Goal: Information Seeking & Learning: Find specific fact

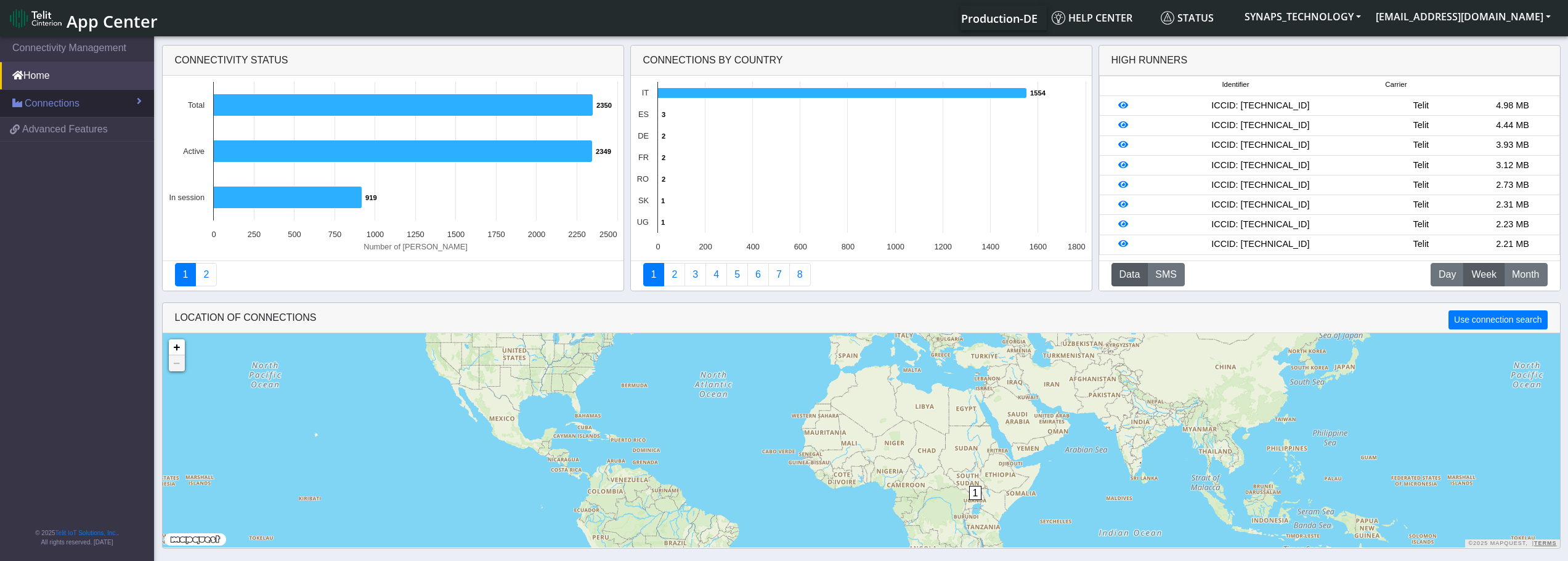
click at [47, 114] on link "Connections" at bounding box center [77, 103] width 154 height 27
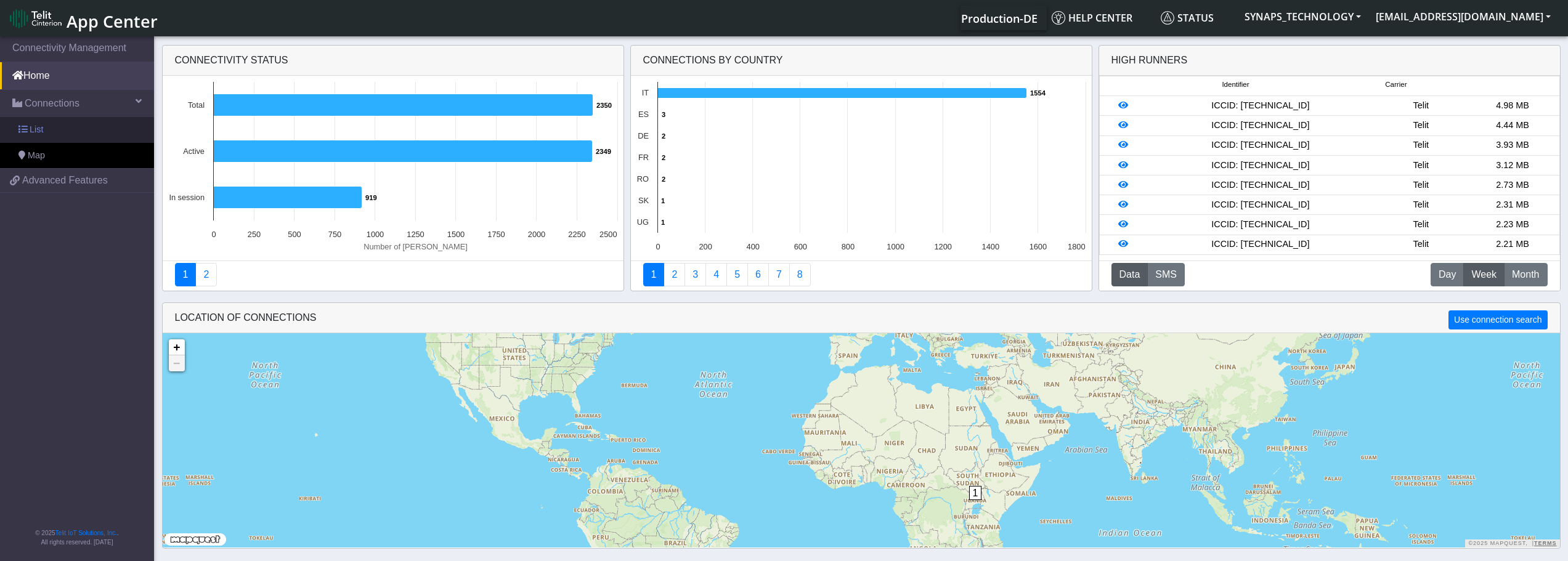
click at [43, 136] on link "List" at bounding box center [77, 129] width 154 height 26
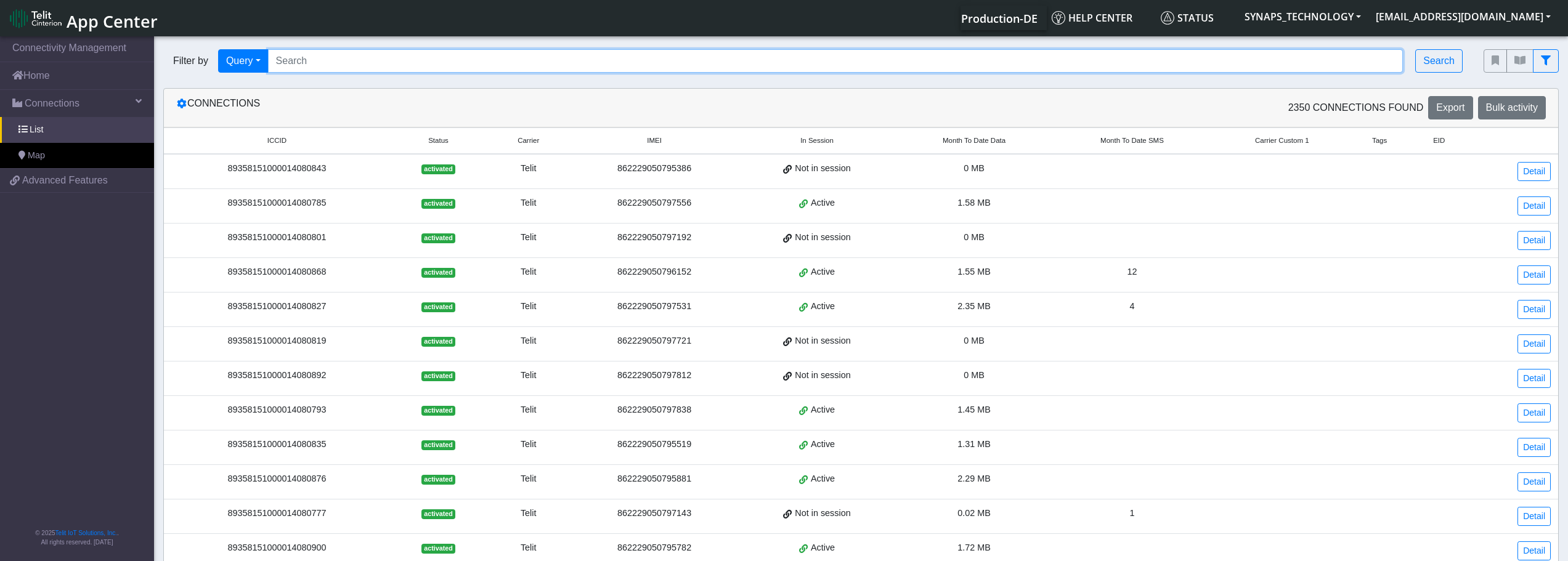
click at [1143, 65] on input "Search..." at bounding box center [836, 61] width 1136 height 24
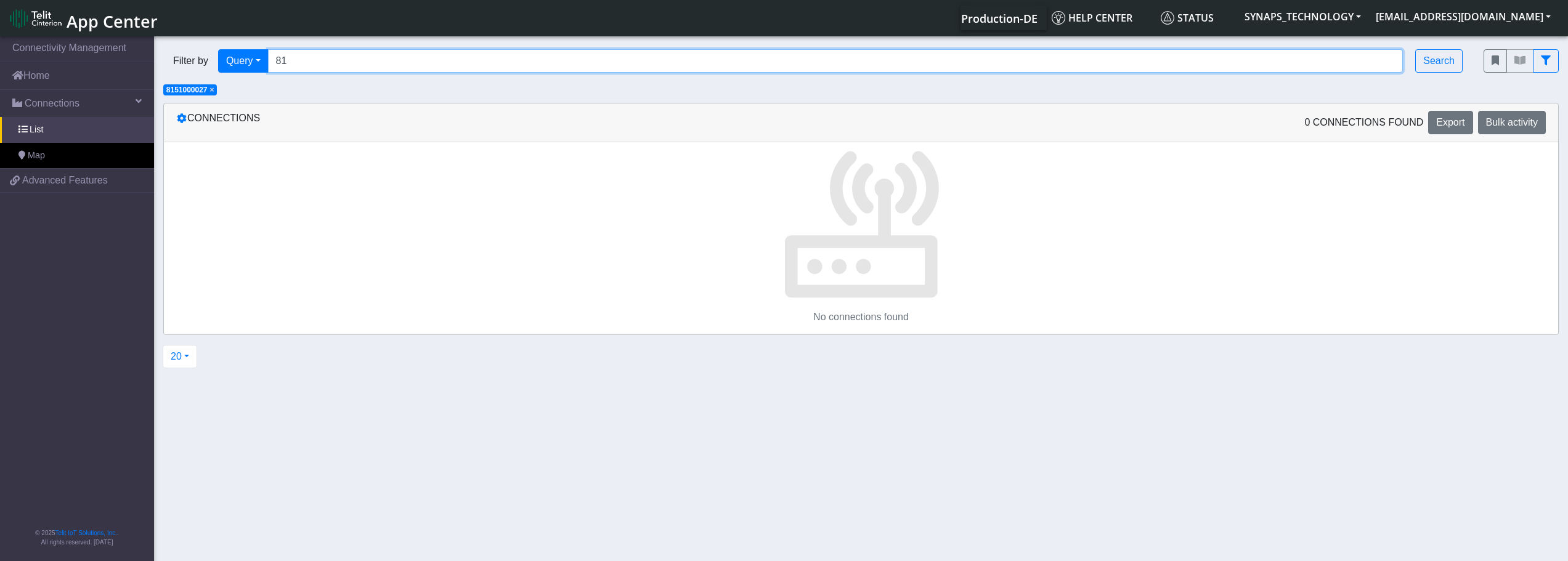
type input "8"
type input "1"
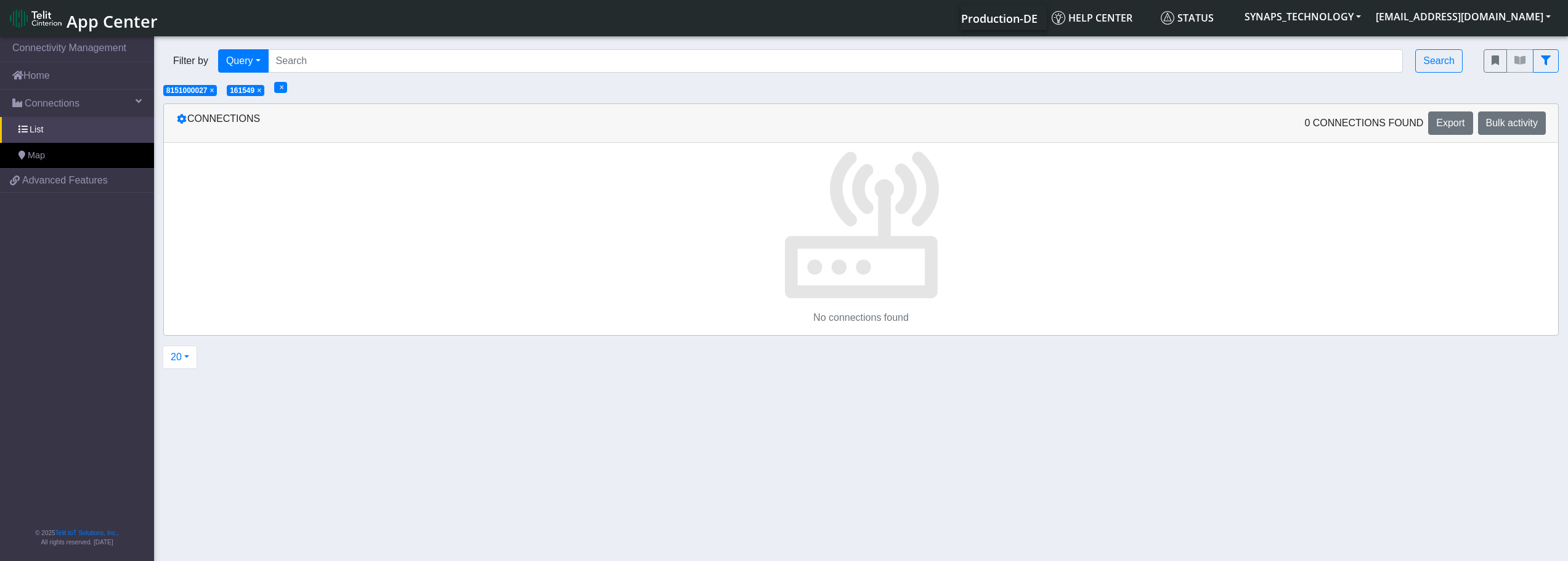
click at [215, 90] on span "×" at bounding box center [211, 90] width 4 height 9
click at [196, 90] on span "×" at bounding box center [195, 90] width 4 height 9
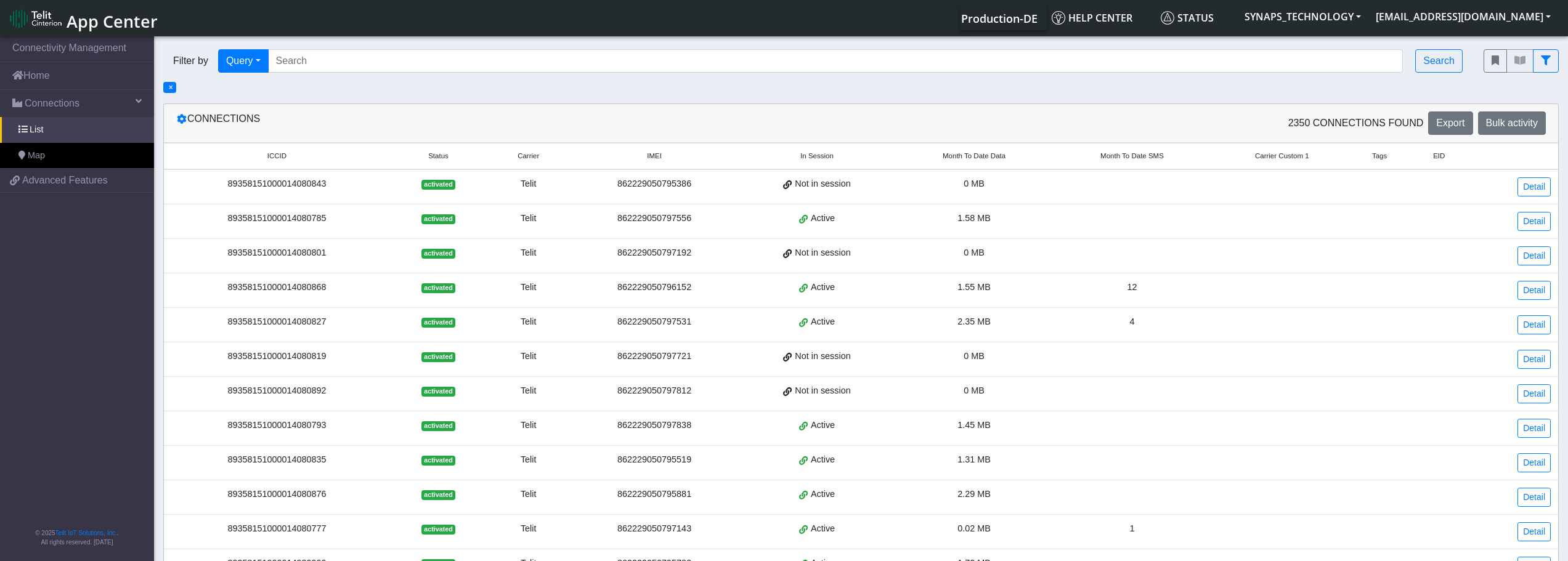
click at [169, 89] on span "×" at bounding box center [170, 87] width 4 height 9
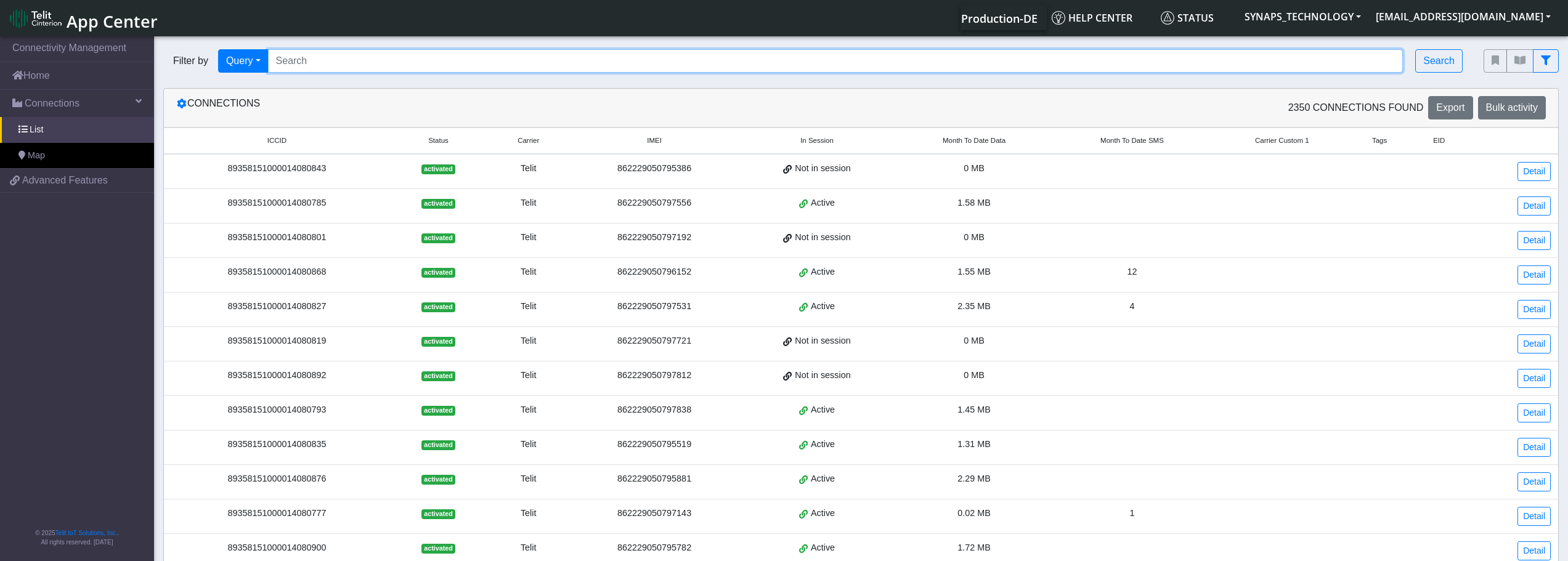
click at [295, 59] on input "Search..." at bounding box center [836, 61] width 1136 height 24
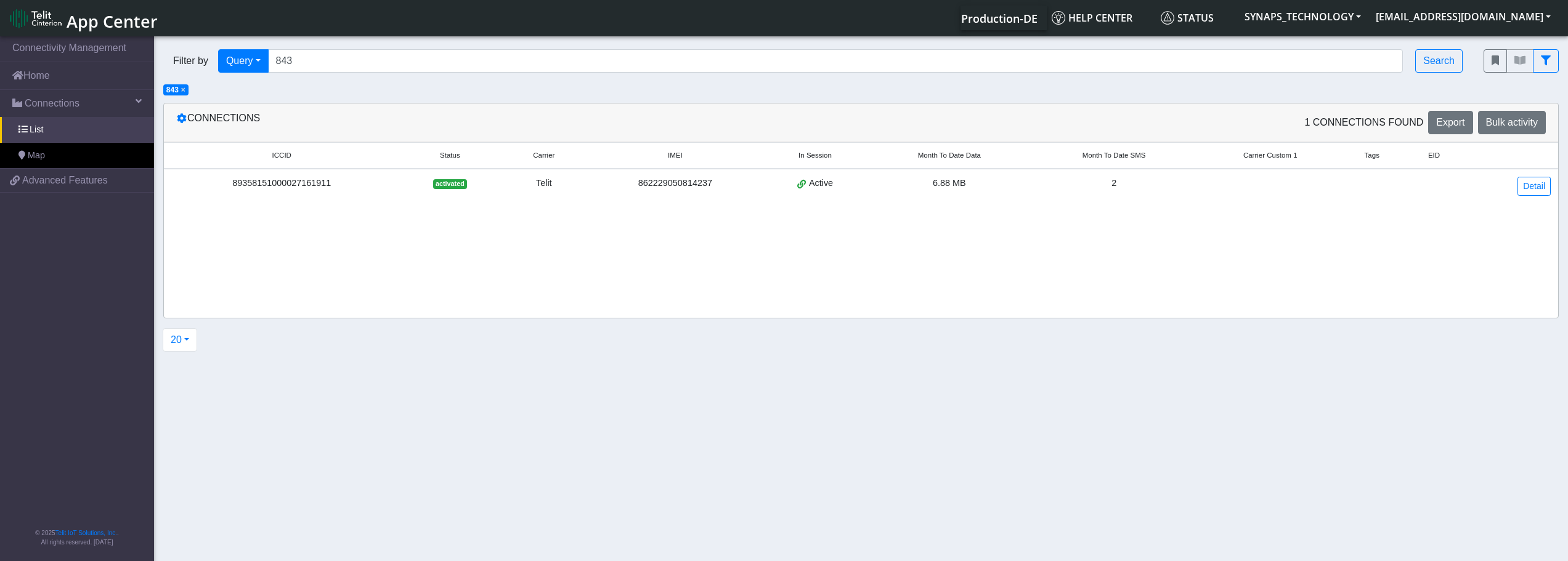
click at [309, 181] on div "89358151000027161911" at bounding box center [282, 183] width 221 height 13
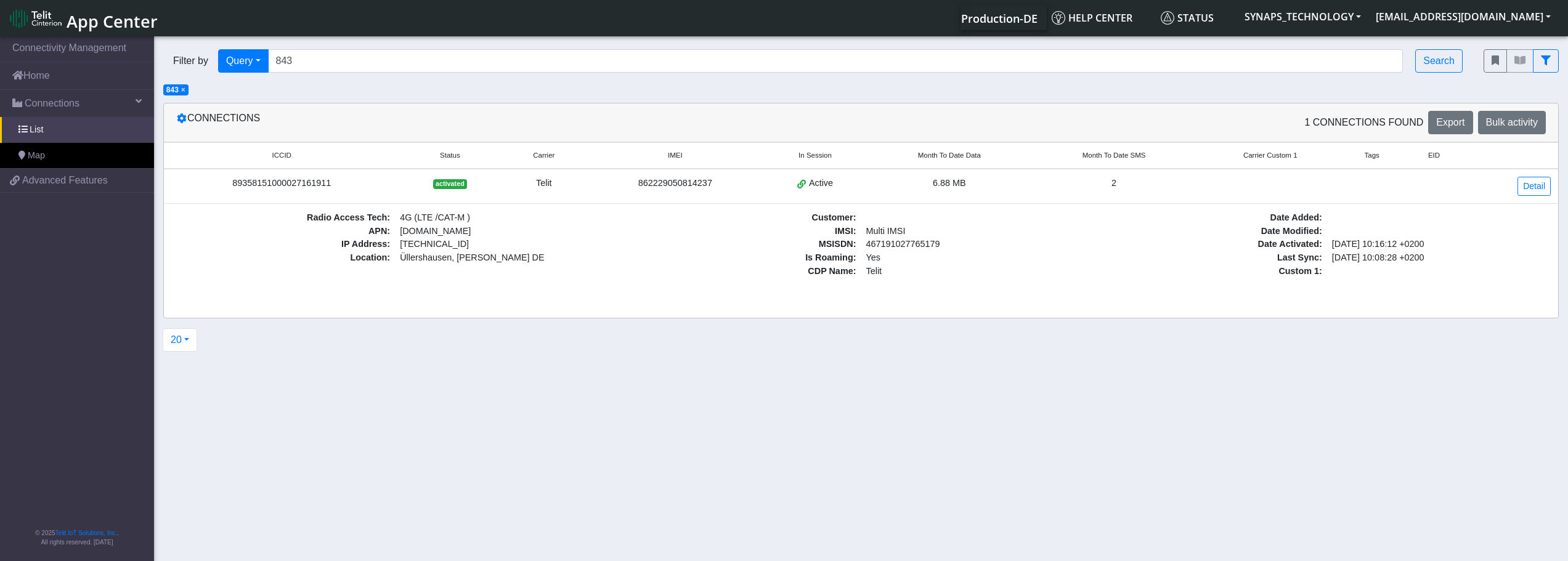
copy div "89358151000027161911"
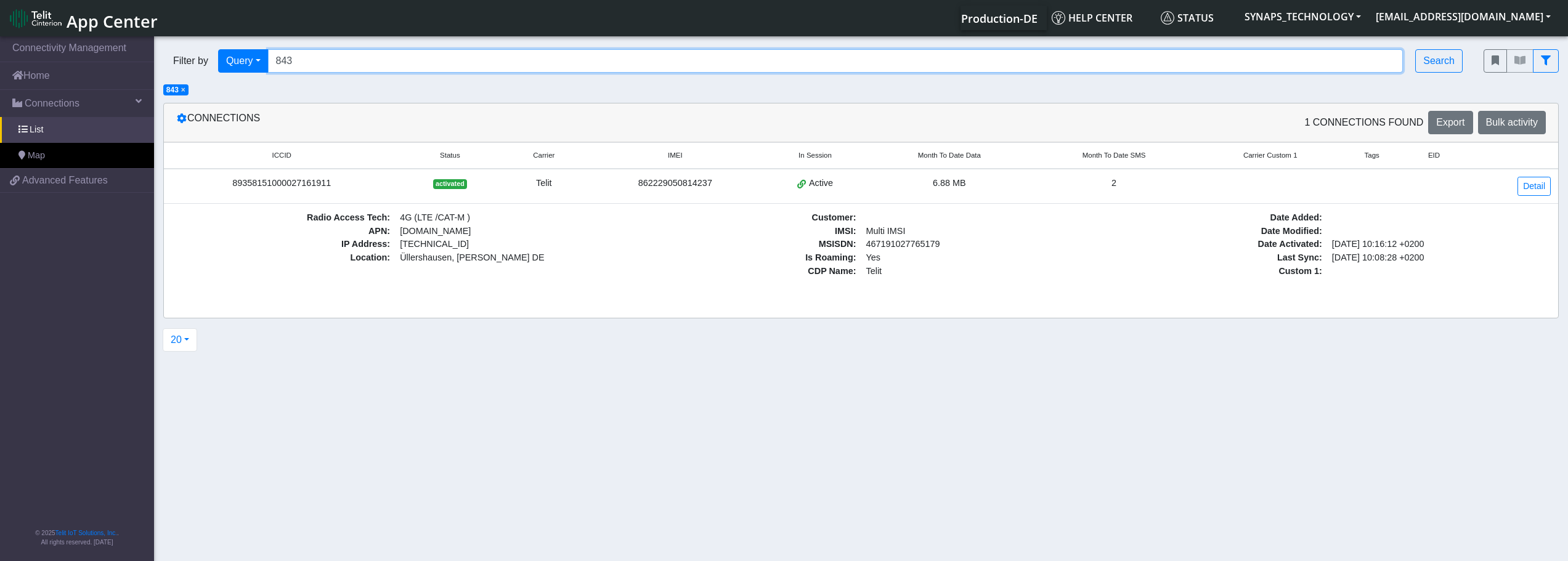
click at [330, 66] on input "843" at bounding box center [836, 61] width 1136 height 24
drag, startPoint x: 324, startPoint y: 61, endPoint x: 252, endPoint y: 65, distance: 72.1
click at [251, 65] on div "Filter by Query Query In Session Not connected Tags Country Operator 843 Search" at bounding box center [814, 61] width 1302 height 24
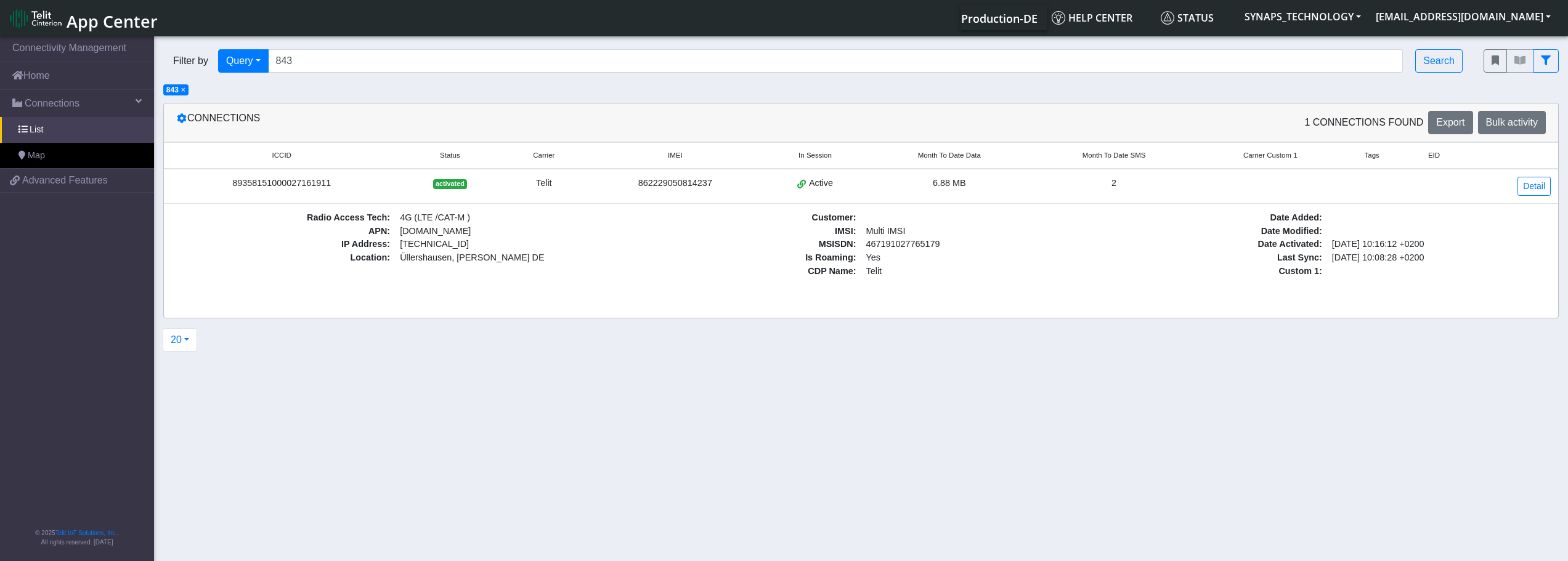
click at [184, 92] on span "×" at bounding box center [183, 90] width 4 height 9
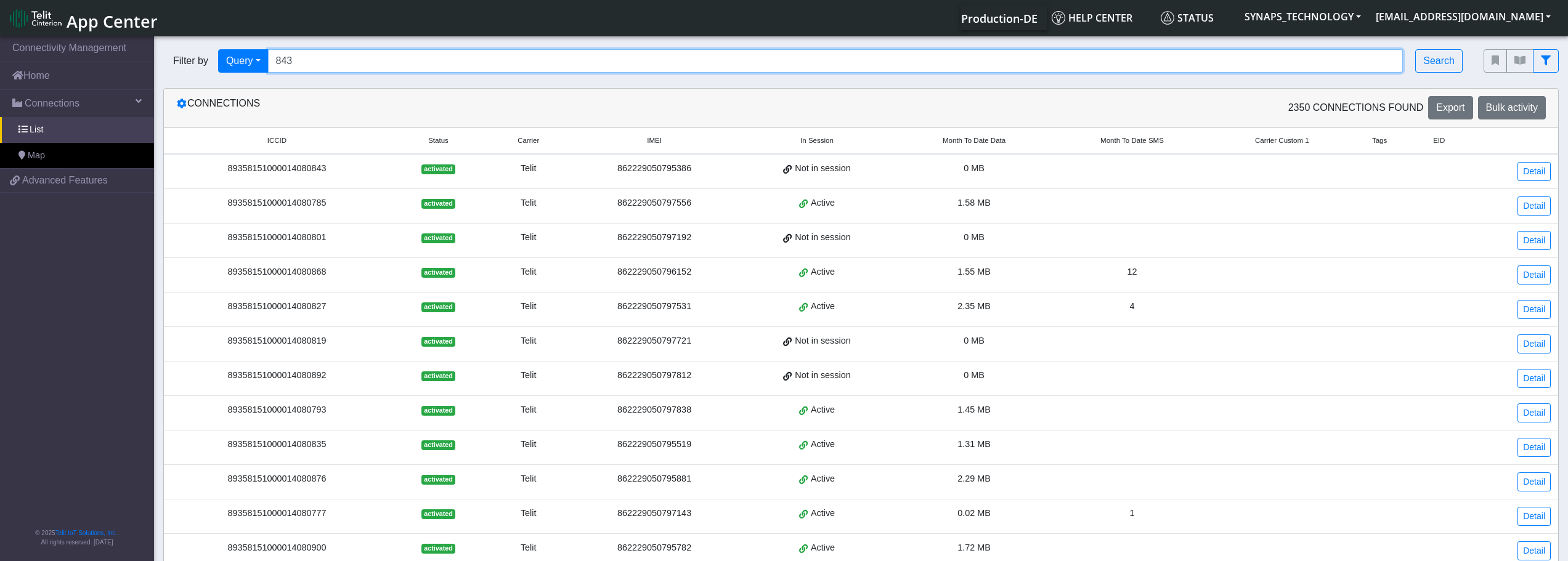
paste input "9358151000027161911"
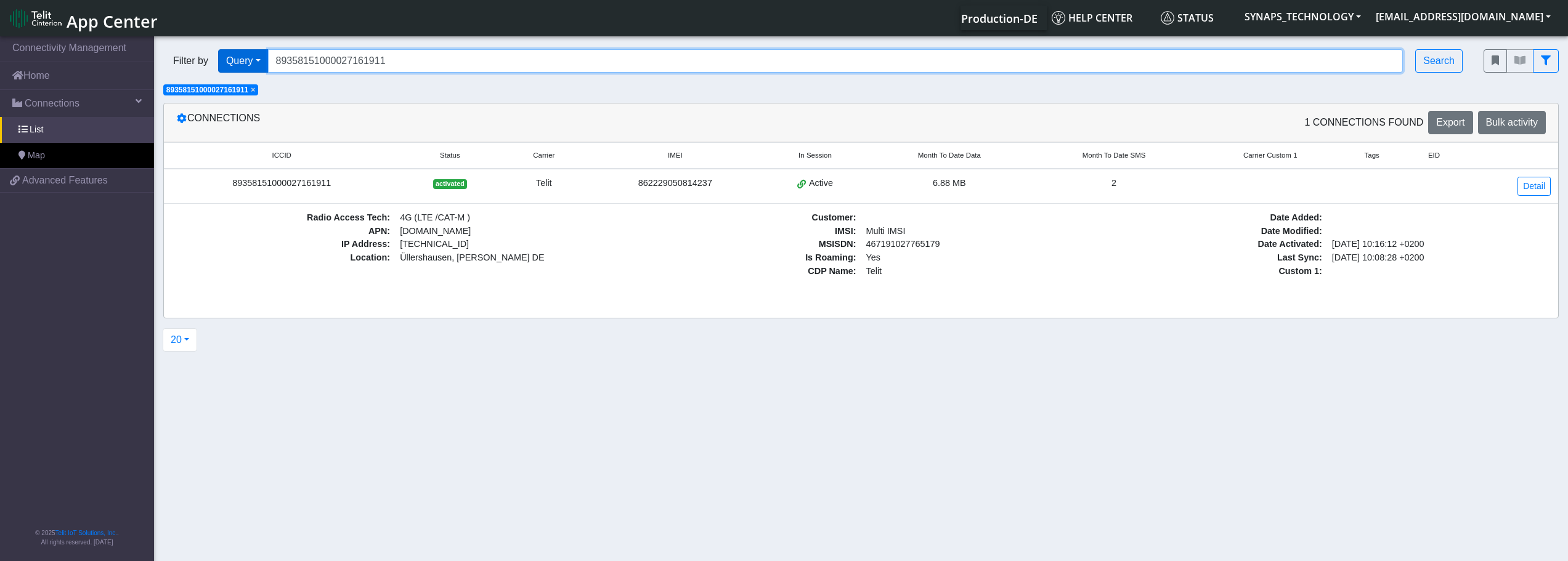
drag, startPoint x: 297, startPoint y: 64, endPoint x: 265, endPoint y: 66, distance: 32.1
click at [265, 66] on div "Filter by Query Query In Session Not connected Tags Country Operator 8935815100…" at bounding box center [814, 61] width 1302 height 24
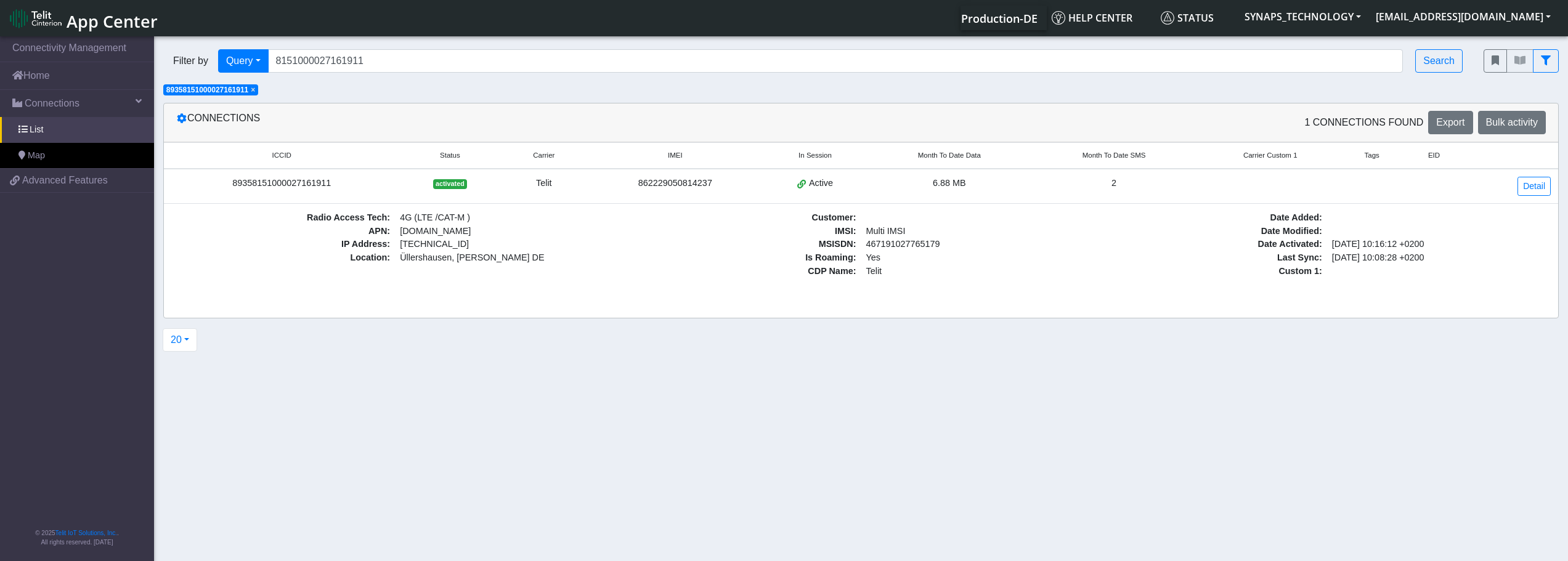
click at [255, 91] on span "×" at bounding box center [253, 90] width 4 height 9
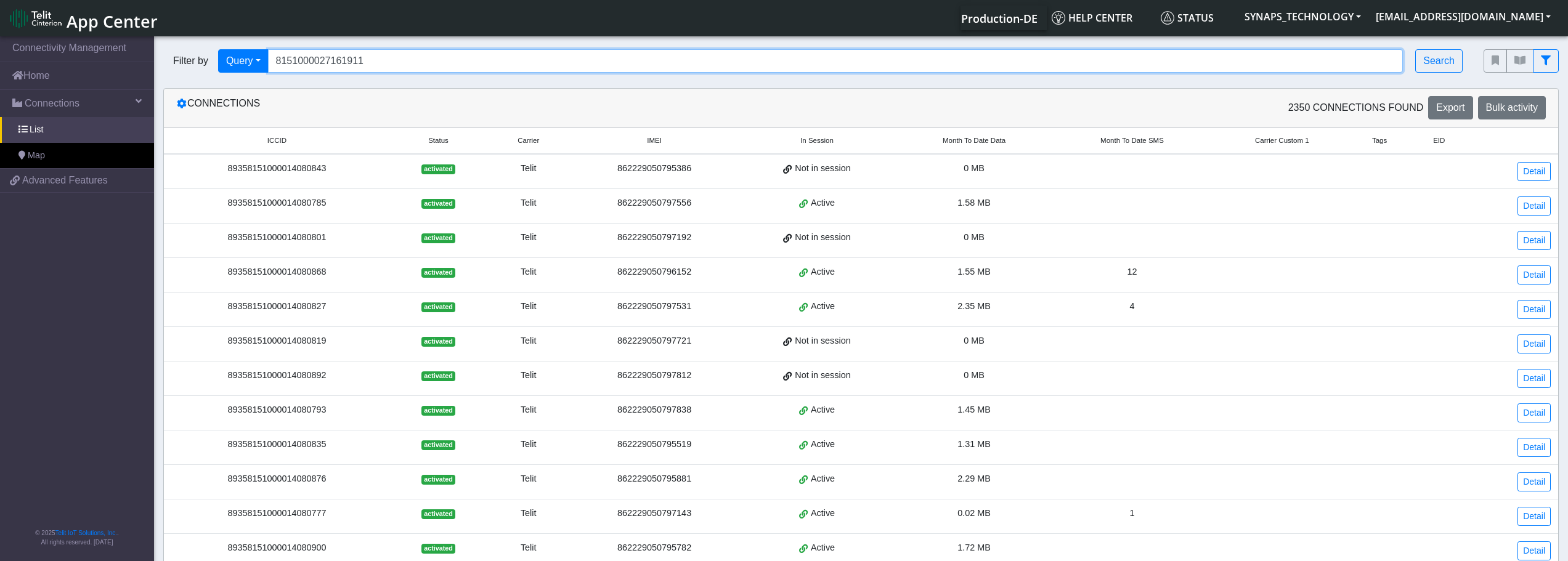
click at [376, 65] on input "8151000027161911" at bounding box center [836, 61] width 1136 height 24
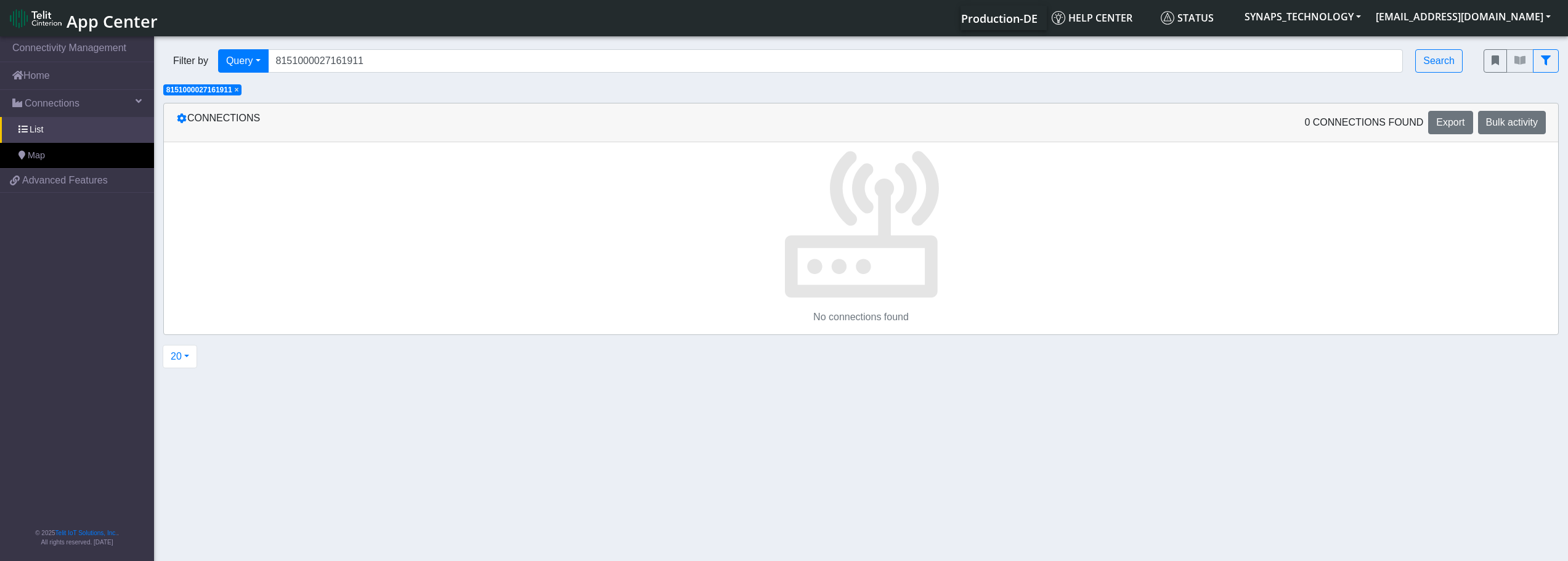
click at [238, 90] on span "×" at bounding box center [236, 90] width 4 height 9
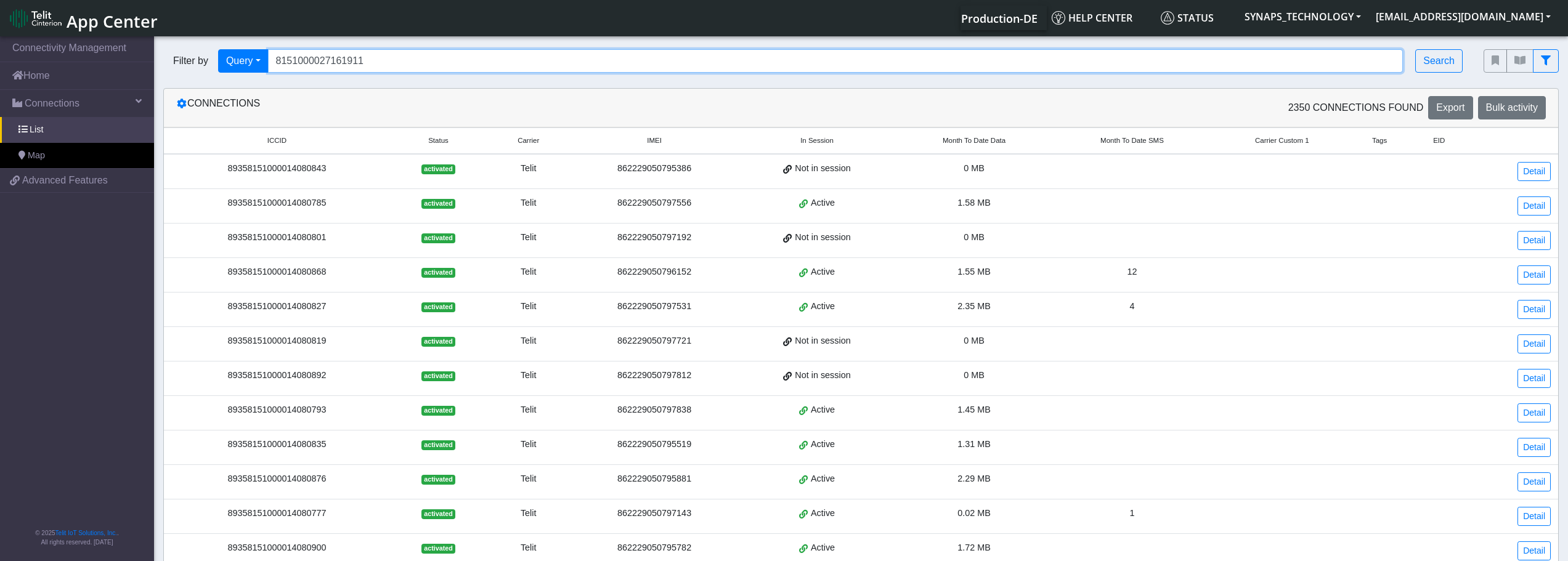
drag, startPoint x: 326, startPoint y: 63, endPoint x: 557, endPoint y: 72, distance: 231.2
click at [541, 64] on input "8151000027161911" at bounding box center [836, 61] width 1136 height 24
click at [279, 62] on input "815100002" at bounding box center [836, 61] width 1136 height 24
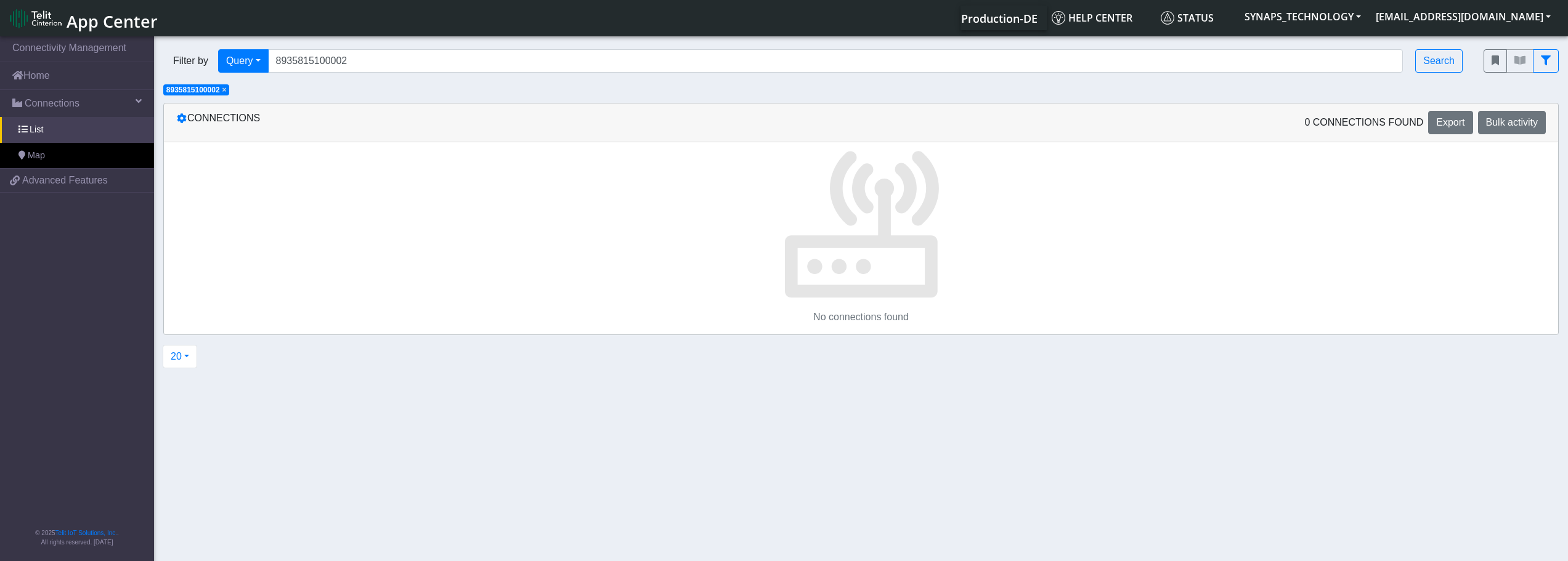
click at [224, 91] on span "×" at bounding box center [224, 90] width 4 height 9
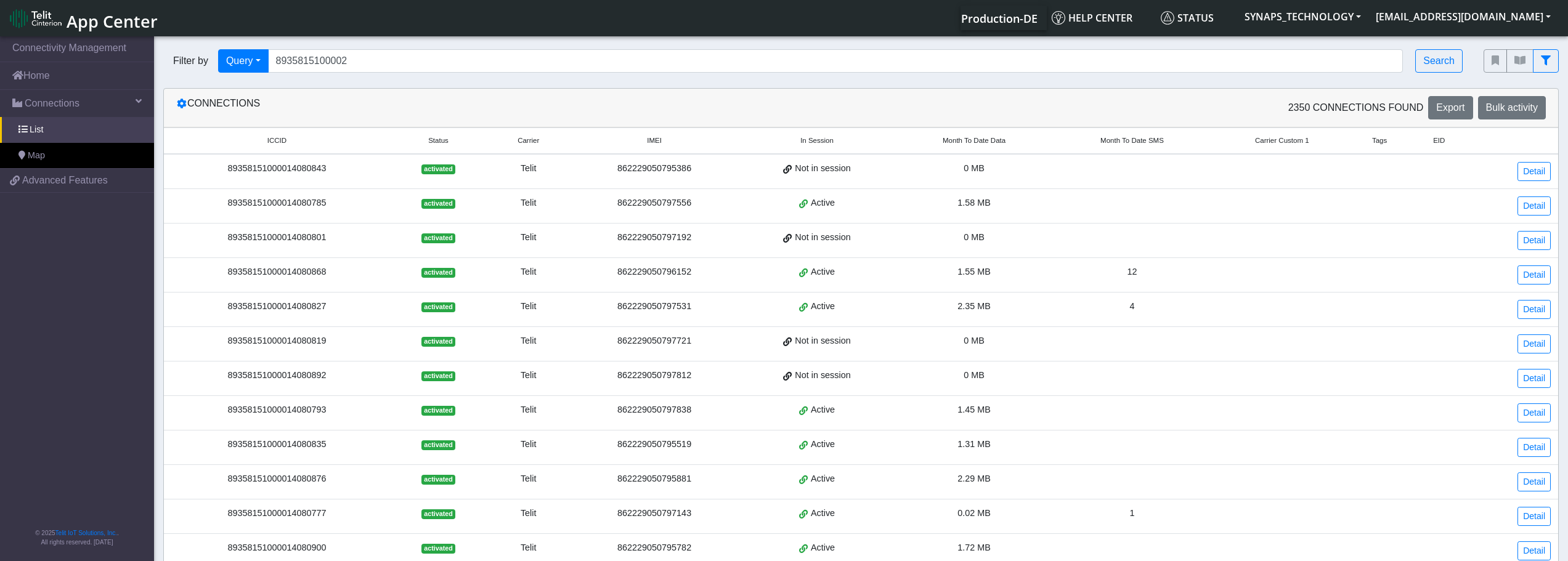
click at [489, 24] on div "Production-DE Help center Status SYNAPS_TECHNOLOGY [EMAIL_ADDRESS][DOMAIN_NAME]…" at bounding box center [862, 17] width 1393 height 24
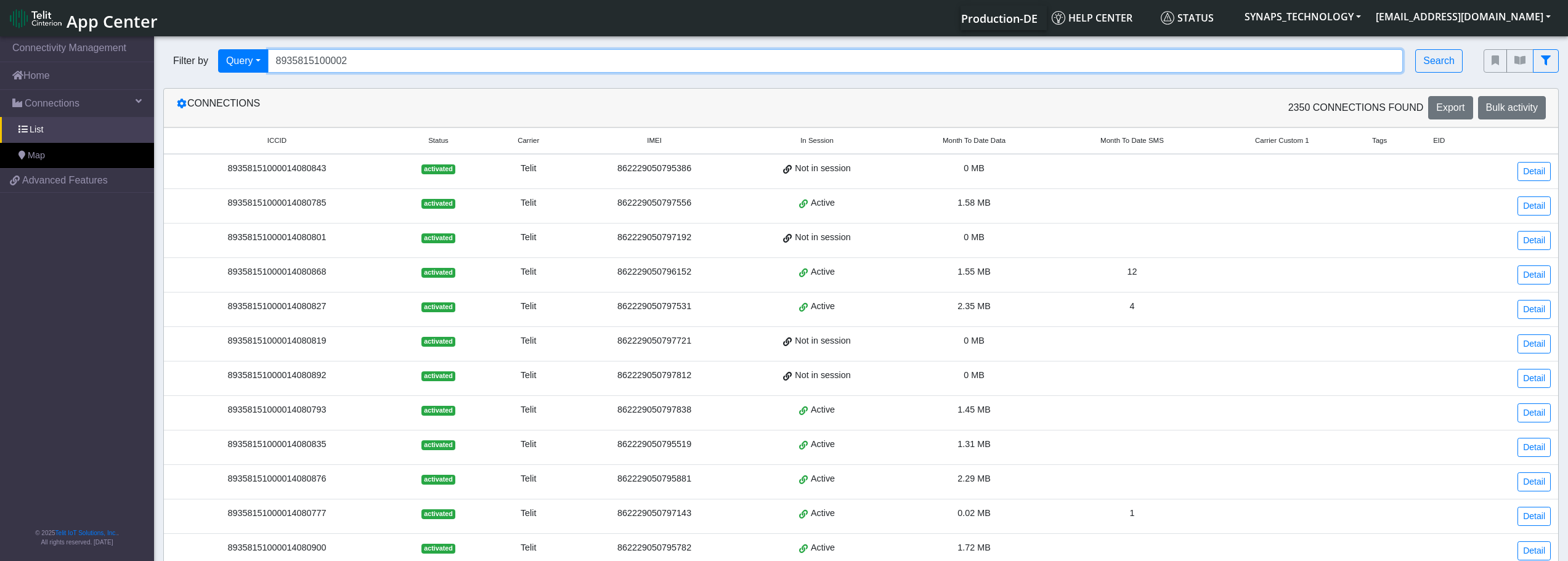
click at [465, 62] on input "8935815100002" at bounding box center [836, 61] width 1136 height 24
click at [462, 58] on input "8935815100002" at bounding box center [836, 61] width 1136 height 24
click at [465, 57] on input "8935815100002" at bounding box center [836, 61] width 1136 height 24
click at [473, 61] on input "8935815100002" at bounding box center [836, 61] width 1136 height 24
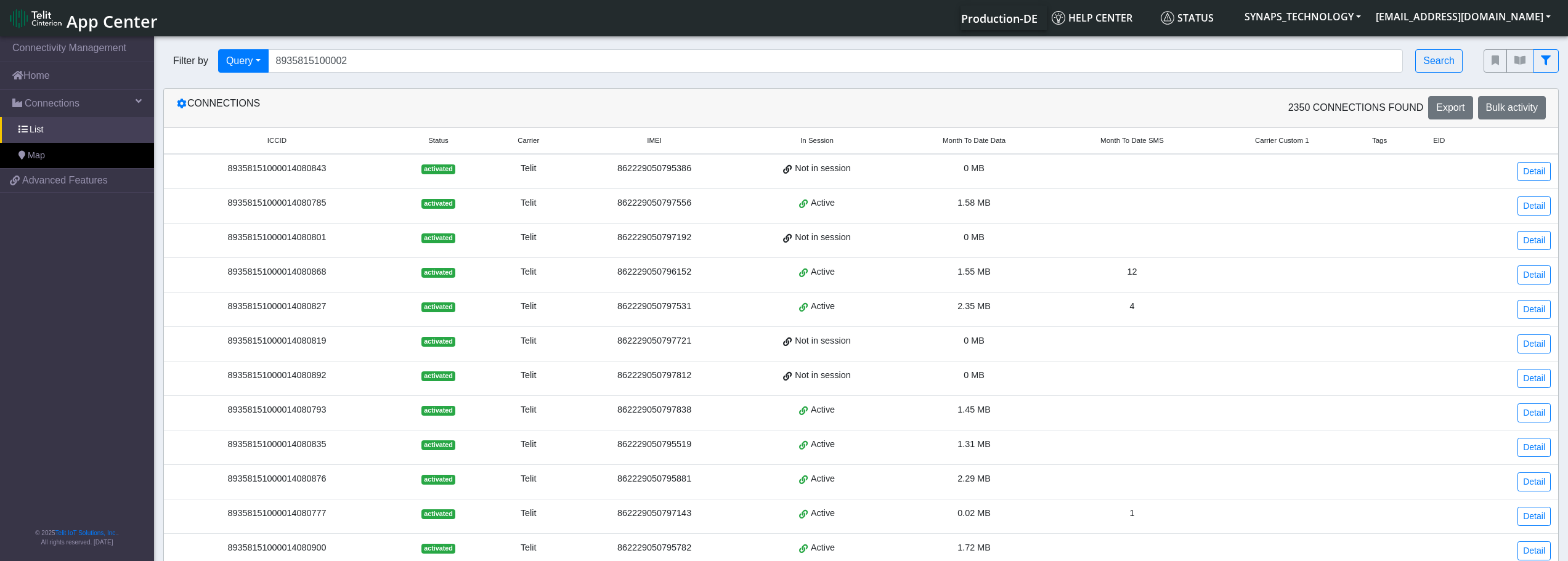
click at [570, 87] on section "Connectivity Management Home Connections List Map ee3637a9643b3babf23b6e4d9b845…" at bounding box center [784, 470] width 1568 height 873
click at [570, 96] on div "Connections" at bounding box center [515, 108] width 694 height 24
click at [582, 88] on div "Connections 2350 Connections found Export Bulk activity ICCID Status Carrier IM…" at bounding box center [861, 471] width 1395 height 766
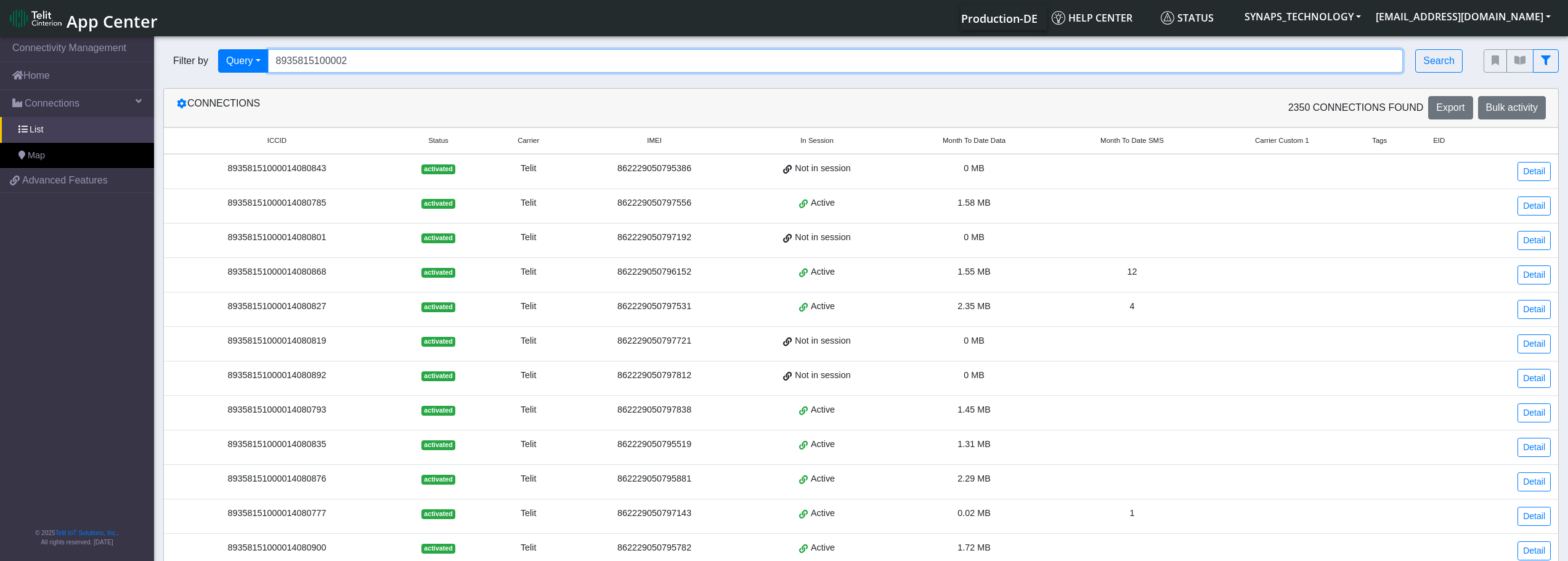
click at [496, 65] on input "8935815100002" at bounding box center [836, 61] width 1136 height 24
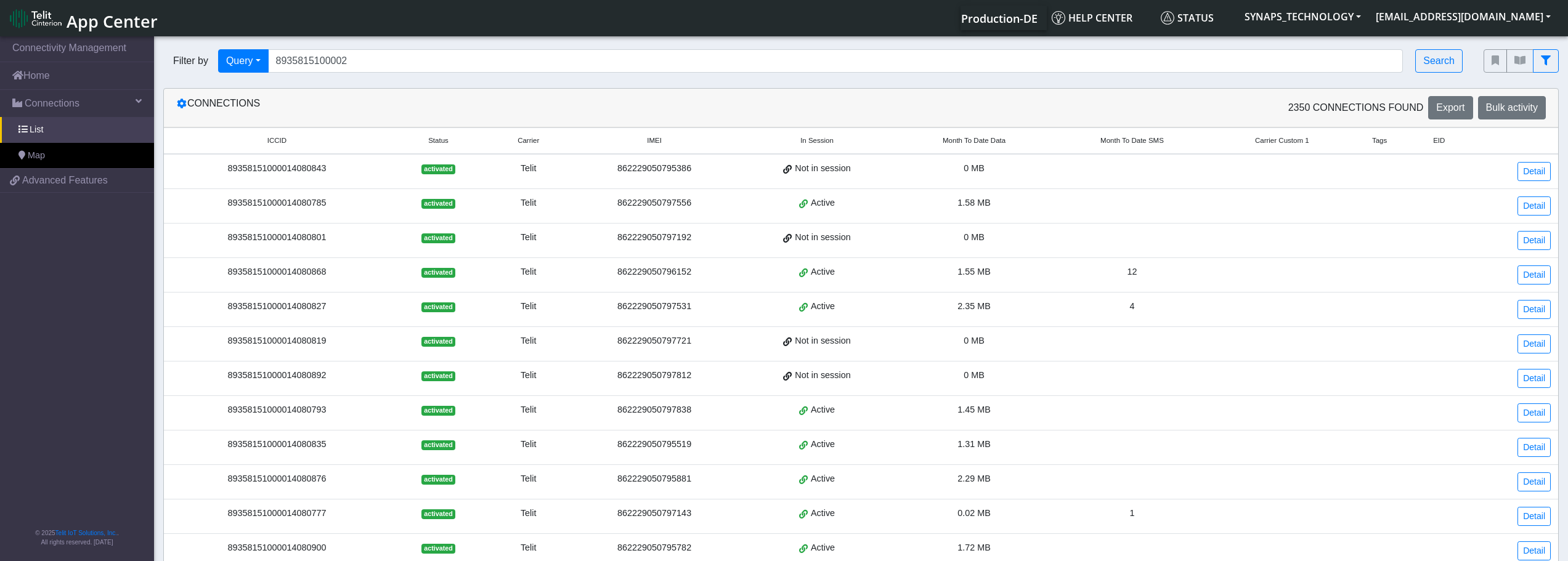
click at [498, 92] on div "Connections 2350 Connections found Export Bulk activity" at bounding box center [861, 107] width 1394 height 39
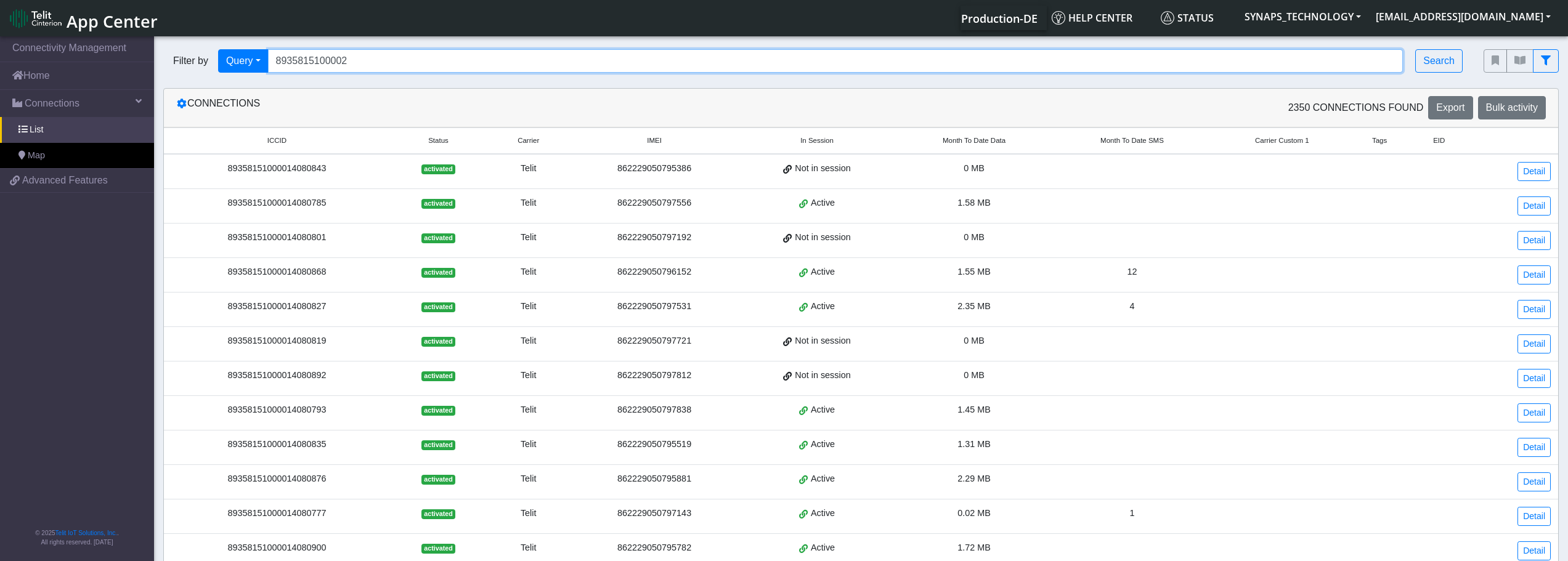
click at [500, 67] on input "8935815100002" at bounding box center [836, 61] width 1136 height 24
click at [504, 66] on input "8935815100002" at bounding box center [836, 61] width 1136 height 24
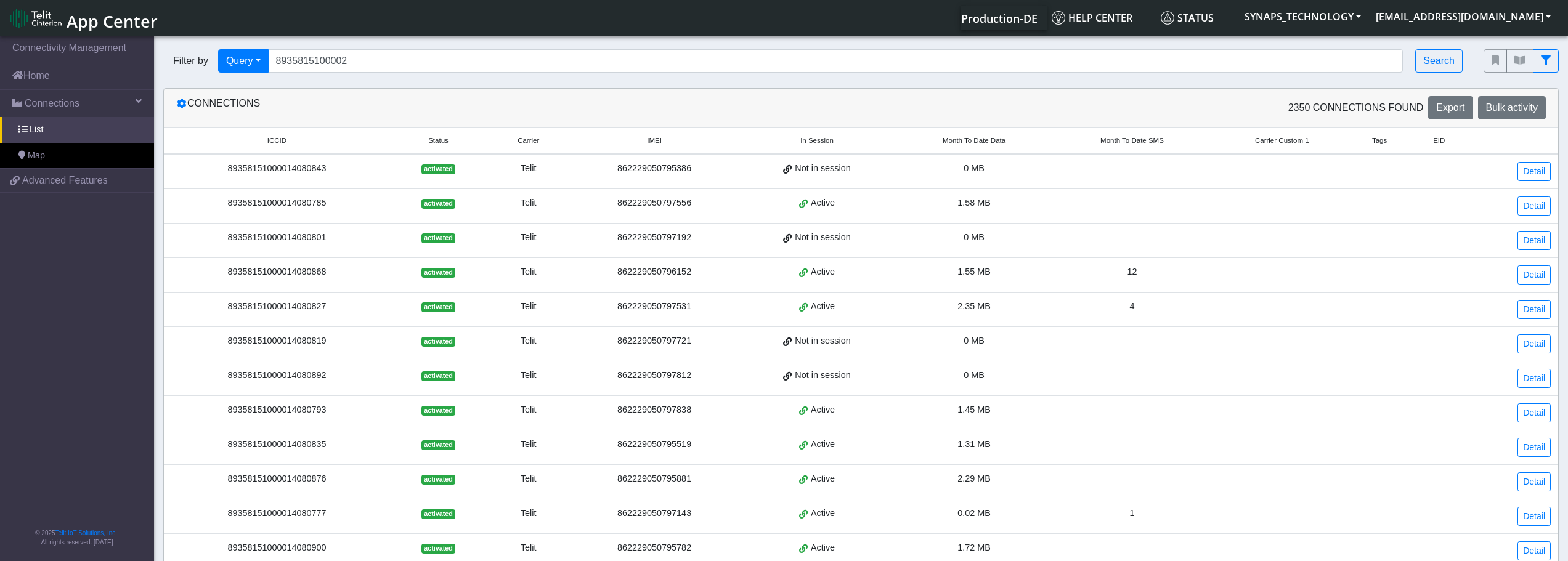
click at [522, 92] on div "Connections 2350 Connections found Export Bulk activity" at bounding box center [861, 107] width 1394 height 39
click at [521, 84] on section "Connectivity Management Home Connections List Map ee3637a9643b3babf23b6e4d9b845…" at bounding box center [784, 470] width 1568 height 873
click at [536, 90] on div "Connections 2350 Connections found Export Bulk activity" at bounding box center [861, 107] width 1394 height 39
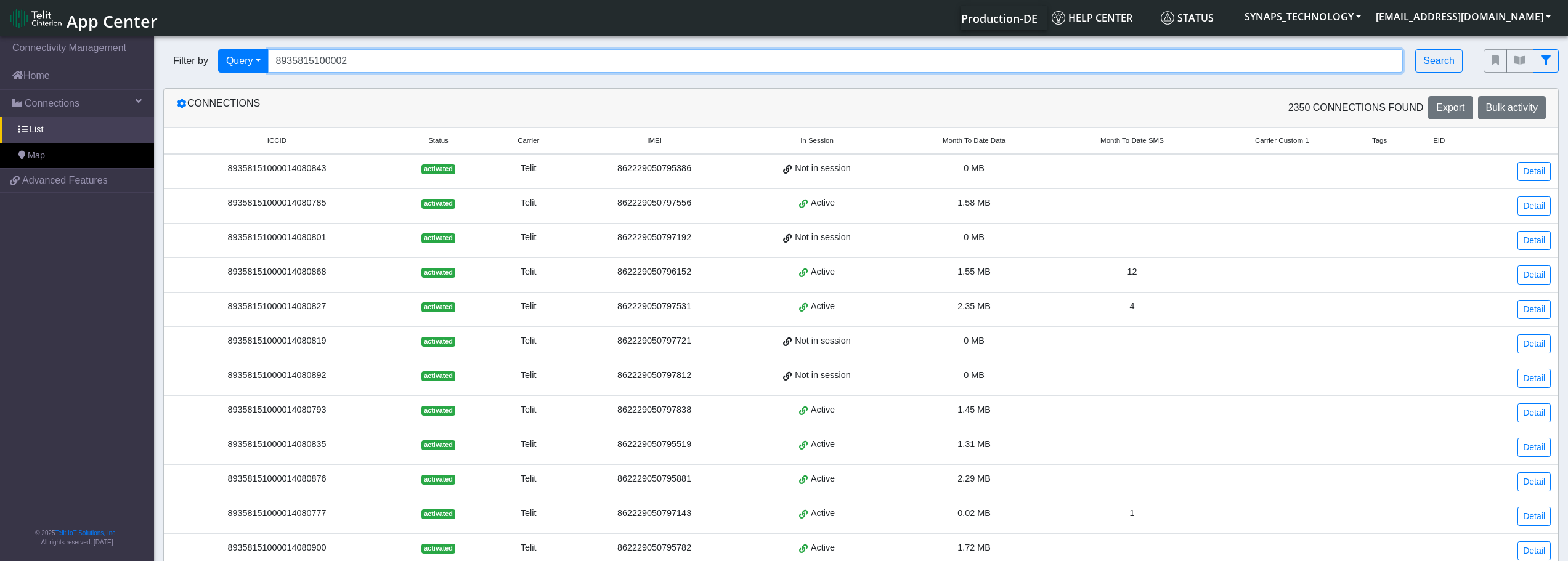
click at [529, 61] on input "8935815100002" at bounding box center [836, 61] width 1136 height 24
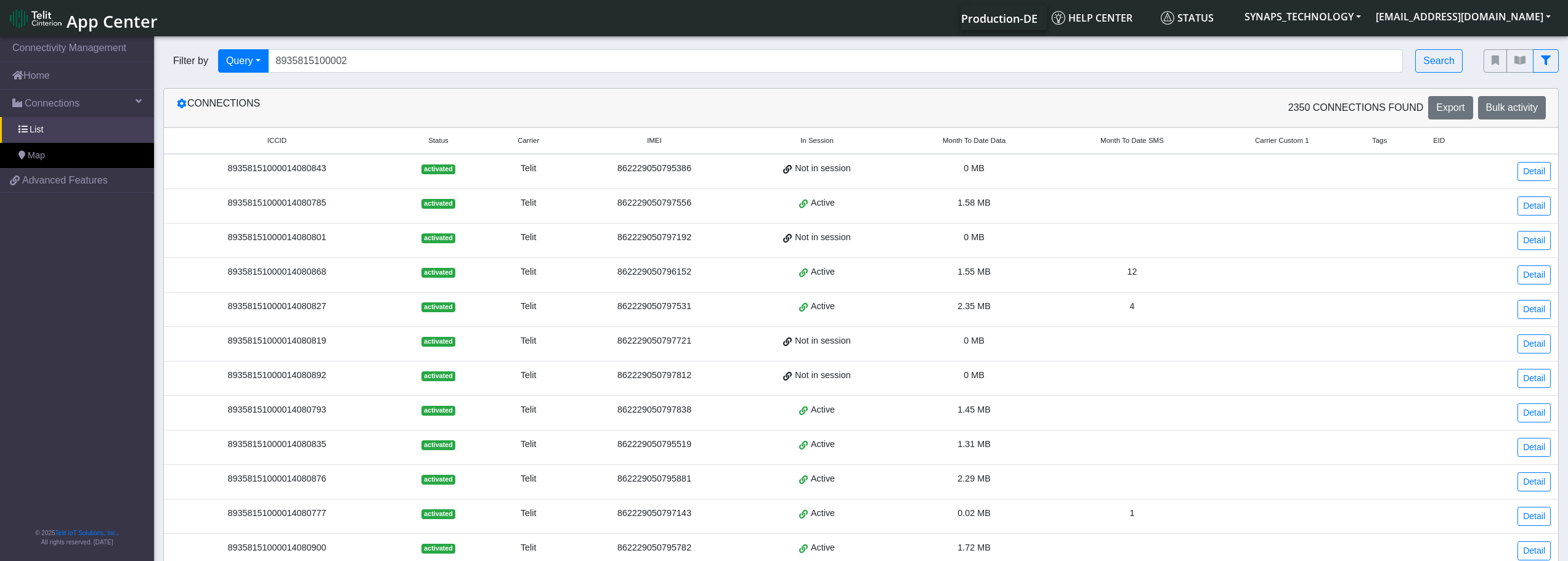
click at [526, 88] on div "Connections 2350 Connections found Export Bulk activity ICCID Status Carrier IM…" at bounding box center [861, 471] width 1395 height 766
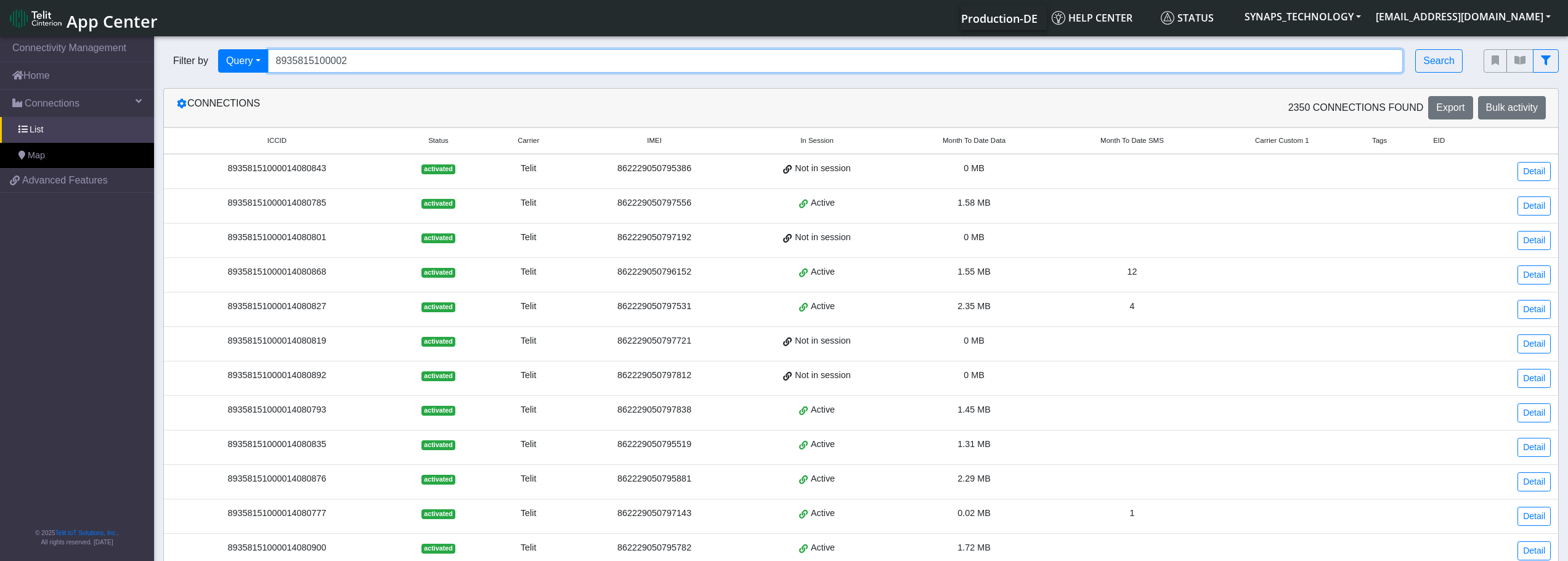
click at [527, 61] on input "8935815100002" at bounding box center [836, 61] width 1136 height 24
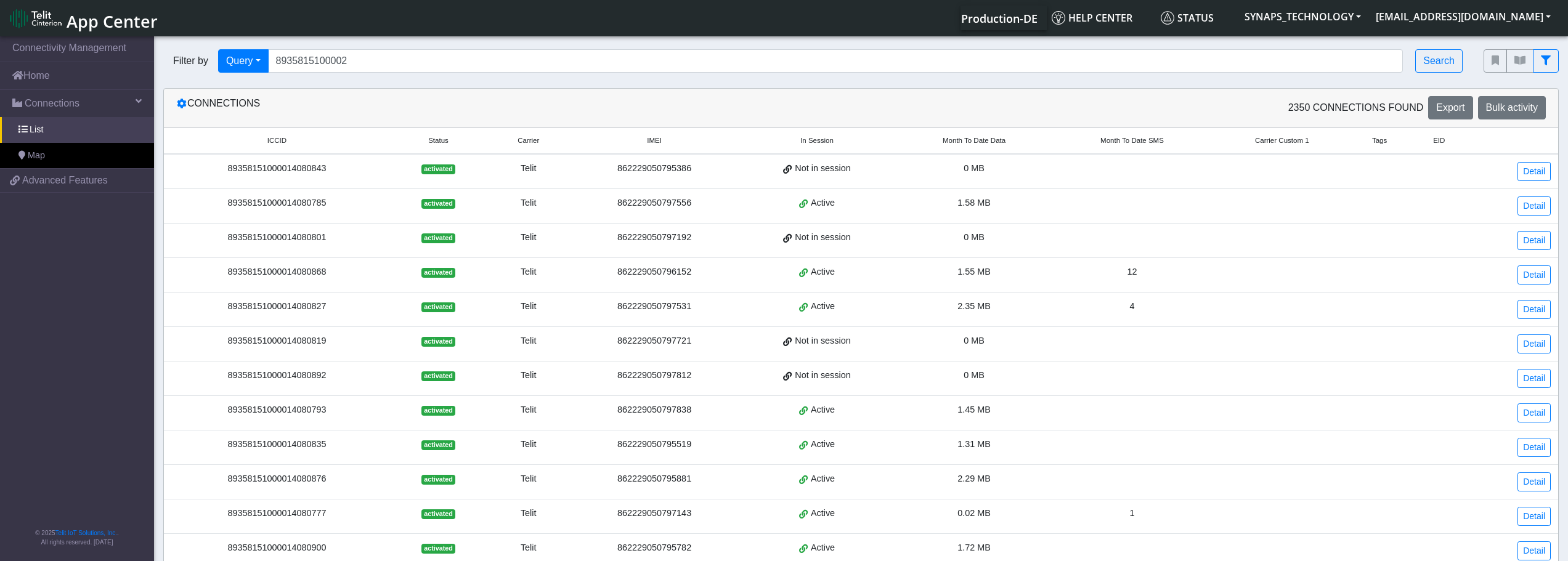
click at [535, 92] on div "Connections 2350 Connections found Export Bulk activity" at bounding box center [861, 107] width 1394 height 39
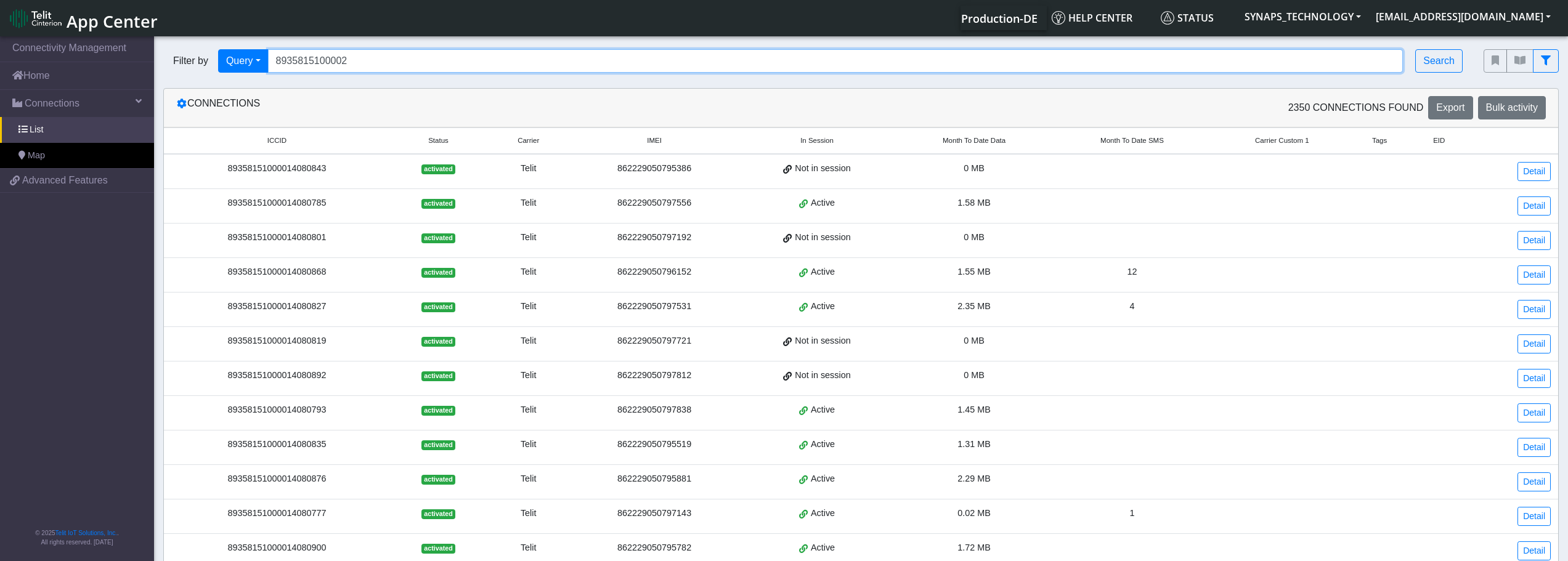
click at [534, 58] on input "8935815100002" at bounding box center [836, 61] width 1136 height 24
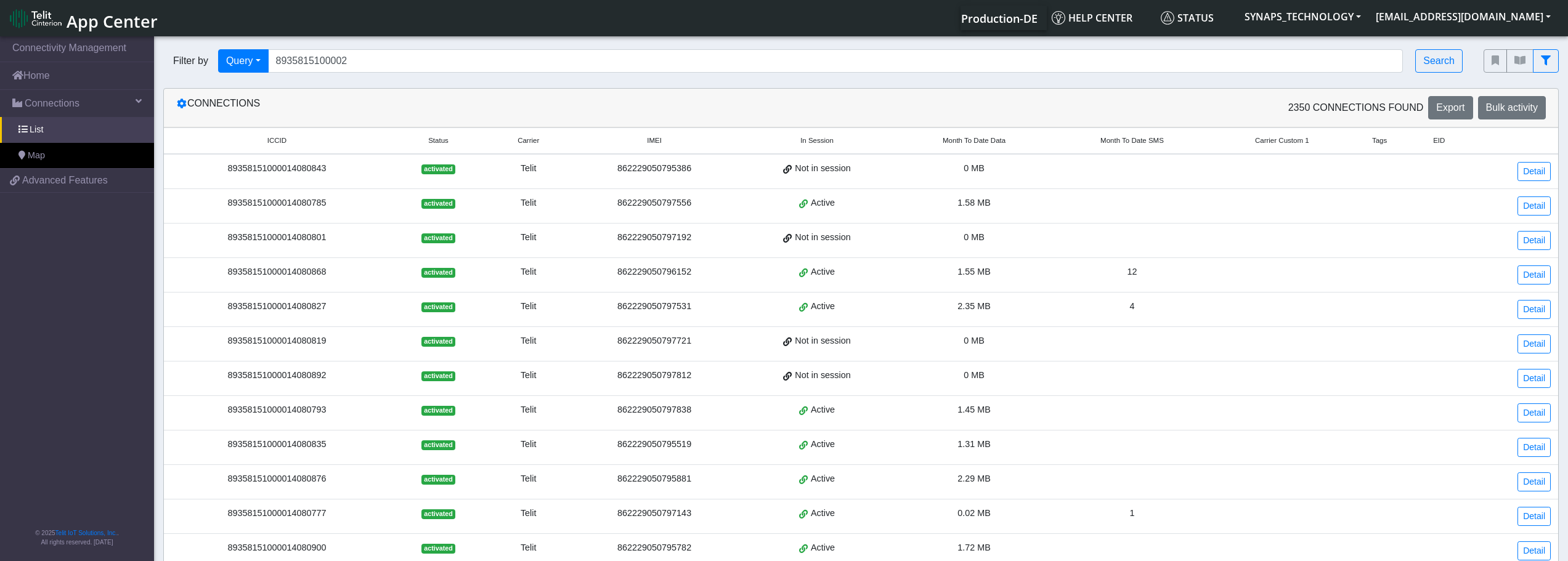
click at [540, 94] on div "Connections 2350 Connections found Export Bulk activity" at bounding box center [861, 107] width 1394 height 39
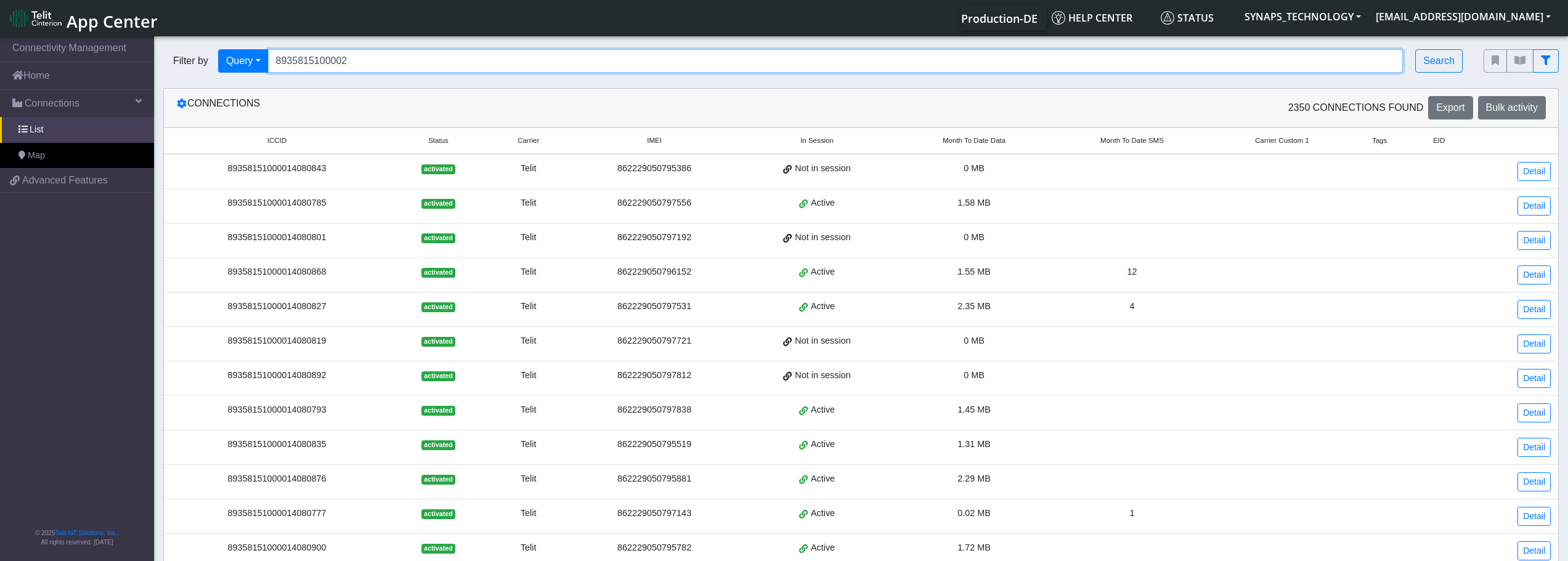
click at [549, 58] on input "8935815100002" at bounding box center [836, 61] width 1136 height 24
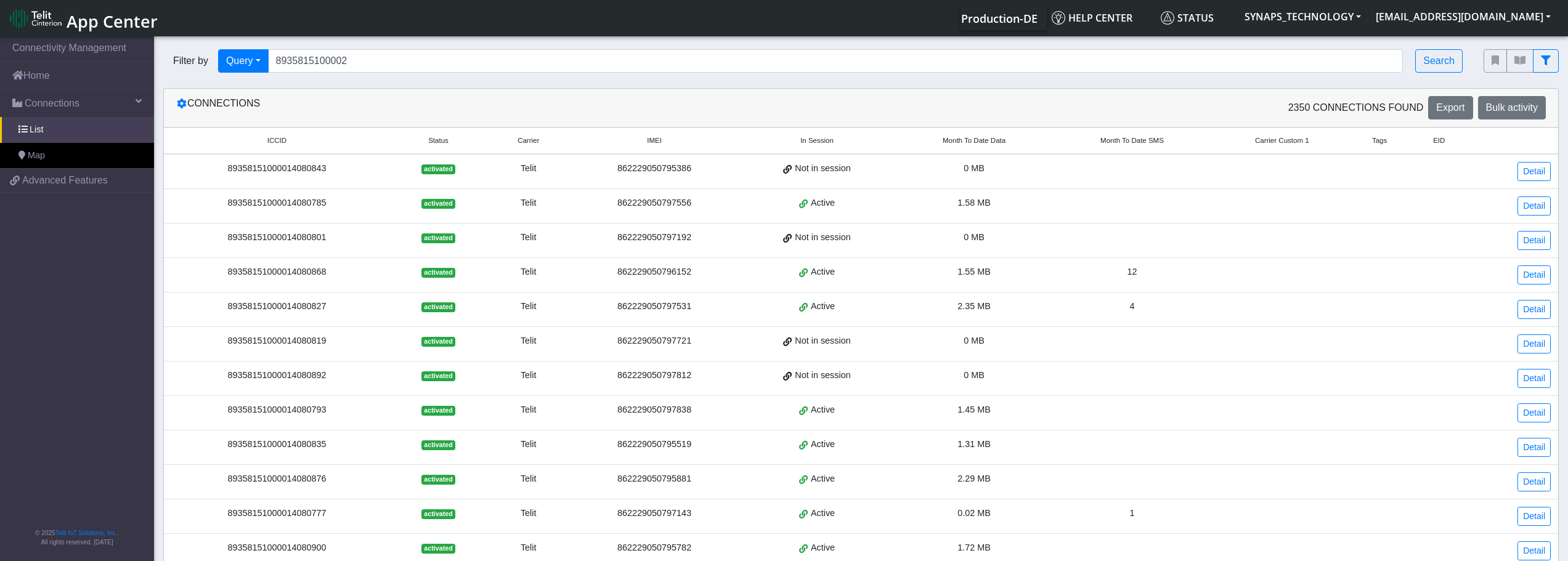
click at [704, 88] on div "Connections 2350 Connections found Export Bulk activity" at bounding box center [861, 107] width 1394 height 39
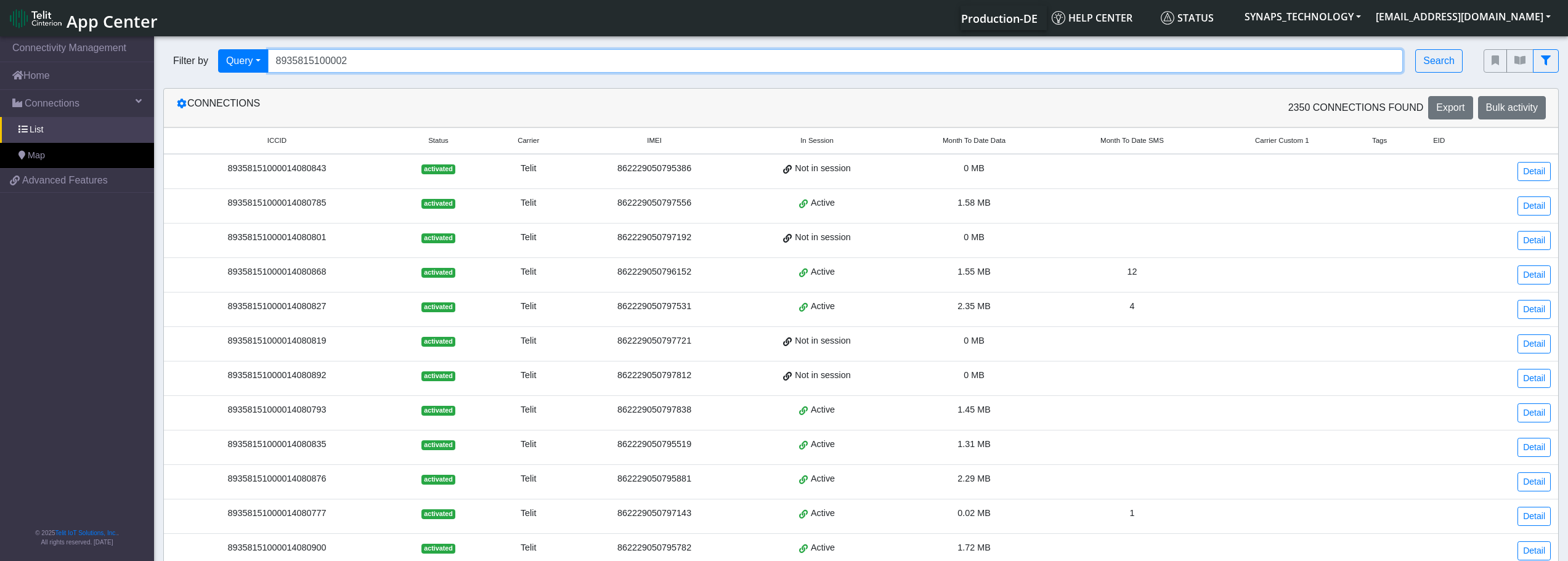
click at [703, 68] on input "8935815100002" at bounding box center [836, 61] width 1136 height 24
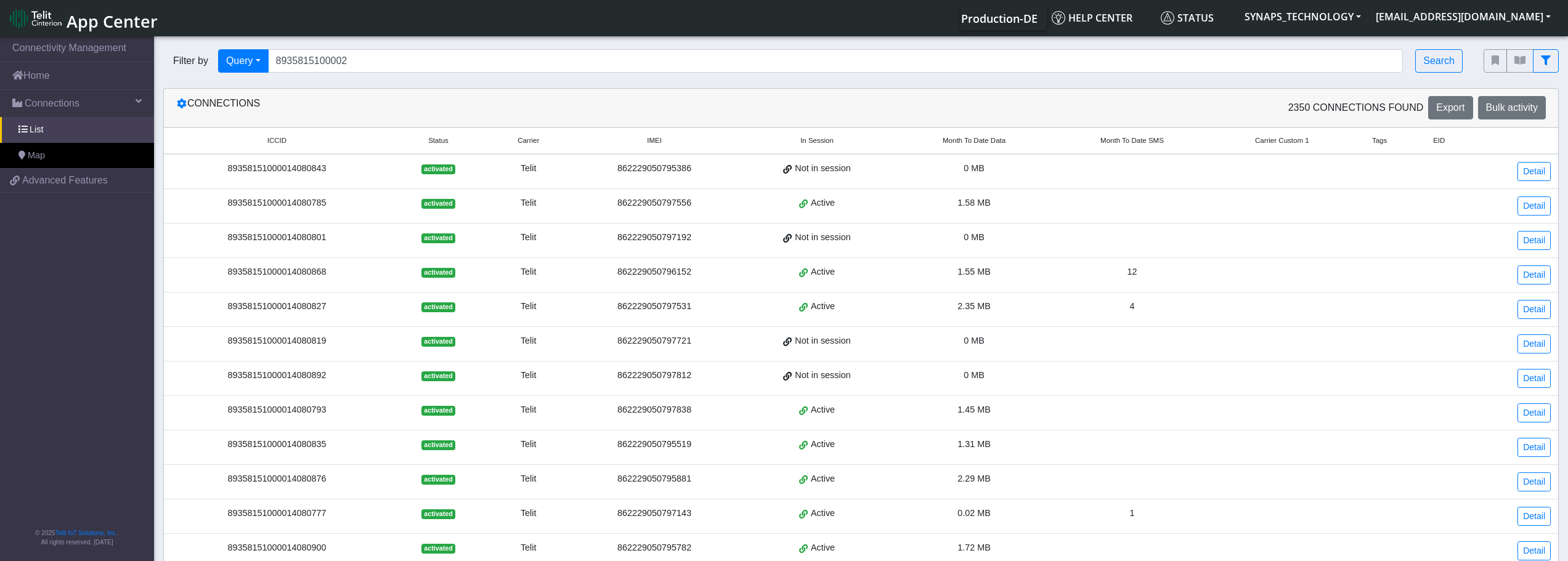
click at [702, 96] on div "Connections" at bounding box center [515, 108] width 694 height 24
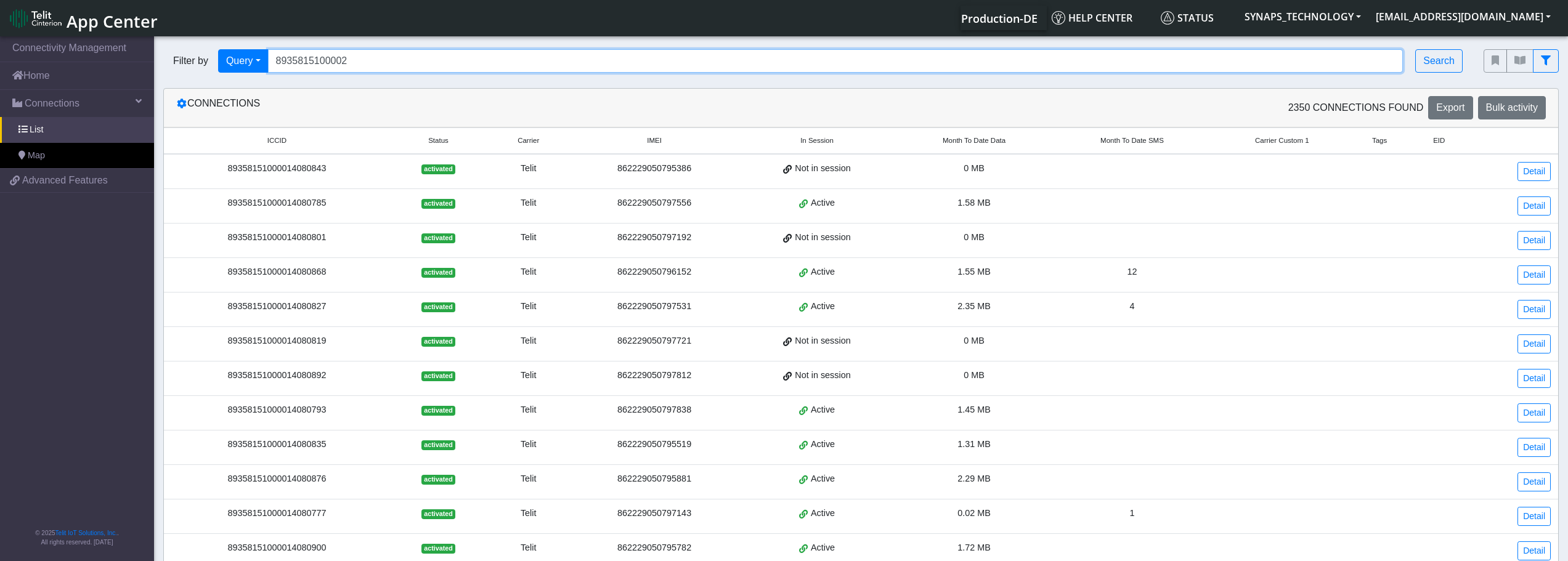
click at [701, 67] on input "8935815100002" at bounding box center [836, 61] width 1136 height 24
type input "8"
type input "89358151000027161549"
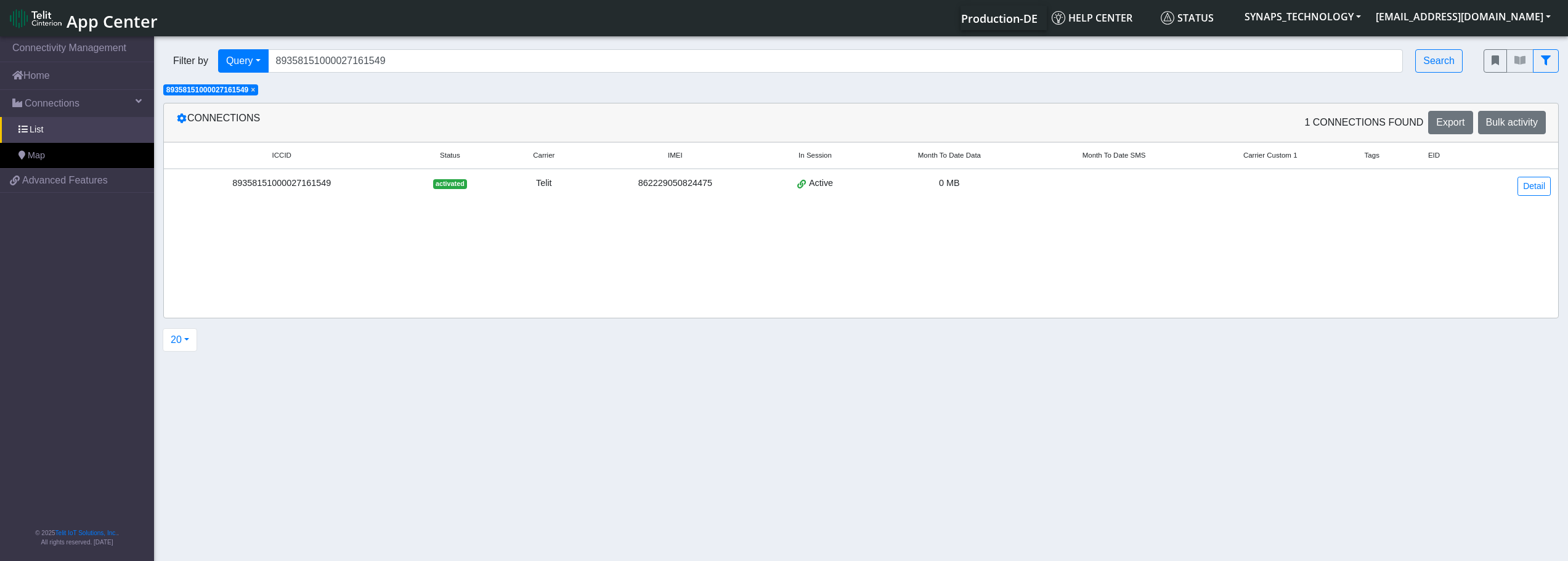
click at [717, 188] on div "862229050824475" at bounding box center [675, 183] width 161 height 13
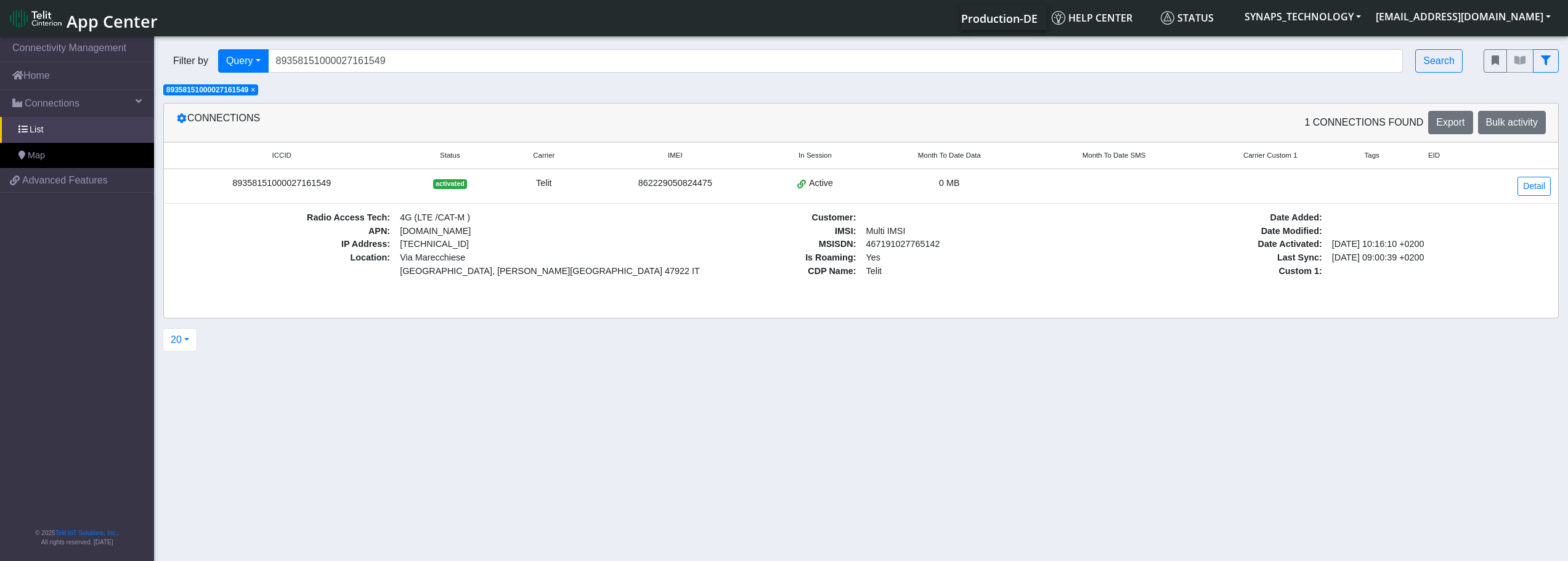
drag, startPoint x: 937, startPoint y: 244, endPoint x: 885, endPoint y: 246, distance: 52.0
click at [650, 326] on div "Connections 1 Connections found Export Bulk activity ICCID Status Carrier IMEI …" at bounding box center [861, 226] width 1414 height 249
drag, startPoint x: 897, startPoint y: 246, endPoint x: 929, endPoint y: 244, distance: 32.1
click at [189, 338] on button "20" at bounding box center [180, 340] width 35 height 24
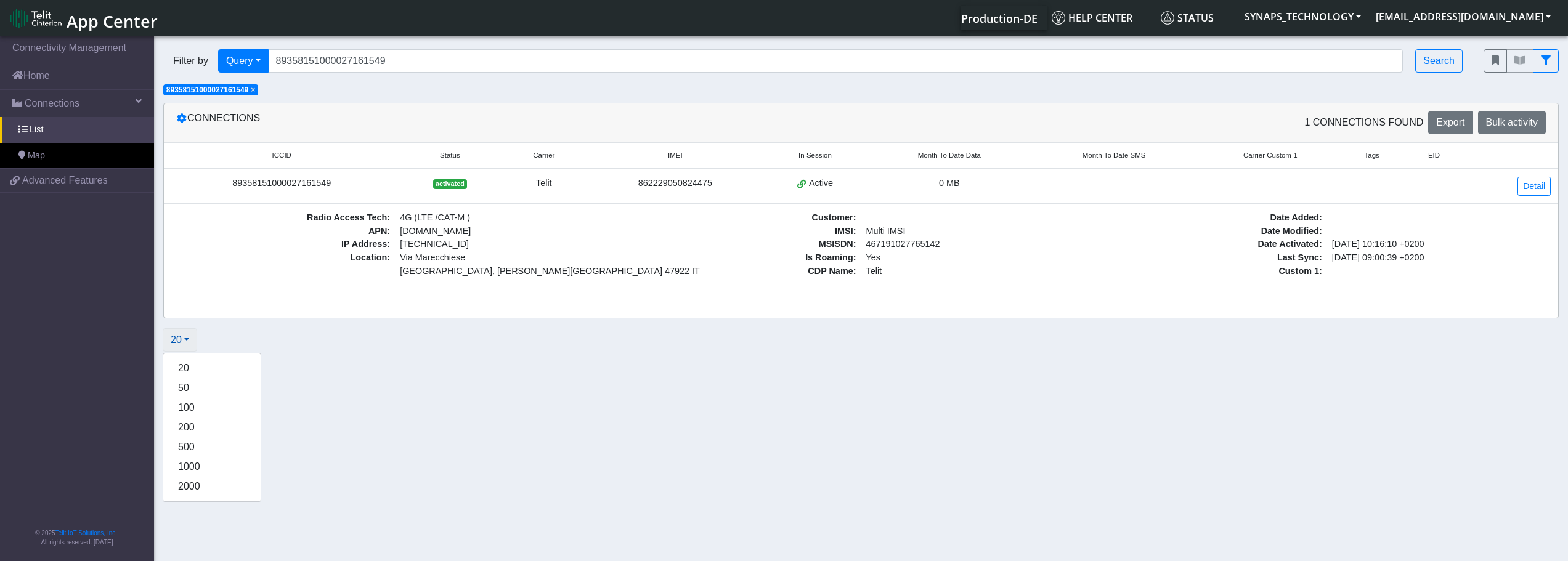
click at [189, 338] on button "20" at bounding box center [180, 340] width 35 height 24
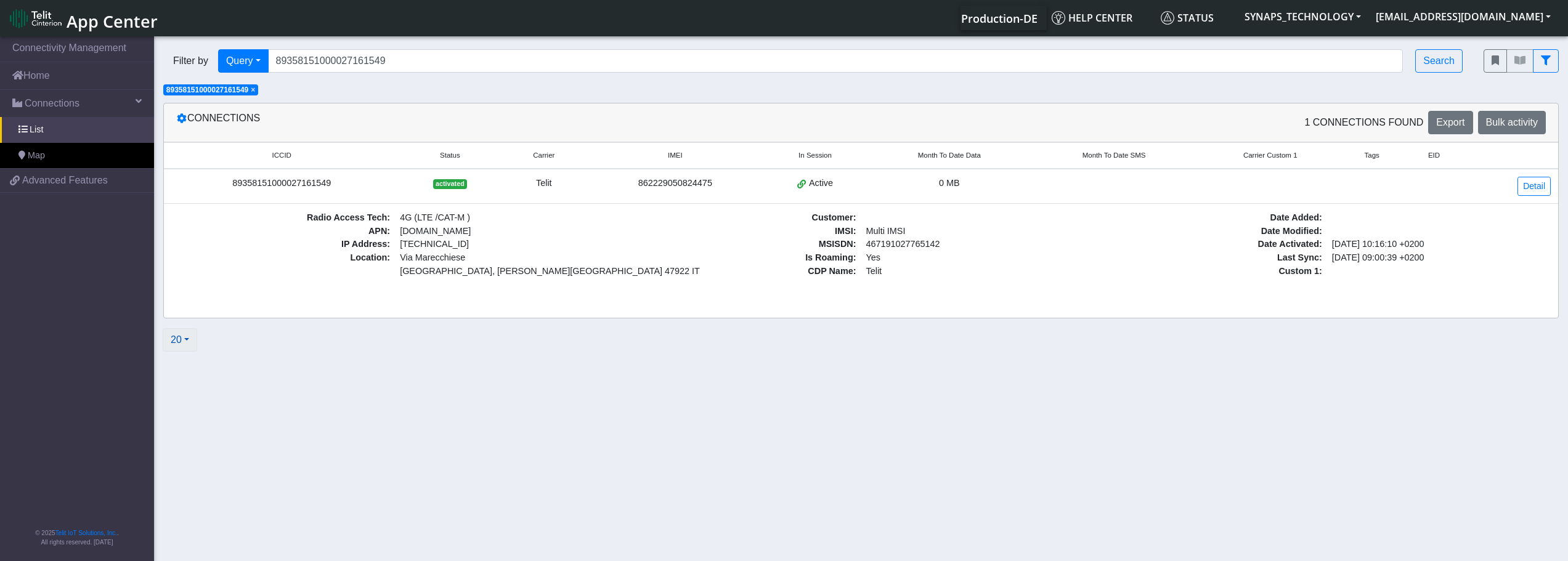
click at [189, 338] on button "20" at bounding box center [180, 340] width 35 height 24
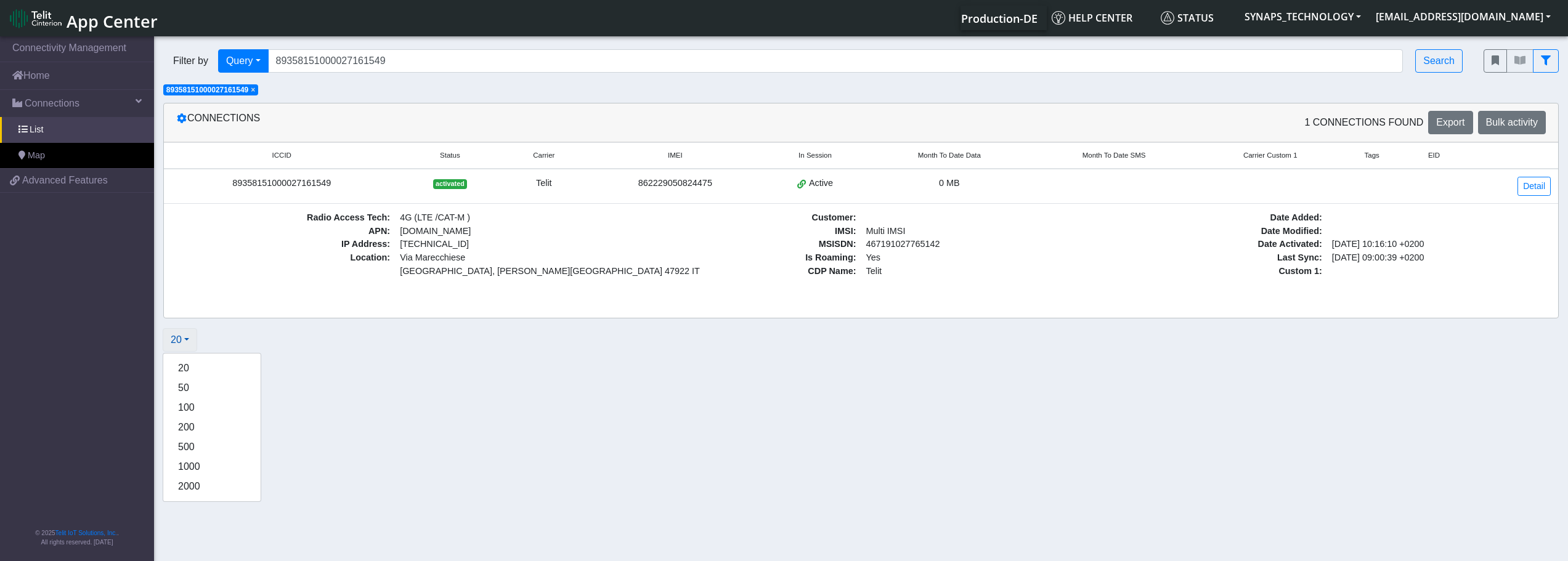
click at [189, 338] on button "20" at bounding box center [180, 340] width 35 height 24
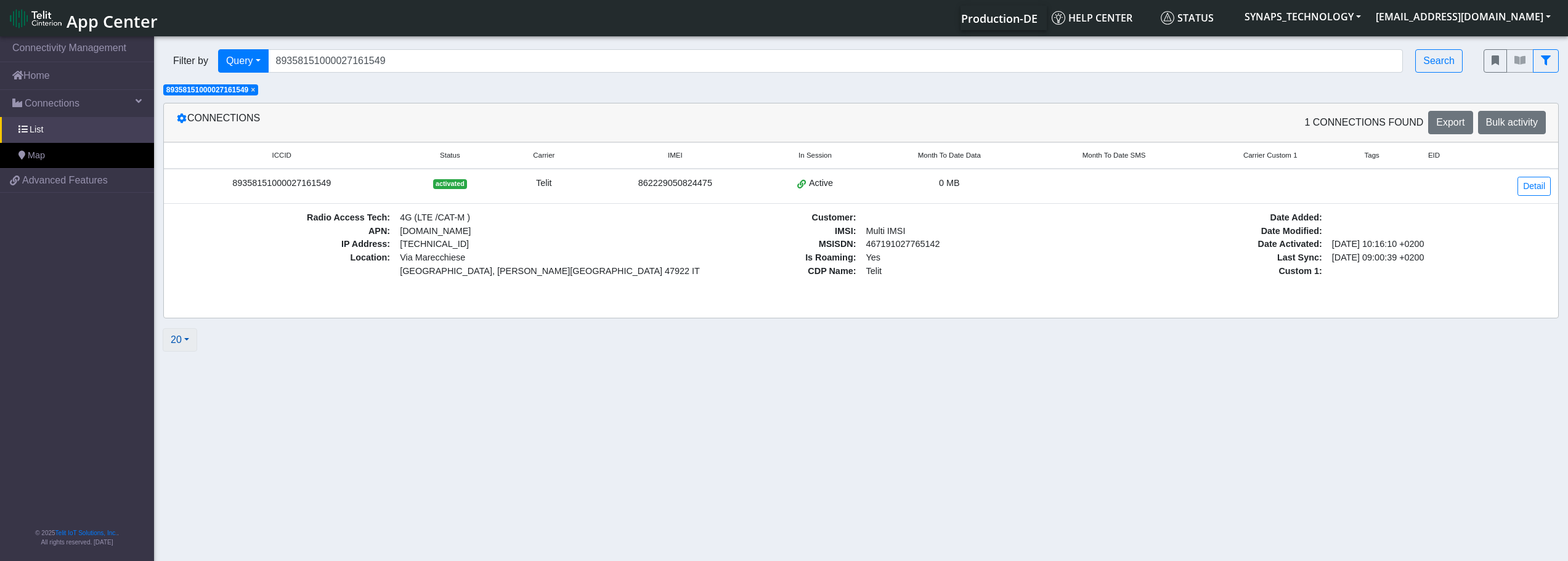
click at [189, 338] on button "20" at bounding box center [180, 340] width 35 height 24
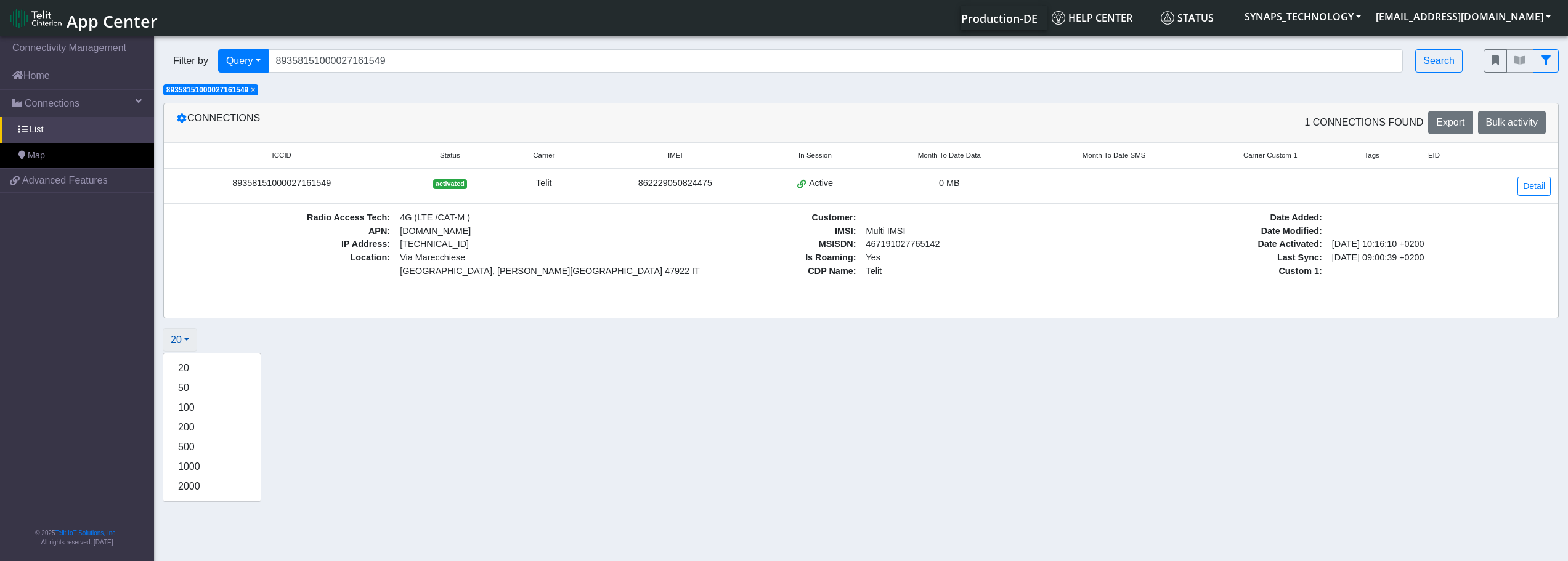
click at [189, 338] on button "20" at bounding box center [180, 340] width 35 height 24
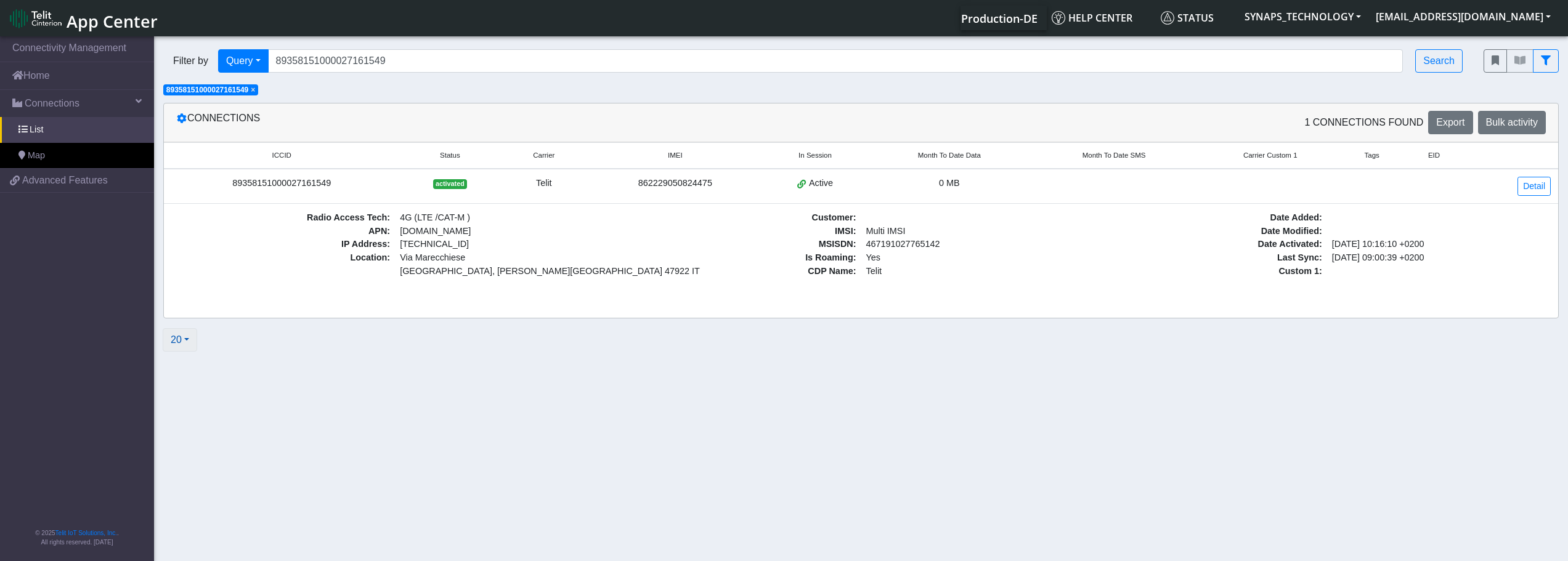
scroll to position [0, 2]
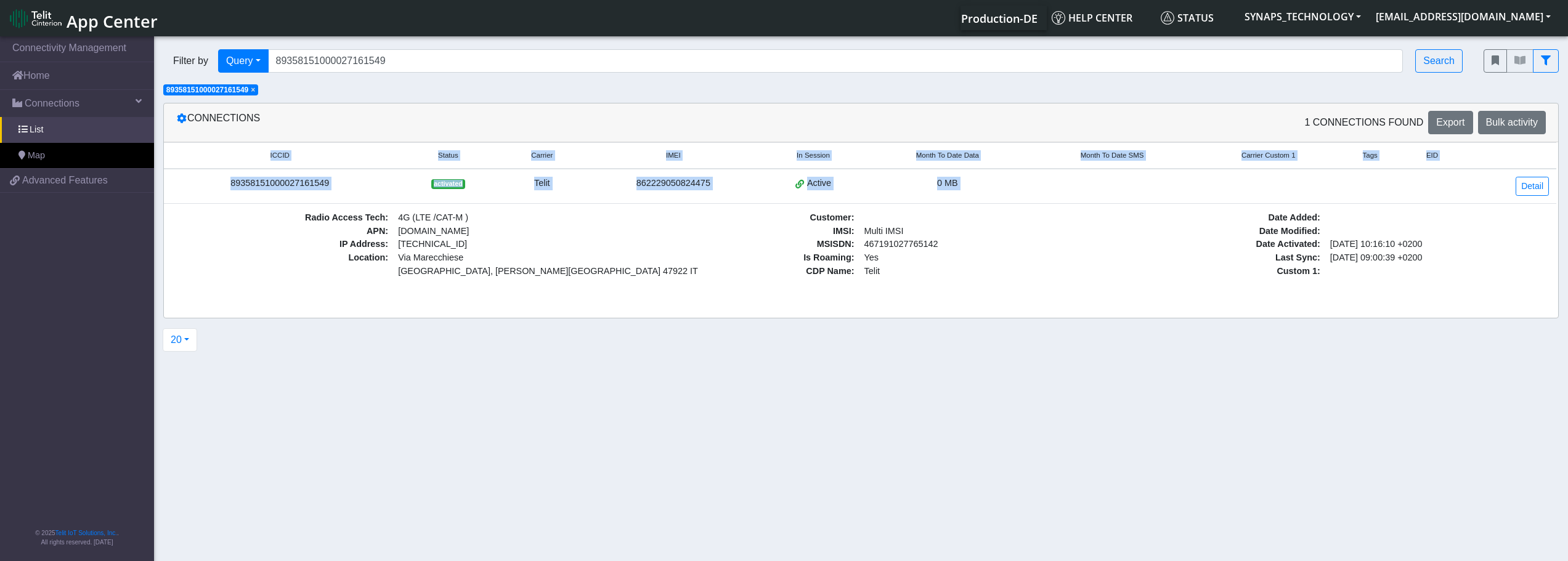
drag, startPoint x: 313, startPoint y: 219, endPoint x: 1396, endPoint y: 286, distance: 1085.1
click at [1396, 286] on div "ICCID Status Carrier IMEI In Session Month To Date Data Month To Date SMS Carri…" at bounding box center [861, 219] width 1394 height 153
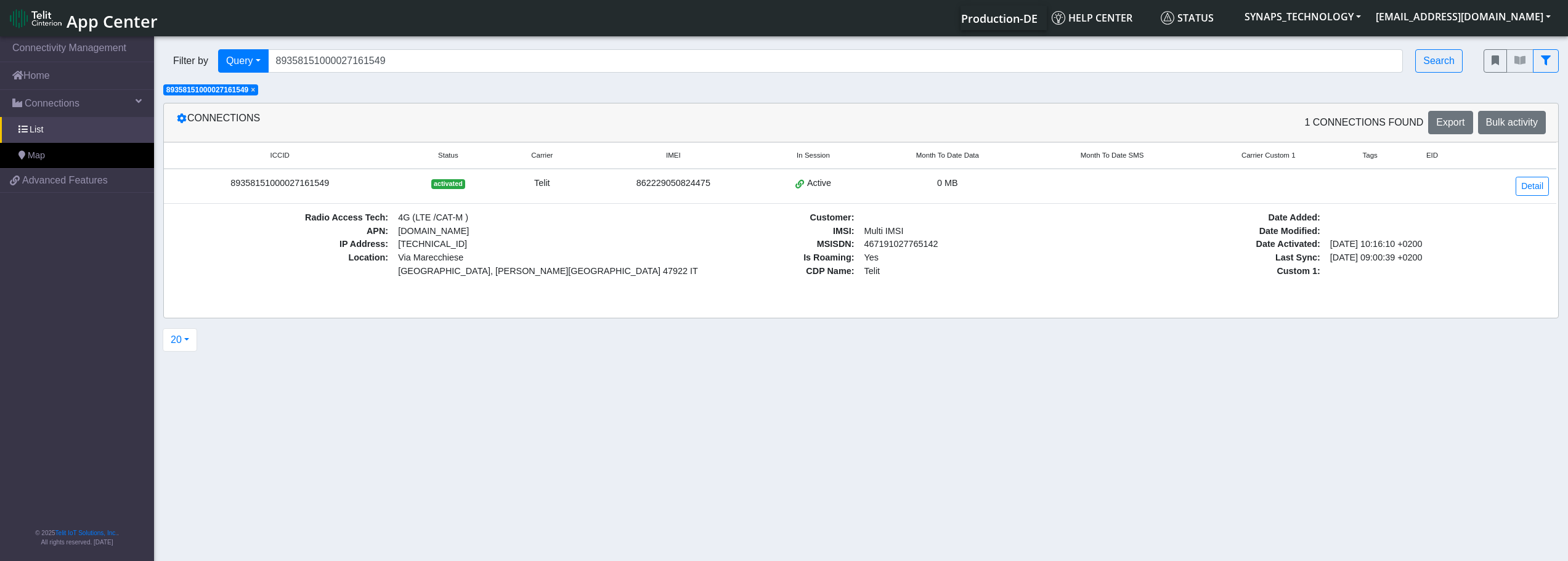
drag, startPoint x: 1266, startPoint y: 267, endPoint x: 1370, endPoint y: 263, distance: 104.1
drag, startPoint x: 1321, startPoint y: 271, endPoint x: 315, endPoint y: 216, distance: 1007.5
drag, startPoint x: 311, startPoint y: 218, endPoint x: 1323, endPoint y: 276, distance: 1013.7
drag, startPoint x: 1319, startPoint y: 273, endPoint x: 308, endPoint y: 215, distance: 1012.7
drag, startPoint x: 314, startPoint y: 217, endPoint x: 369, endPoint y: 249, distance: 63.6
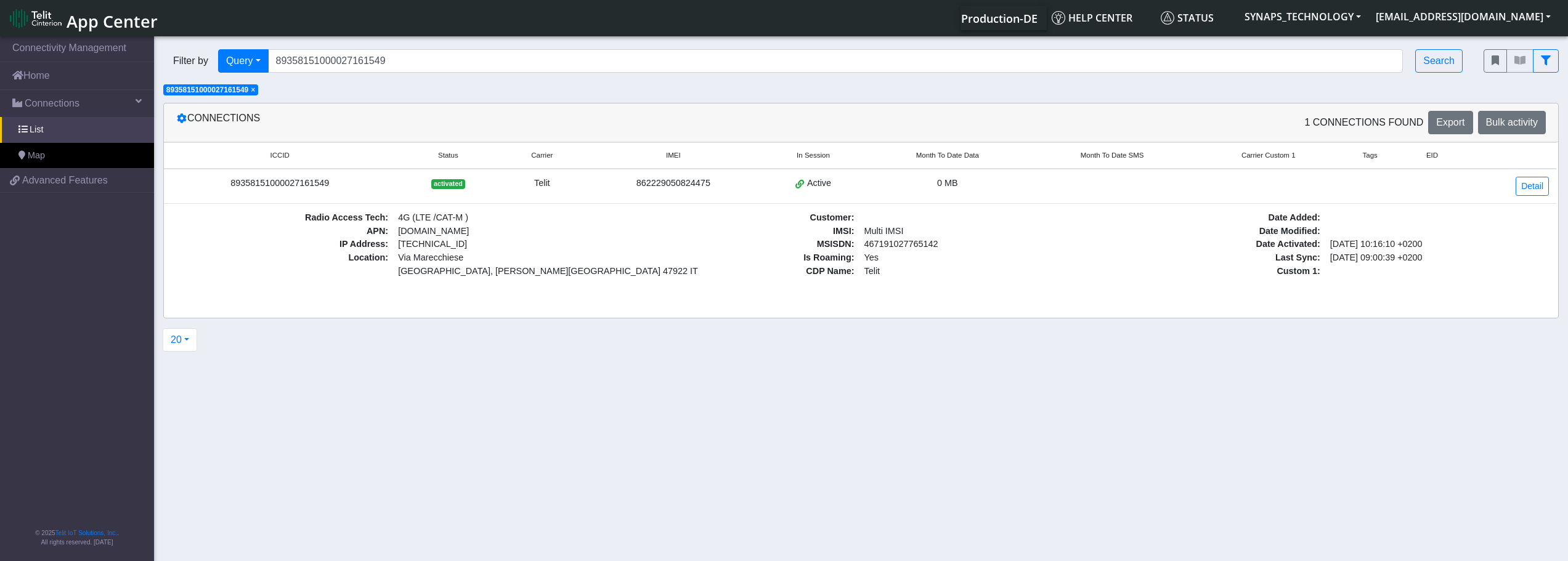
drag, startPoint x: 880, startPoint y: 268, endPoint x: 909, endPoint y: 254, distance: 32.2
drag, startPoint x: 893, startPoint y: 246, endPoint x: 934, endPoint y: 245, distance: 41.0
drag, startPoint x: 934, startPoint y: 244, endPoint x: 866, endPoint y: 245, distance: 68.0
click at [664, 436] on section "Connectivity Management Home Connections List Map ee3637a9643b3babf23b6e4d9b845…" at bounding box center [784, 300] width 1568 height 532
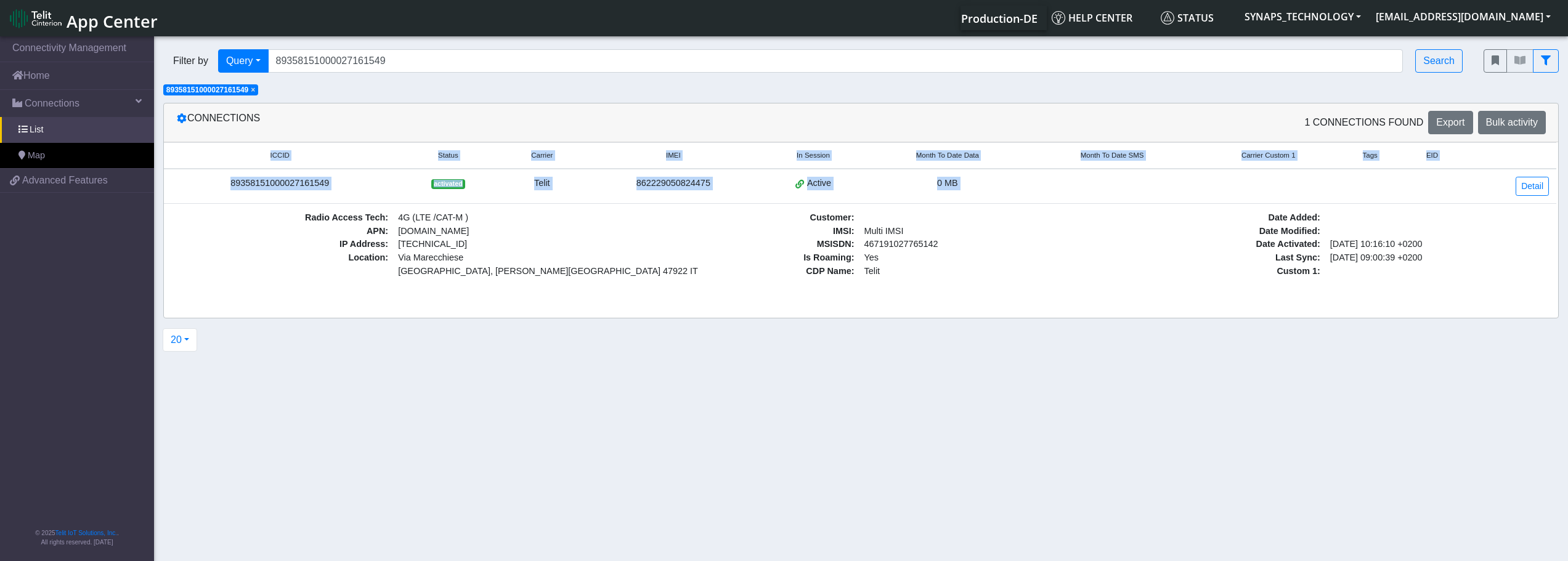
drag, startPoint x: 271, startPoint y: 156, endPoint x: 971, endPoint y: 265, distance: 708.4
click at [971, 265] on table "ICCID Status Carrier IMEI In Session Month To Date Data Month To Date SMS Carri…" at bounding box center [859, 213] width 1394 height 143
drag, startPoint x: 852, startPoint y: 237, endPoint x: 922, endPoint y: 246, distance: 70.6
drag, startPoint x: 833, startPoint y: 232, endPoint x: 933, endPoint y: 245, distance: 100.8
drag, startPoint x: 935, startPoint y: 245, endPoint x: 859, endPoint y: 245, distance: 76.0
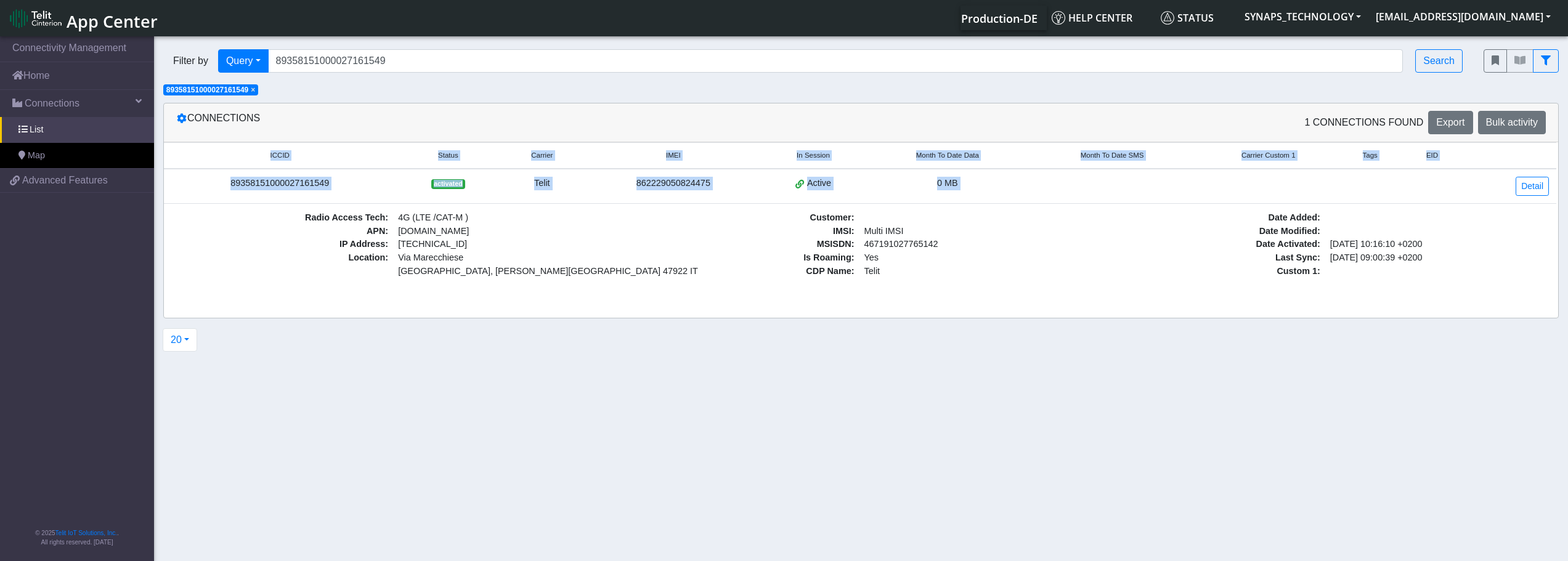
click at [263, 152] on small "ICCID" at bounding box center [280, 155] width 211 height 10
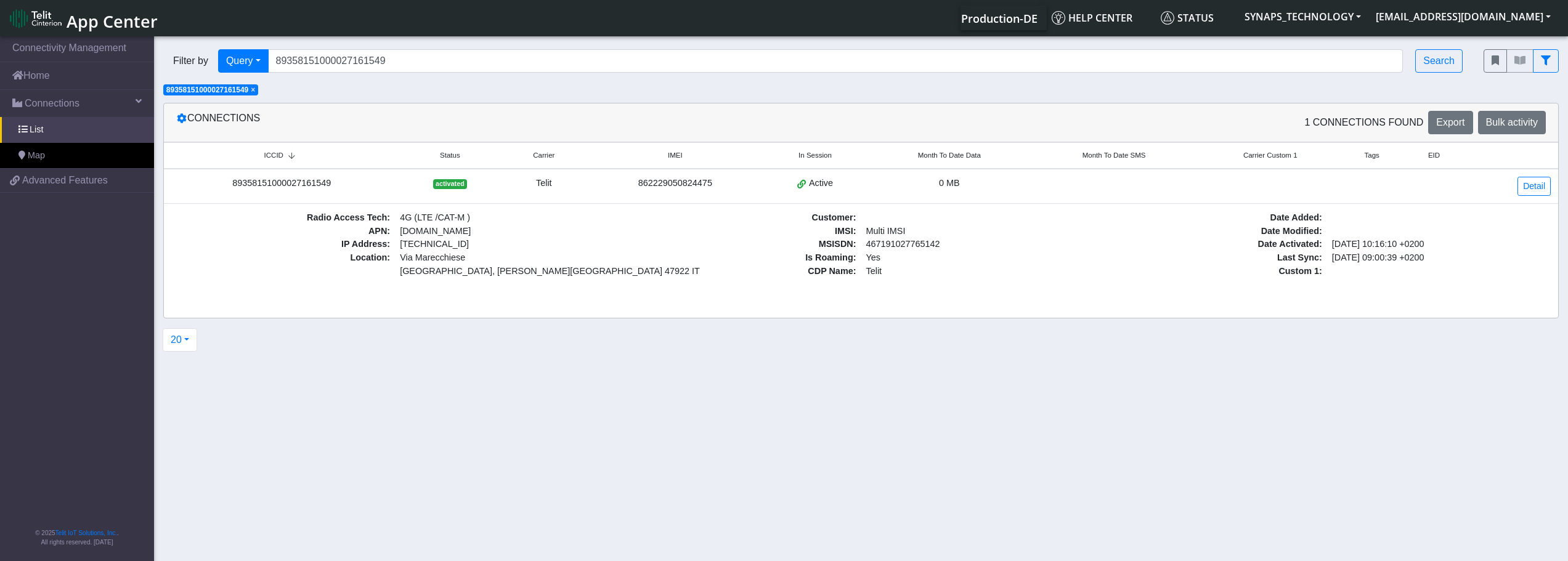
drag, startPoint x: 257, startPoint y: 151, endPoint x: 916, endPoint y: 246, distance: 665.8
click at [915, 305] on div "ICCID Status Carrier IMEI In Session Month To Date Data Month To Date SMS Carri…" at bounding box center [861, 230] width 1394 height 176
copy thead
click at [923, 398] on section "Connectivity Management Home Connections List Map ee3637a9643b3babf23b6e4d9b845…" at bounding box center [784, 300] width 1568 height 532
click at [1053, 454] on section "Connectivity Management Home Connections List Map ee3637a9643b3babf23b6e4d9b845…" at bounding box center [784, 300] width 1568 height 532
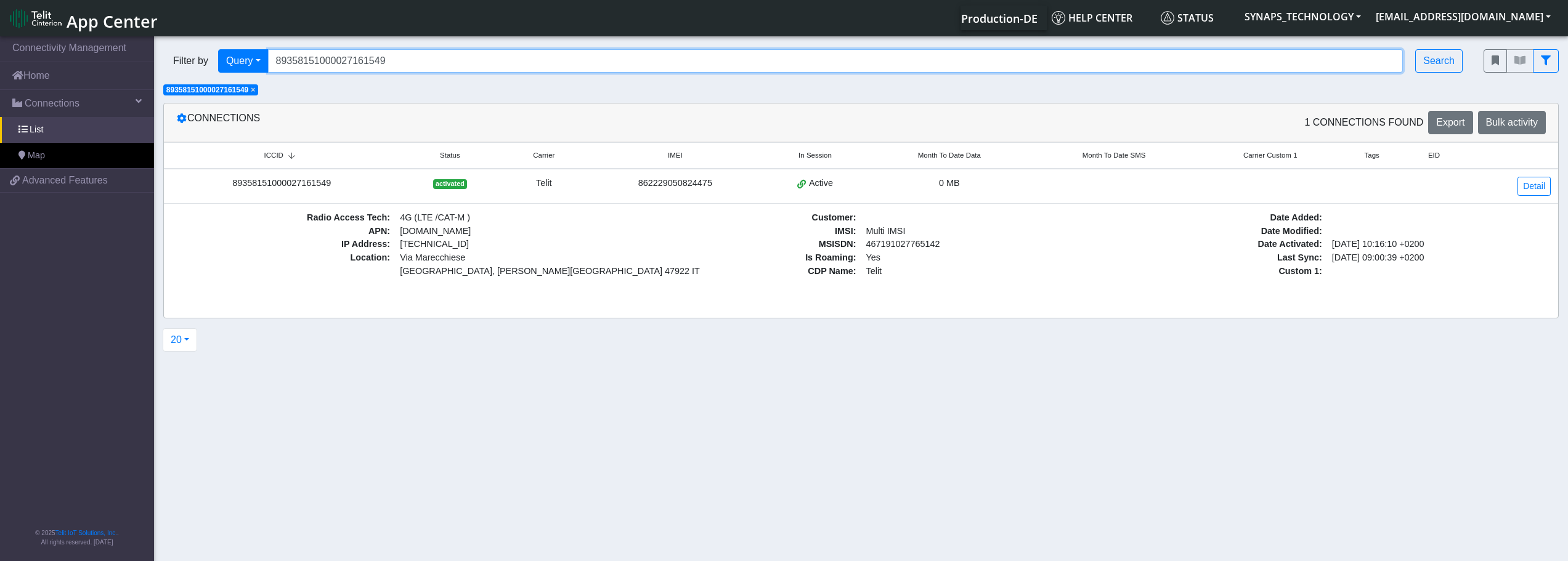
click at [342, 57] on input "89358151000027161549" at bounding box center [836, 61] width 1136 height 24
type input "ù"
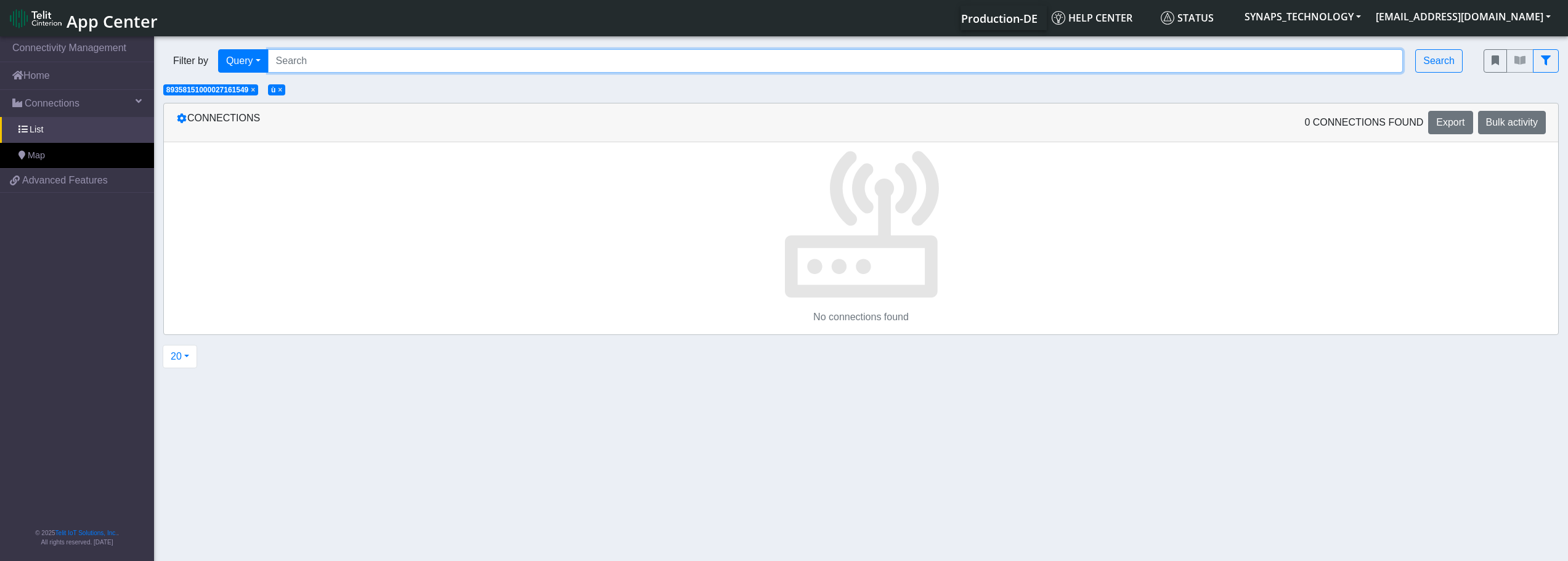
click at [499, 56] on input "Search..." at bounding box center [836, 61] width 1136 height 24
paste input "467191027765142"
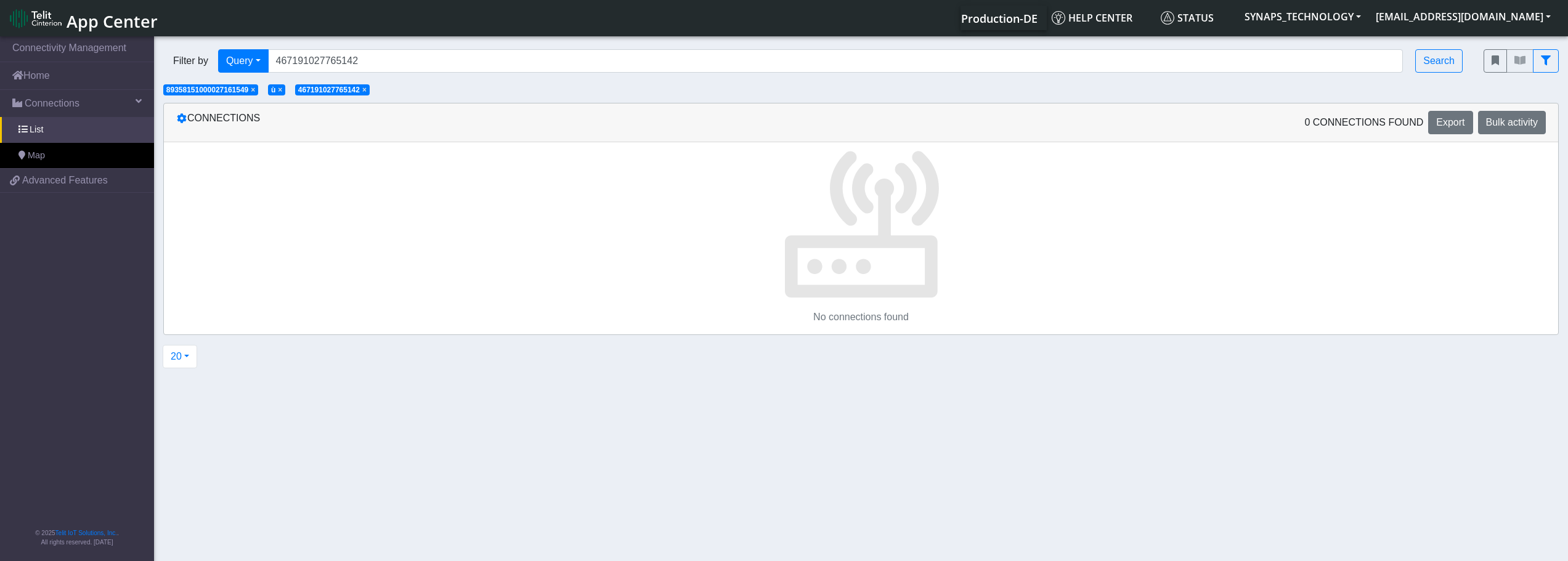
click at [255, 88] on span "×" at bounding box center [253, 90] width 4 height 9
click at [175, 93] on span "×" at bounding box center [174, 90] width 4 height 9
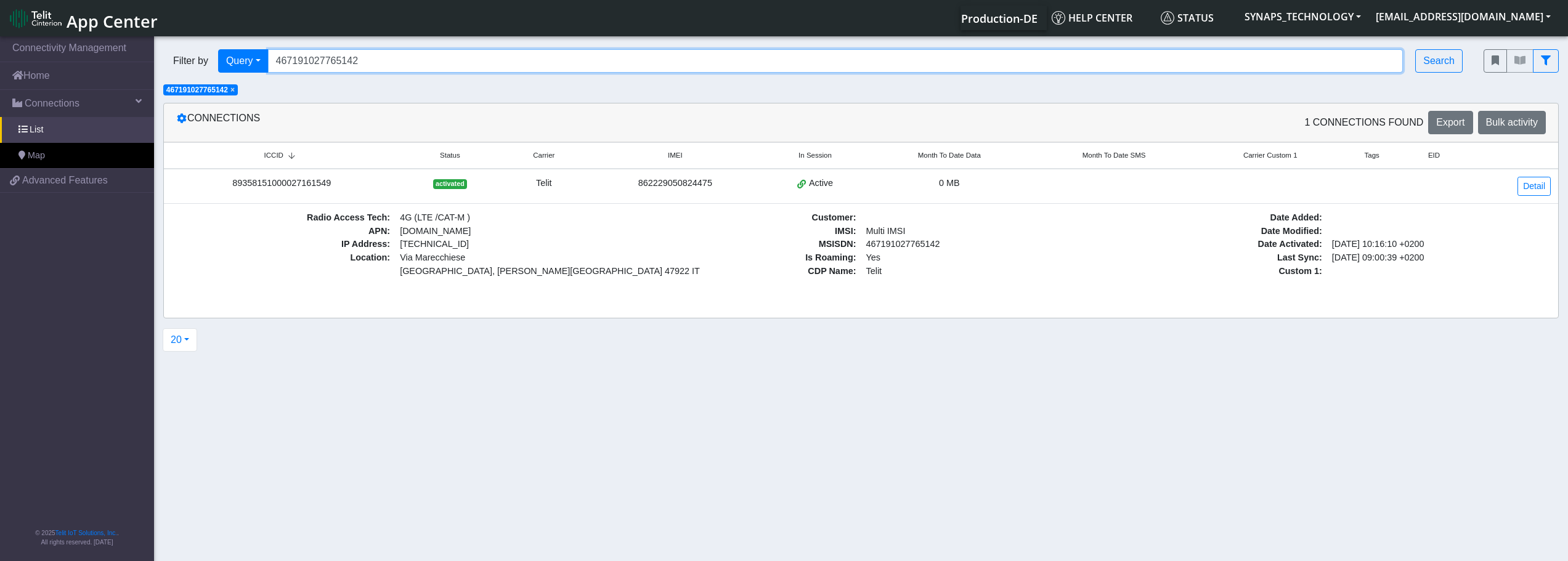
drag, startPoint x: 373, startPoint y: 65, endPoint x: 310, endPoint y: 86, distance: 66.4
click at [310, 86] on div "Filter by Query Query In Session Not connected Tags Country Operator 4671910277…" at bounding box center [861, 69] width 1414 height 57
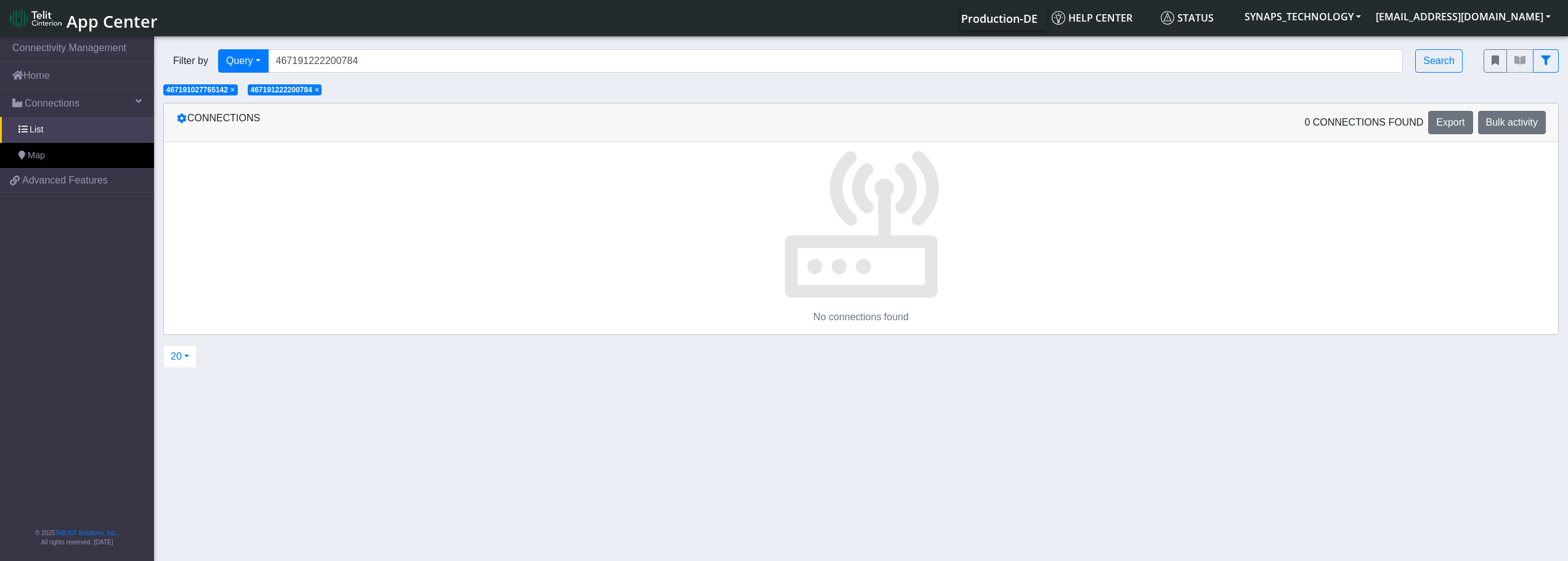
click at [234, 88] on span "×" at bounding box center [232, 90] width 4 height 9
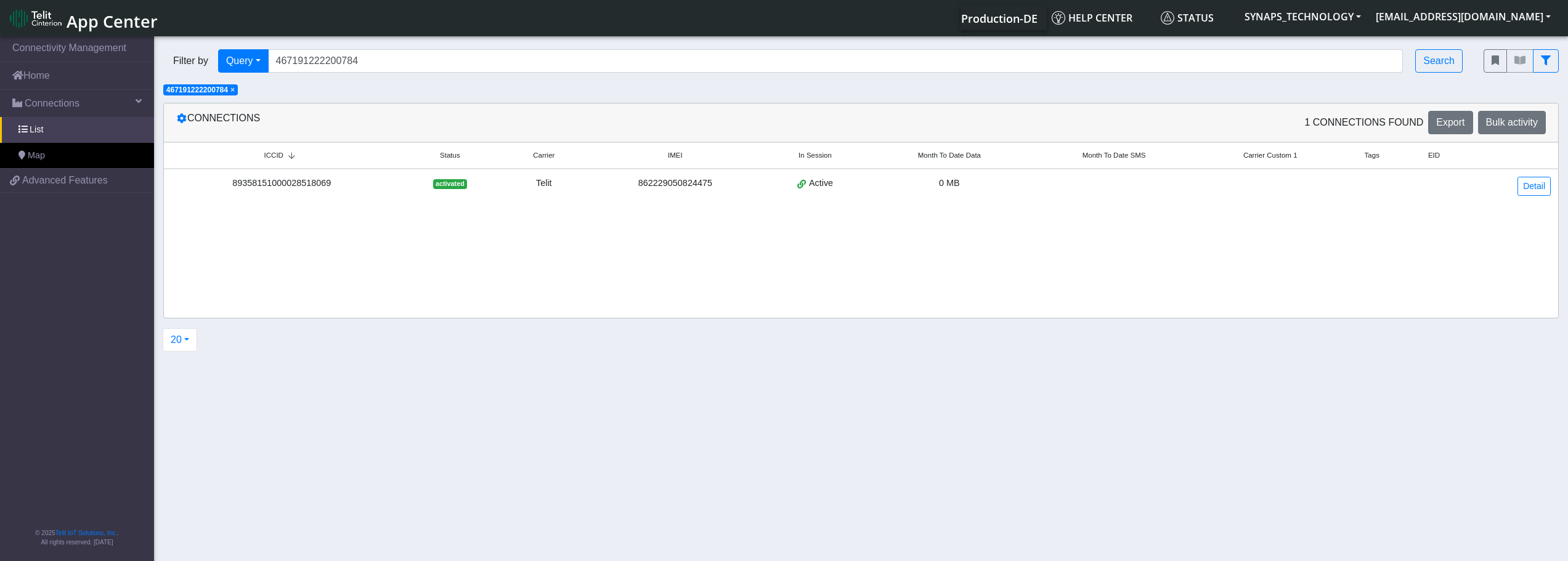
click at [290, 189] on div "89358151000028518069" at bounding box center [282, 183] width 221 height 13
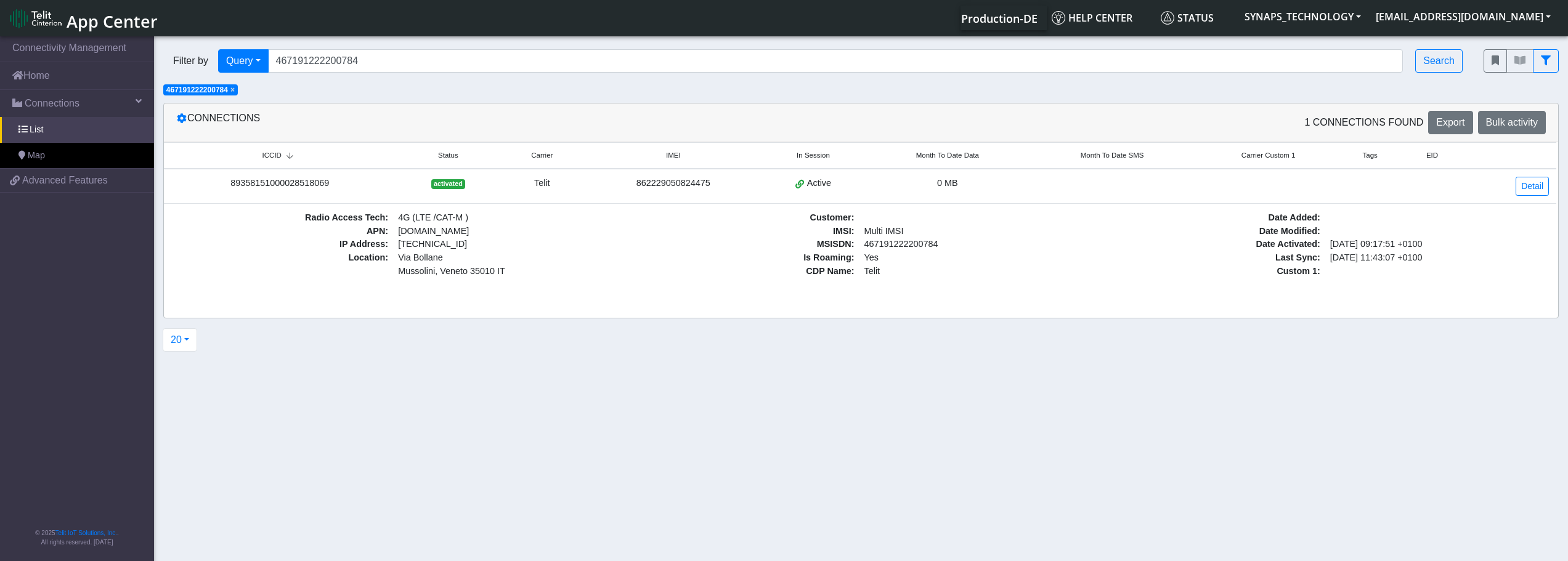
scroll to position [0, 0]
click at [162, 298] on div "Connections 1 Connections found Export Bulk activity ICCID Status Carrier IMEI …" at bounding box center [861, 210] width 1414 height 215
click at [675, 185] on div "862229050824475" at bounding box center [675, 183] width 161 height 13
copy div "862229050824475"
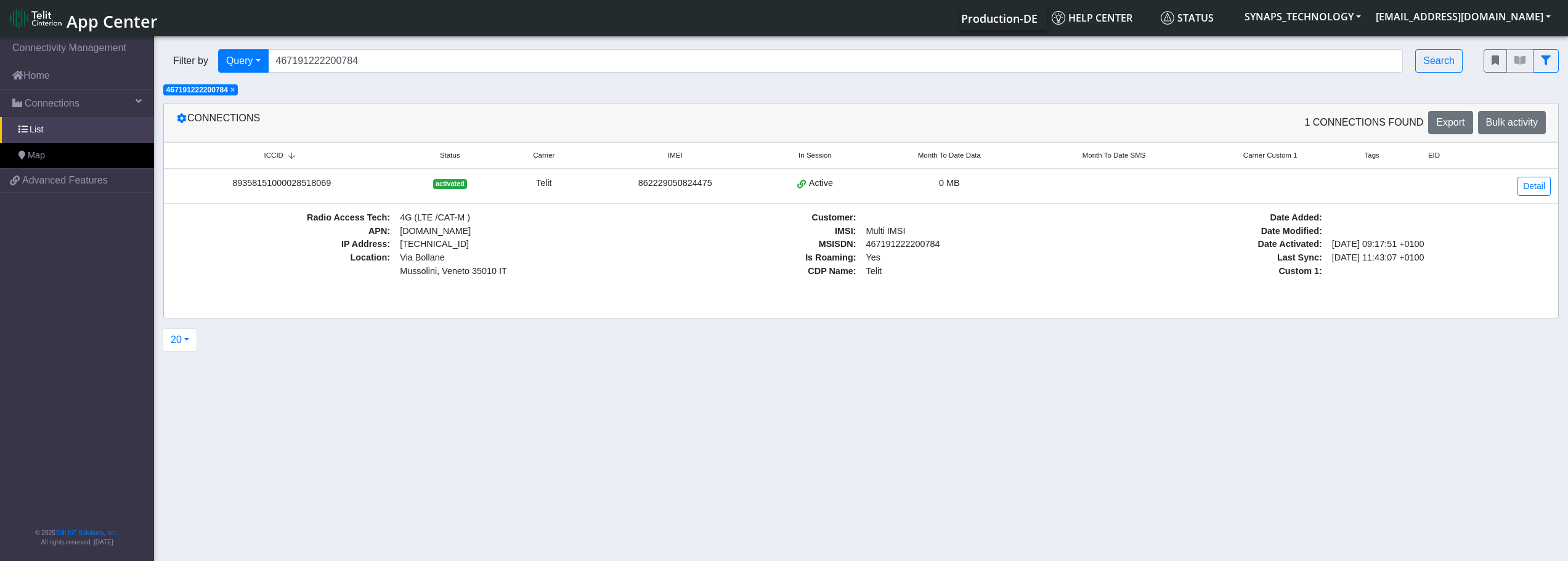
click at [845, 464] on section "Connectivity Management Home Connections List Map ee3637a9643b3babf23b6e4d9b845…" at bounding box center [784, 300] width 1568 height 532
click at [888, 406] on section "Connectivity Management Home Connections List Map ee3637a9643b3babf23b6e4d9b845…" at bounding box center [784, 300] width 1568 height 532
click at [637, 404] on section "Connectivity Management Home Connections List Map ee3637a9643b3babf23b6e4d9b845…" at bounding box center [784, 300] width 1568 height 532
drag, startPoint x: 893, startPoint y: 276, endPoint x: 392, endPoint y: 199, distance: 506.9
click at [157, 101] on section "Connectivity Management Home Connections List Map ee3637a9643b3babf23b6e4d9b845…" at bounding box center [784, 300] width 1568 height 532
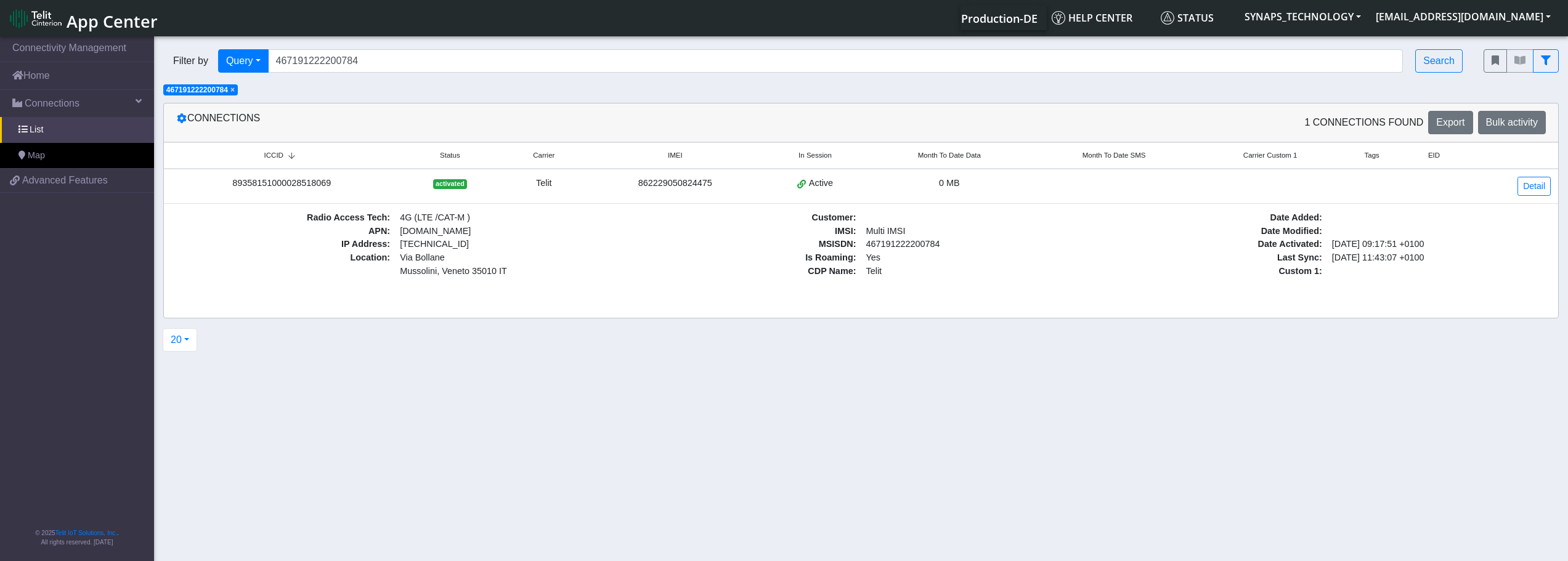
click at [161, 102] on section "Connectivity Management Home Connections List Map ee3637a9643b3babf23b6e4d9b845…" at bounding box center [784, 300] width 1568 height 532
click at [256, 88] on div "Filter by Query Query In Session Not connected Tags Country Operator 4671912222…" at bounding box center [861, 69] width 1414 height 57
click at [1265, 385] on section "Connectivity Management Home Connections List Map ee3637a9643b3babf23b6e4d9b845…" at bounding box center [784, 300] width 1568 height 532
click at [238, 91] on span "× 467191222200784" at bounding box center [200, 90] width 74 height 11
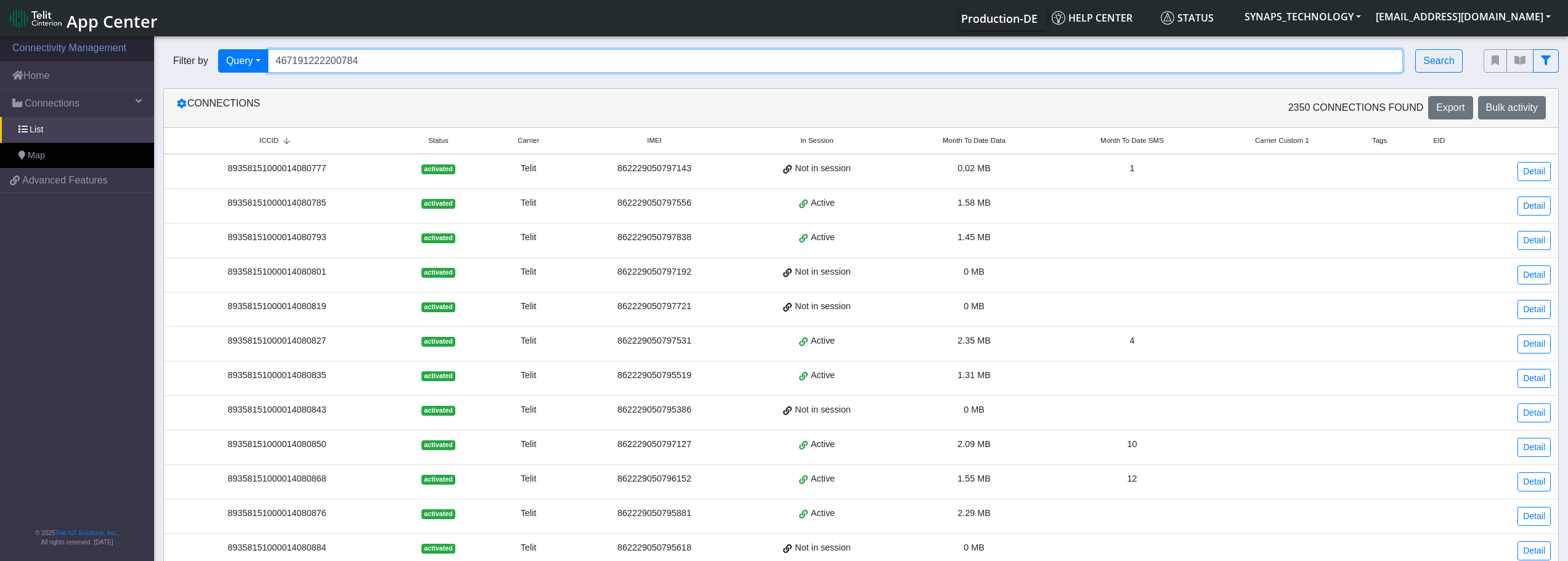
drag, startPoint x: 406, startPoint y: 58, endPoint x: 97, endPoint y: 54, distance: 309.0
click at [92, 54] on section "Connectivity Management Home Connections List Map ee3637a9643b3babf23b6e4d9b845…" at bounding box center [784, 470] width 1568 height 873
paste input "8151000027161549"
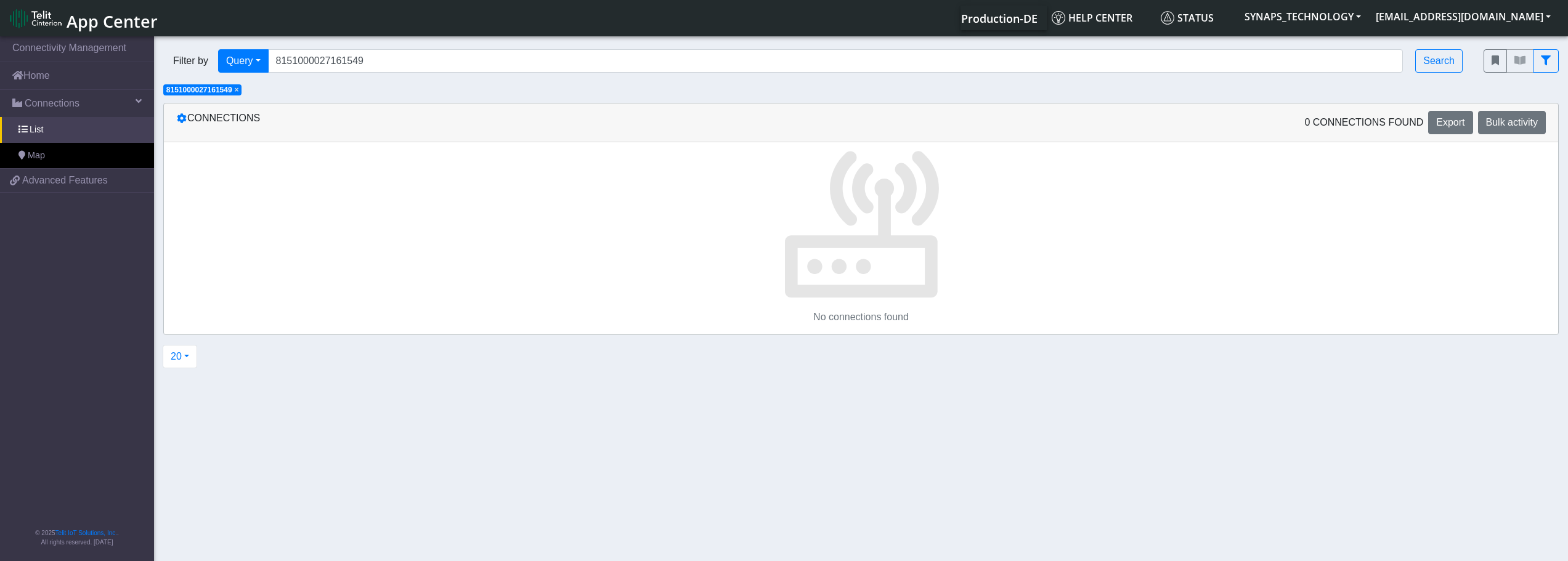
click at [239, 88] on span "×" at bounding box center [236, 90] width 4 height 9
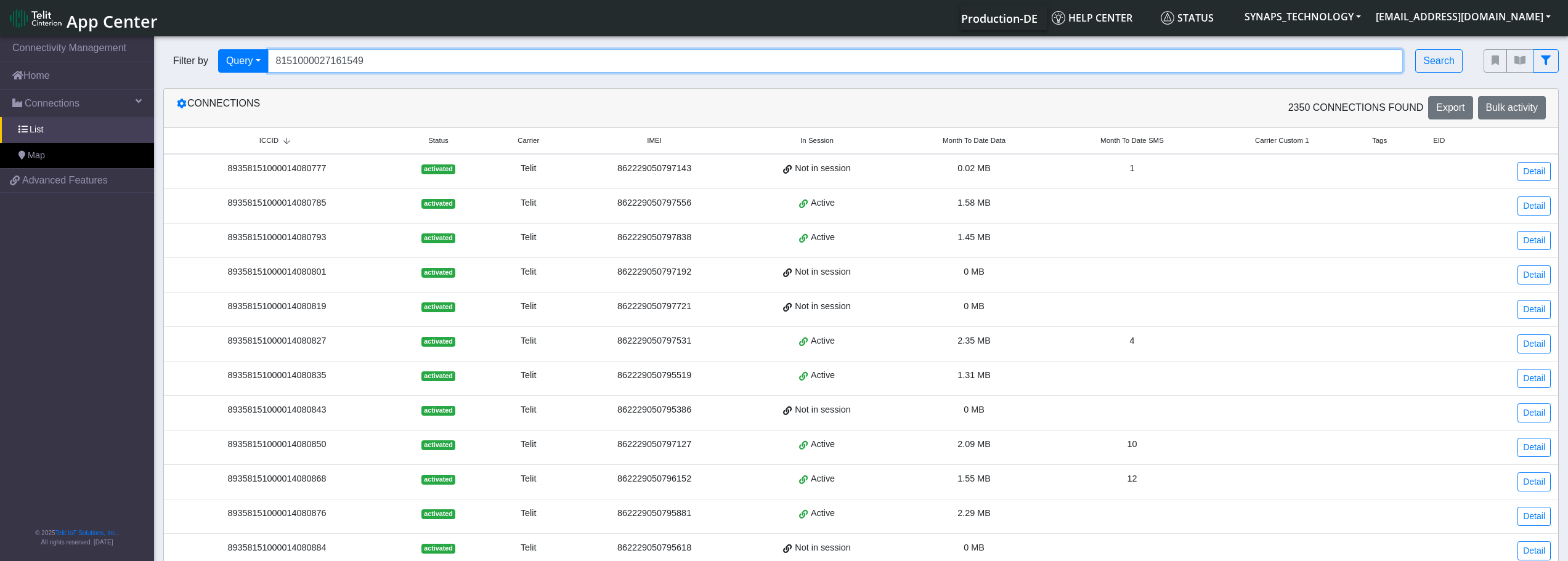
drag, startPoint x: 279, startPoint y: 61, endPoint x: 472, endPoint y: 43, distance: 193.8
click at [289, 61] on input "8151000027161549" at bounding box center [836, 61] width 1136 height 24
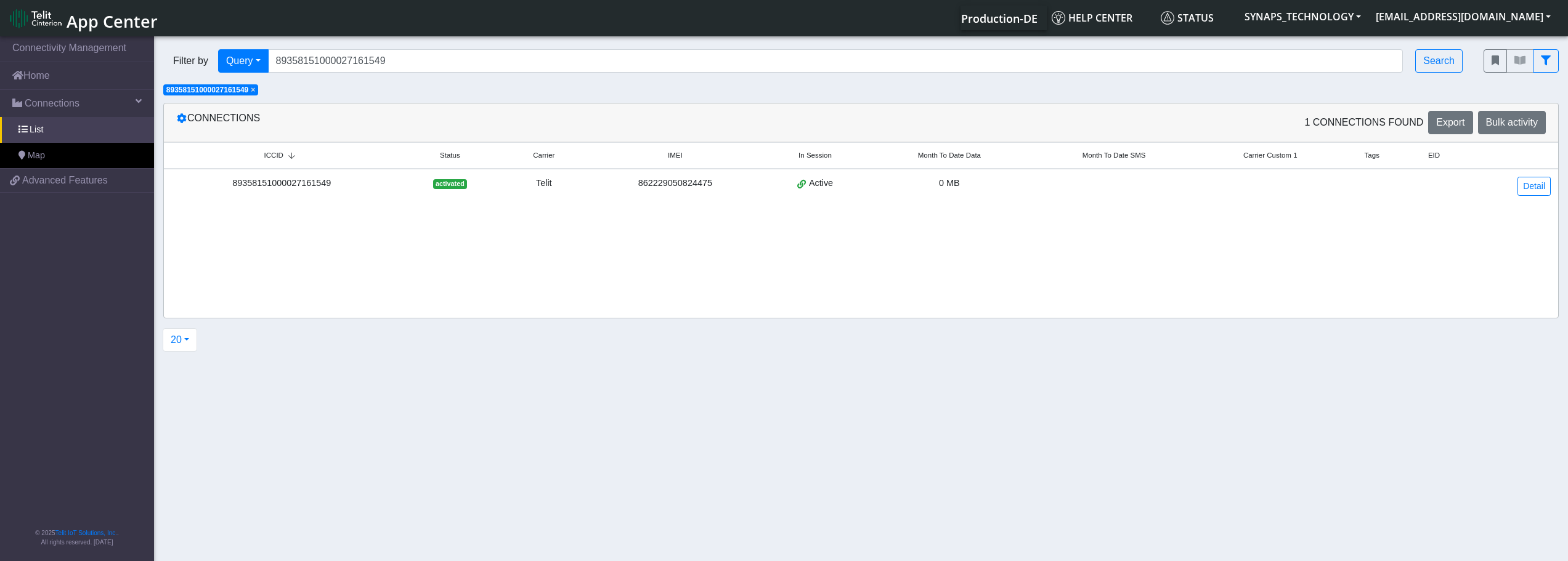
click at [336, 176] on td "89358151000027161549" at bounding box center [282, 186] width 236 height 35
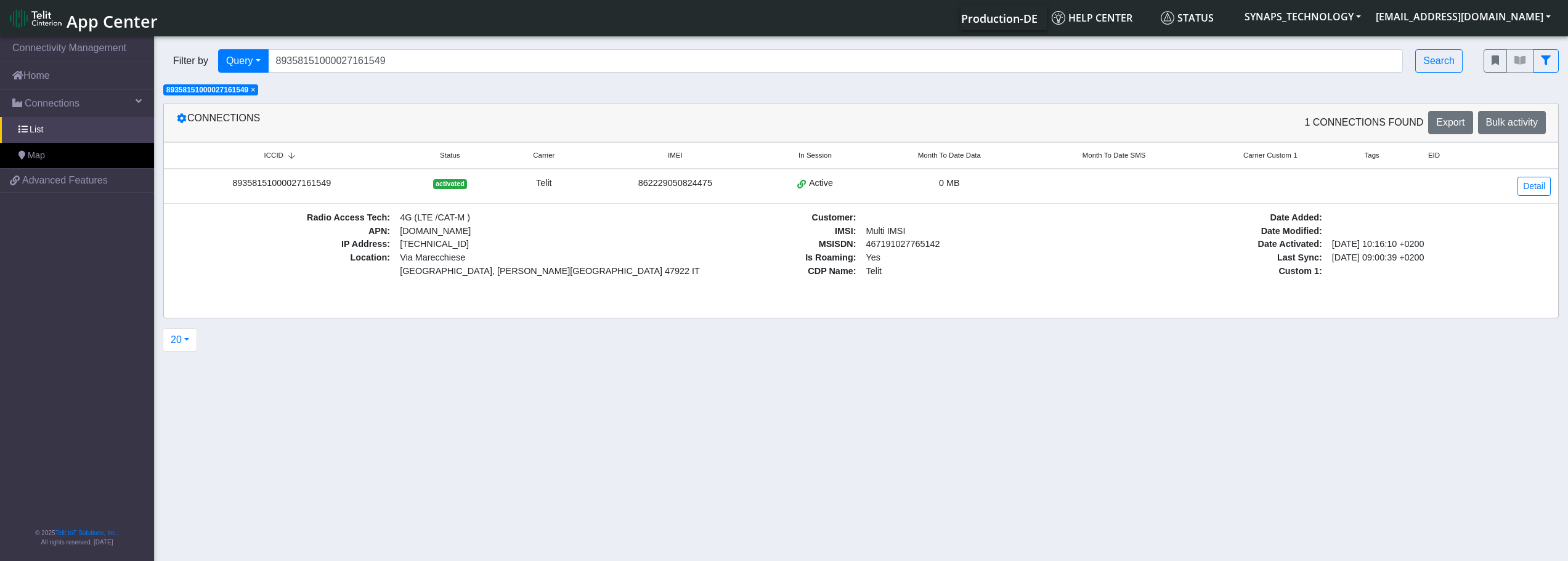
drag, startPoint x: 864, startPoint y: 241, endPoint x: 530, endPoint y: 215, distance: 335.0
drag, startPoint x: 249, startPoint y: 153, endPoint x: 1049, endPoint y: 302, distance: 813.8
click at [1049, 295] on div "ICCID Status Carrier IMEI In Session Month To Date Data Month To Date SMS Carri…" at bounding box center [861, 219] width 1394 height 153
drag, startPoint x: 1074, startPoint y: 436, endPoint x: 1467, endPoint y: 305, distance: 414.3
click at [1074, 435] on section "Connectivity Management Home Connections List Map ee3637a9643b3babf23b6e4d9b845…" at bounding box center [784, 300] width 1568 height 532
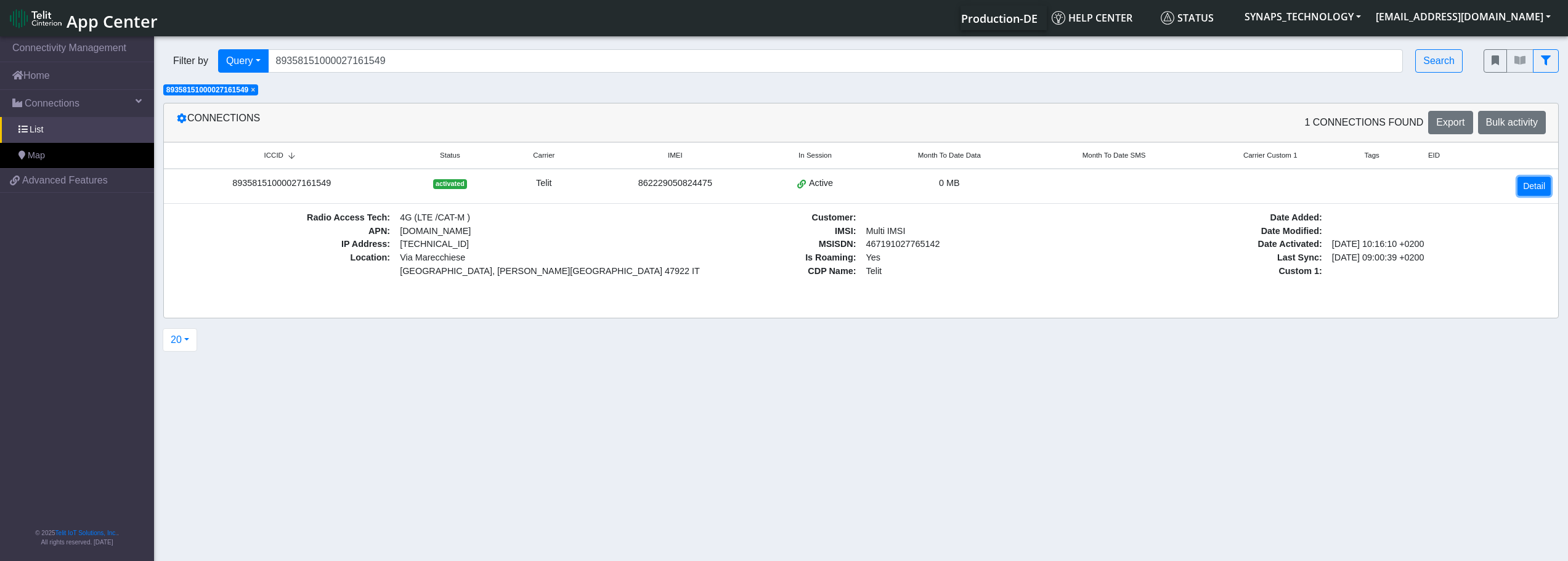
click at [1531, 185] on link "Detail" at bounding box center [1534, 186] width 33 height 19
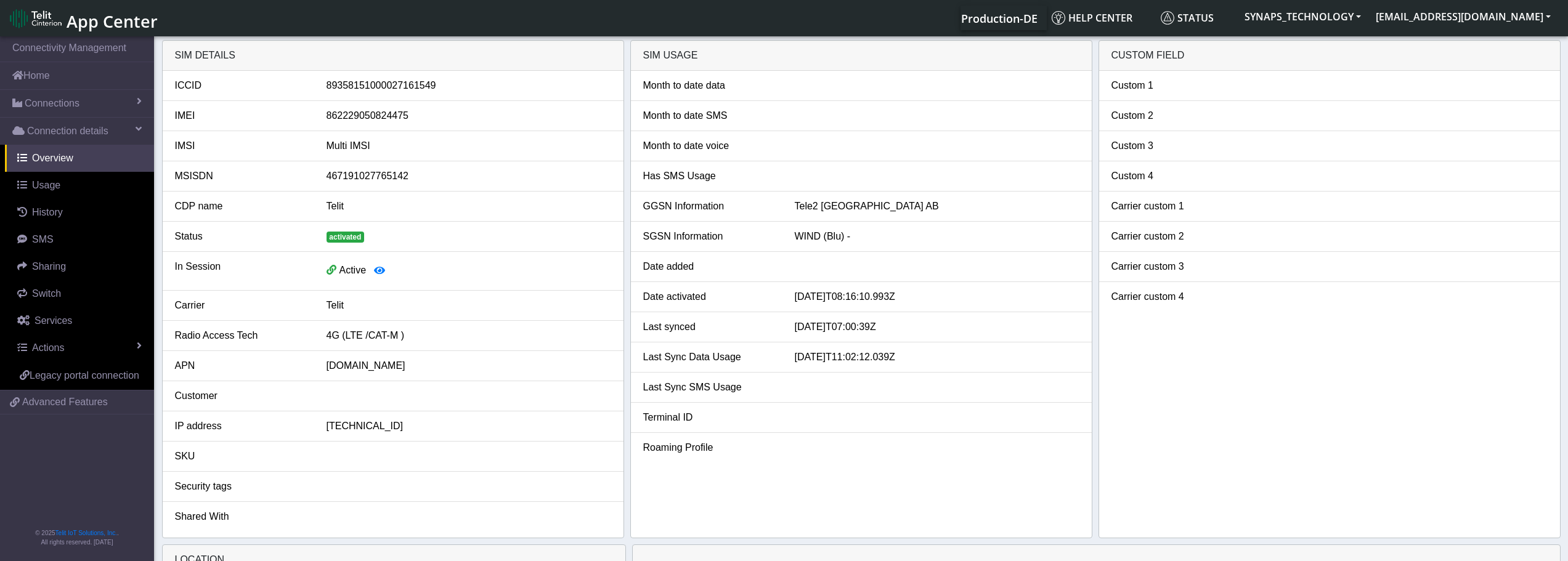
click at [358, 178] on div "467191027765142" at bounding box center [469, 176] width 303 height 15
copy div "467191027765142"
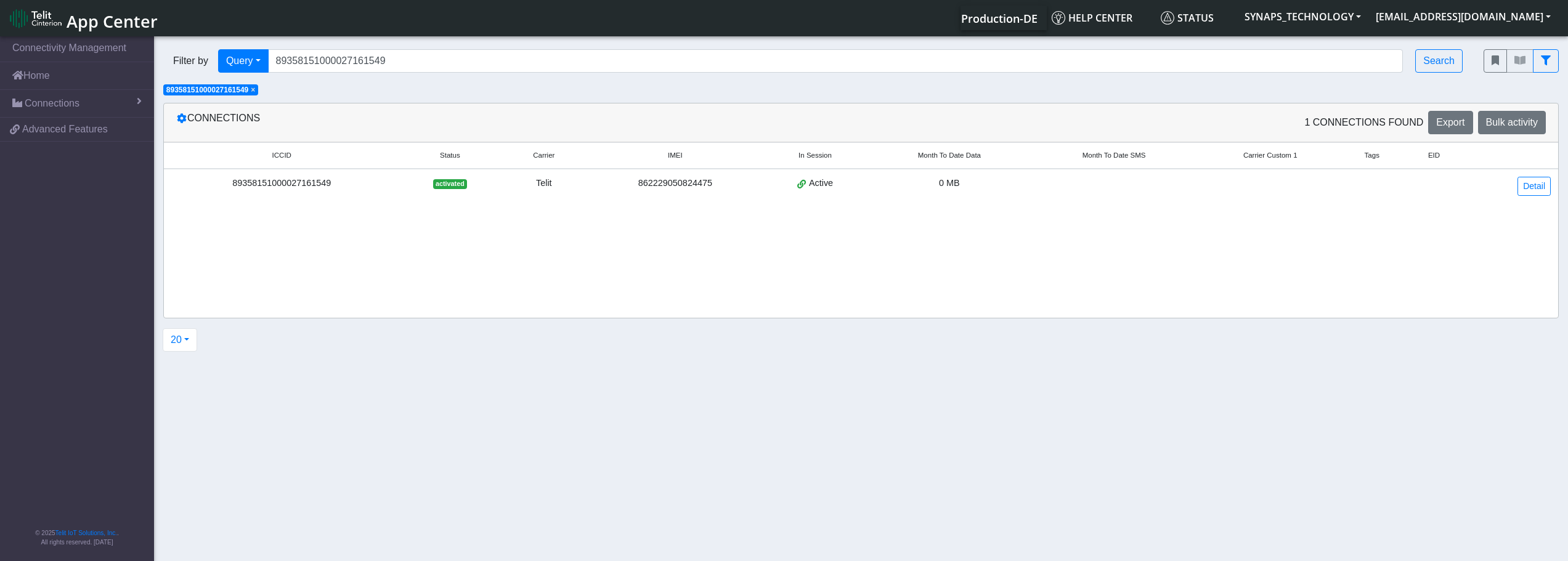
click at [255, 87] on span "×" at bounding box center [253, 90] width 4 height 9
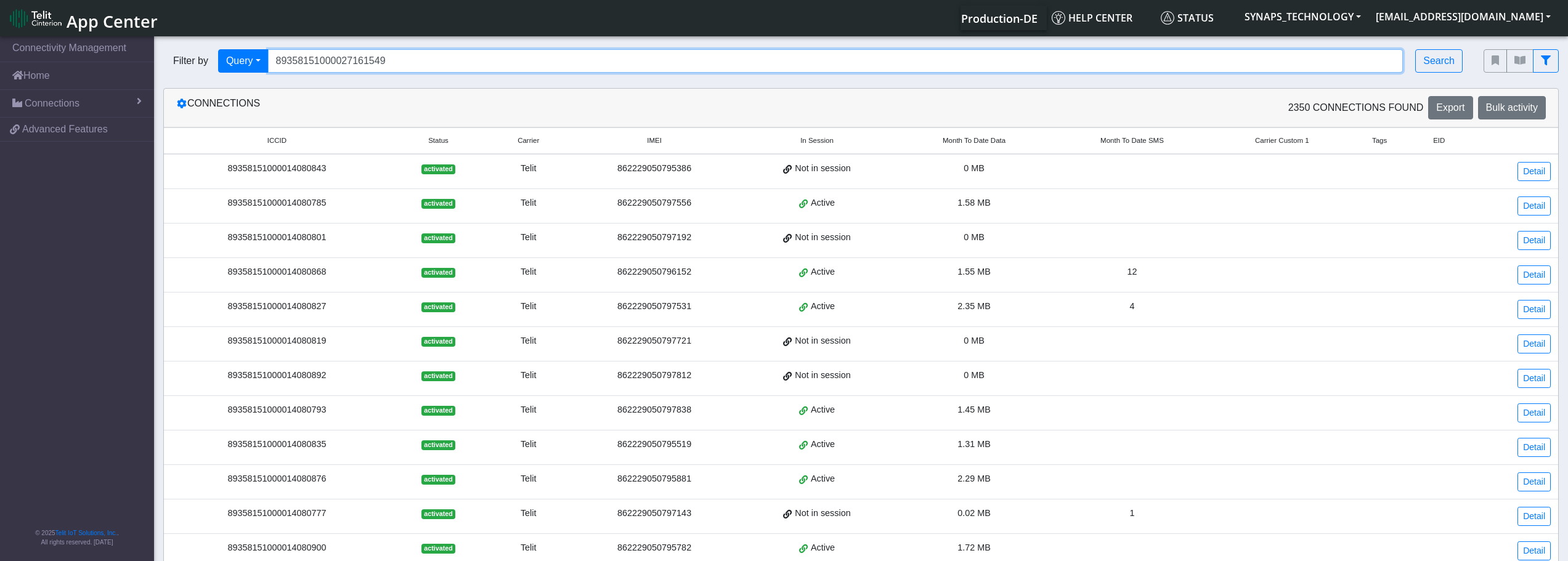
drag, startPoint x: 402, startPoint y: 61, endPoint x: 387, endPoint y: 50, distance: 18.6
click at [223, 50] on div "Filter by Query Query In Session Not connected Tags Country Operator 8935815100…" at bounding box center [814, 61] width 1302 height 24
paste input "467191222200784"
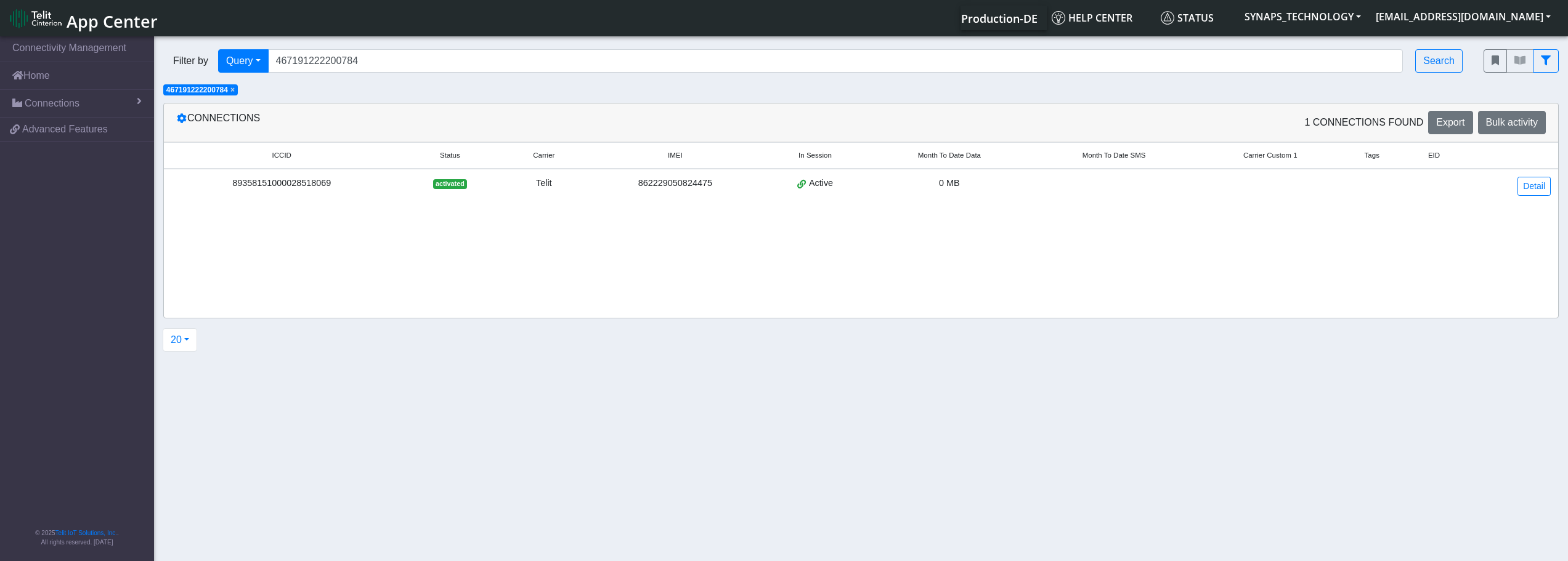
click at [317, 184] on div "89358151000028518069" at bounding box center [282, 183] width 221 height 13
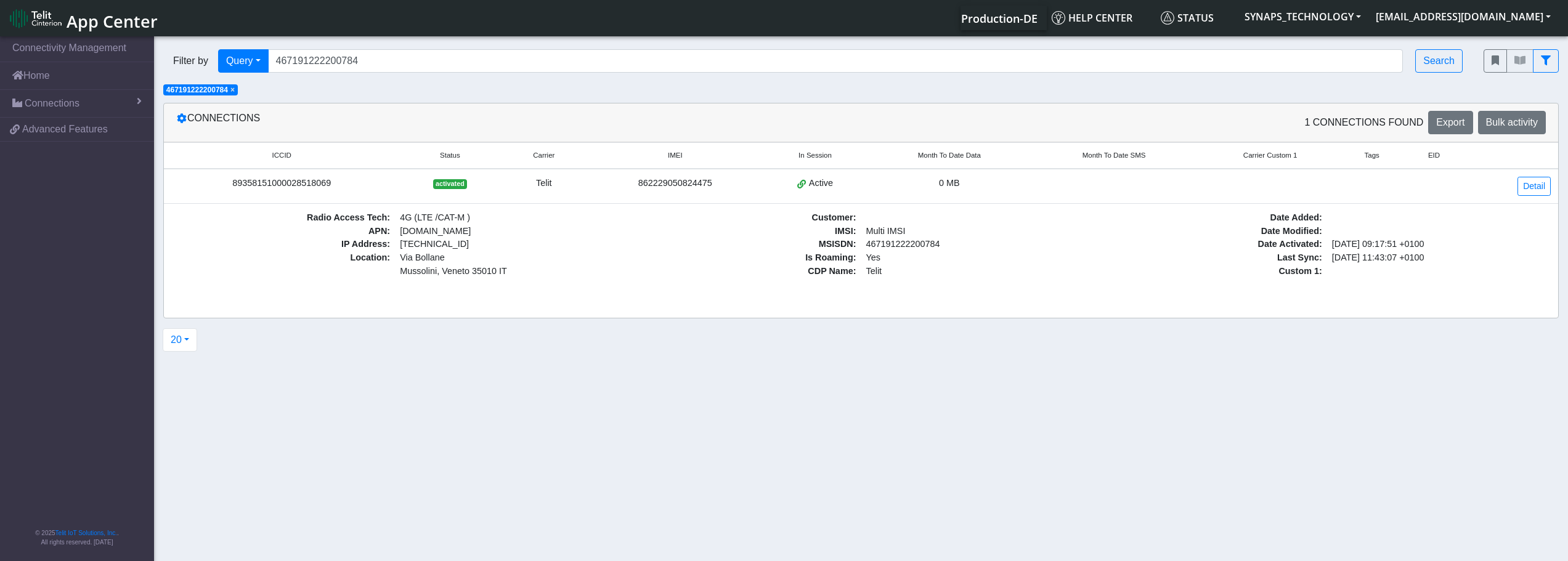
drag, startPoint x: 257, startPoint y: 186, endPoint x: 337, endPoint y: 182, distance: 80.1
click at [337, 182] on div "89358151000028518069" at bounding box center [282, 183] width 221 height 13
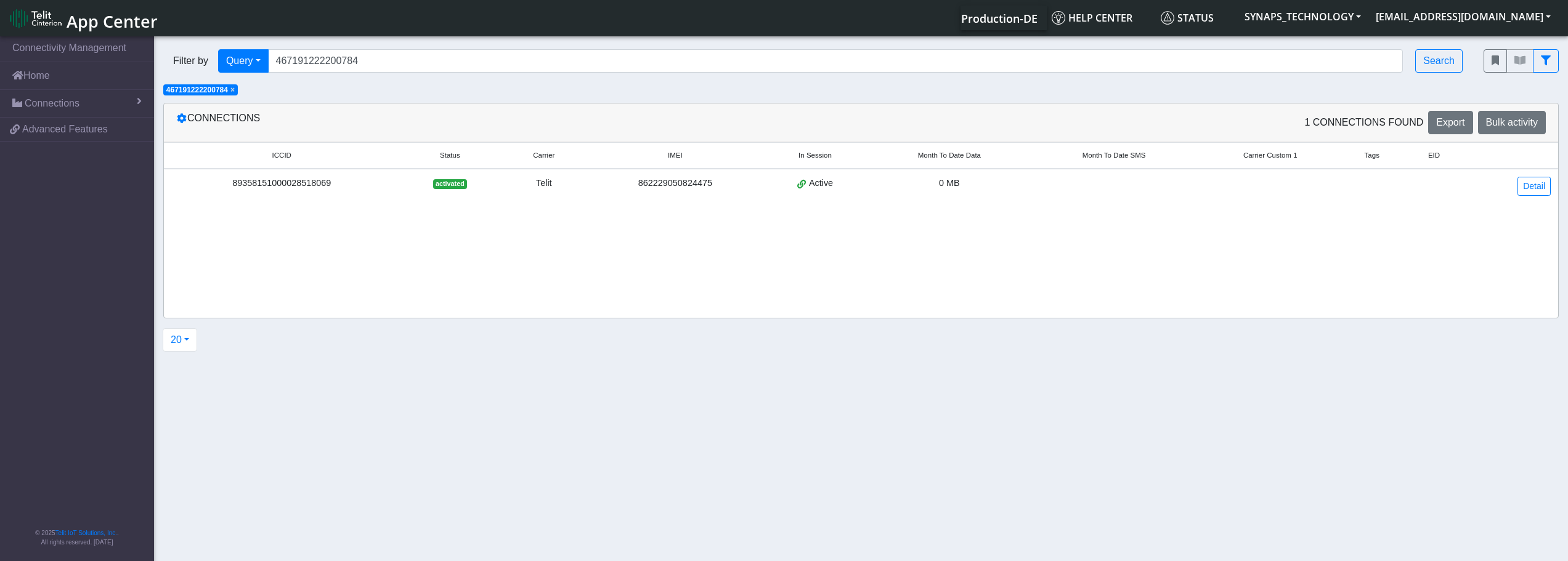
copy div "151000028518069"
click at [682, 181] on div "862229050824475" at bounding box center [675, 183] width 161 height 13
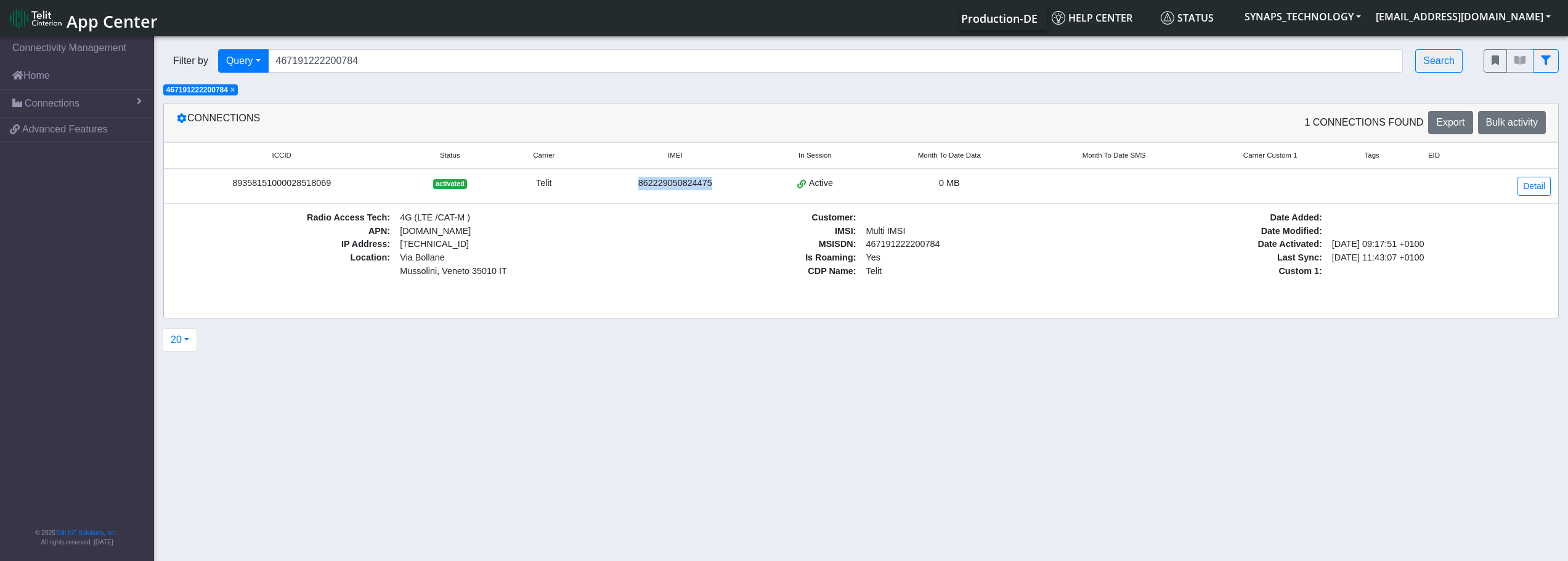
click at [682, 181] on div "862229050824475" at bounding box center [675, 183] width 161 height 13
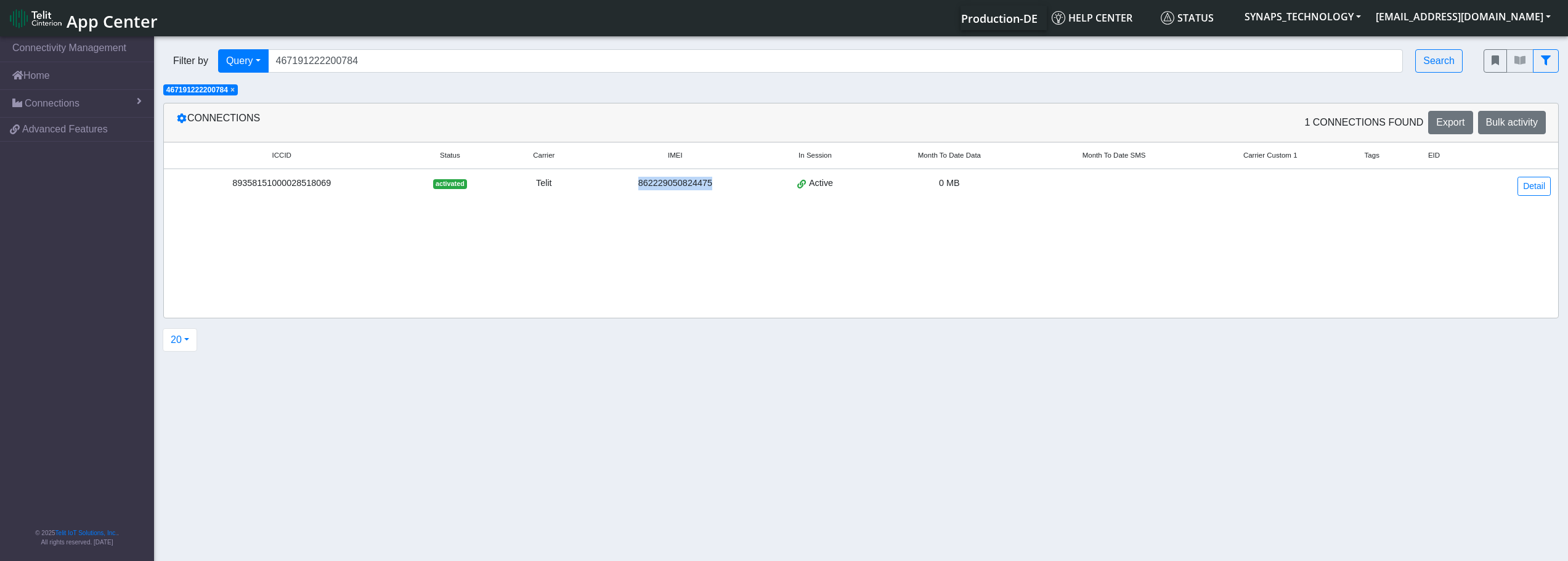
copy div "862229050824475"
click at [629, 181] on div "862229050824475" at bounding box center [675, 183] width 161 height 13
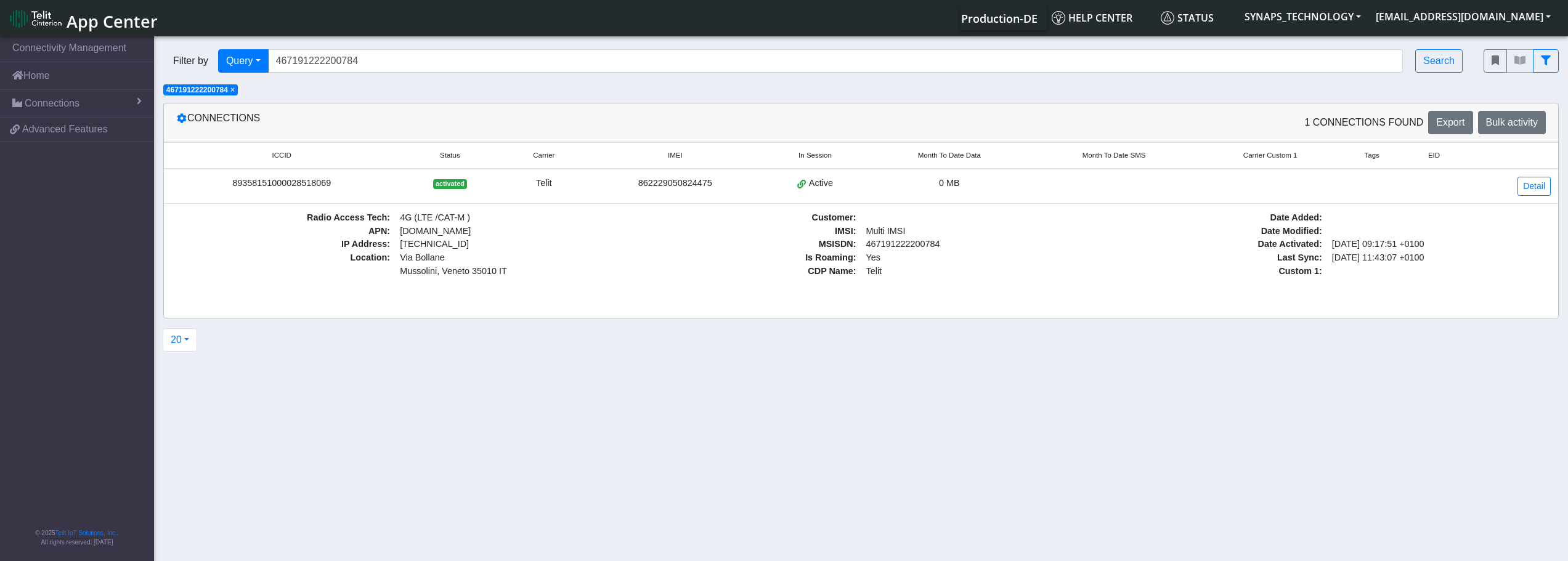
click at [234, 90] on span "×" at bounding box center [232, 90] width 4 height 9
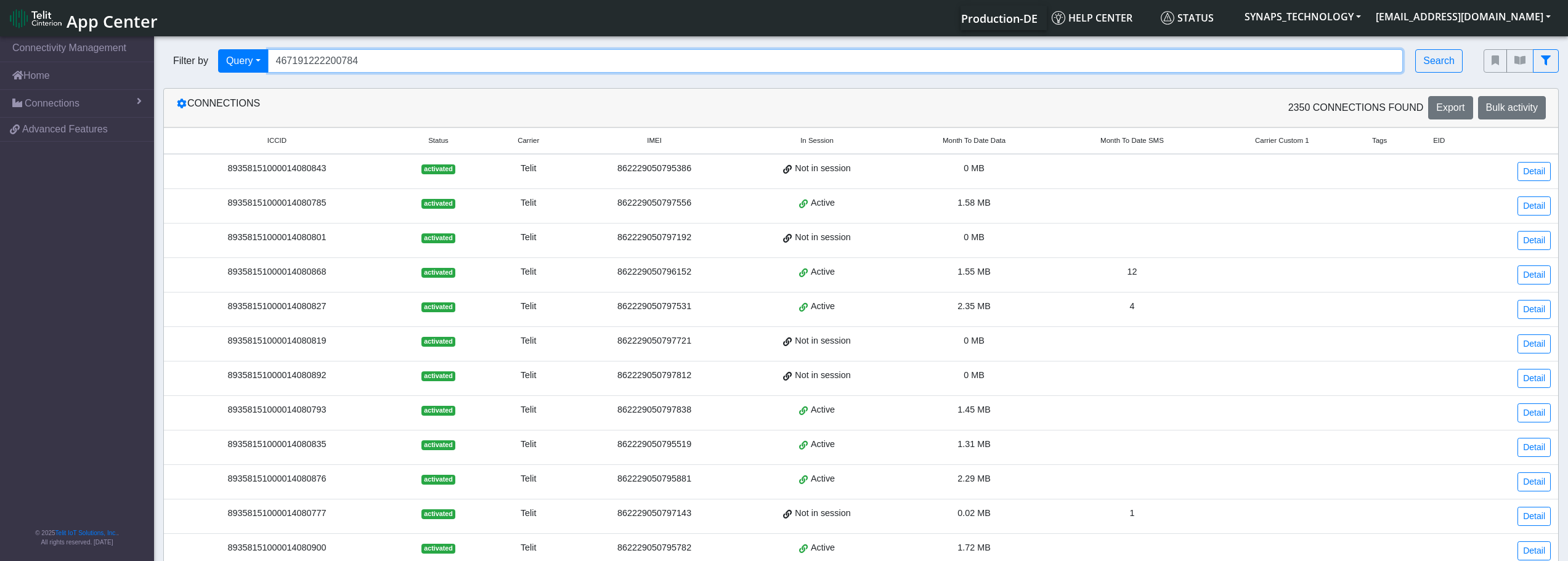
click at [165, 84] on section "Connectivity Management Home Connections List Map ee3637a9643b3babf23b6e4d9b845…" at bounding box center [784, 470] width 1568 height 873
paste input "027765142"
type input "467191027765142"
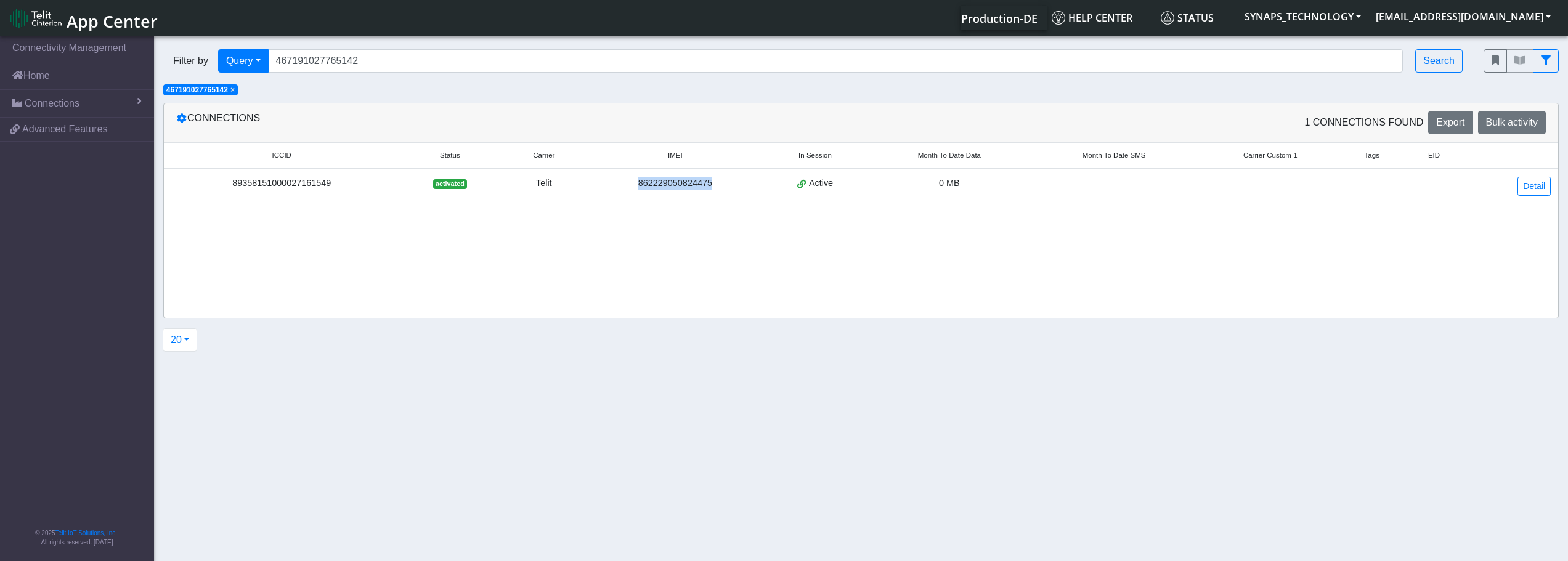
drag, startPoint x: 638, startPoint y: 185, endPoint x: 754, endPoint y: 185, distance: 116.0
click at [754, 185] on div "862229050824475" at bounding box center [675, 183] width 161 height 13
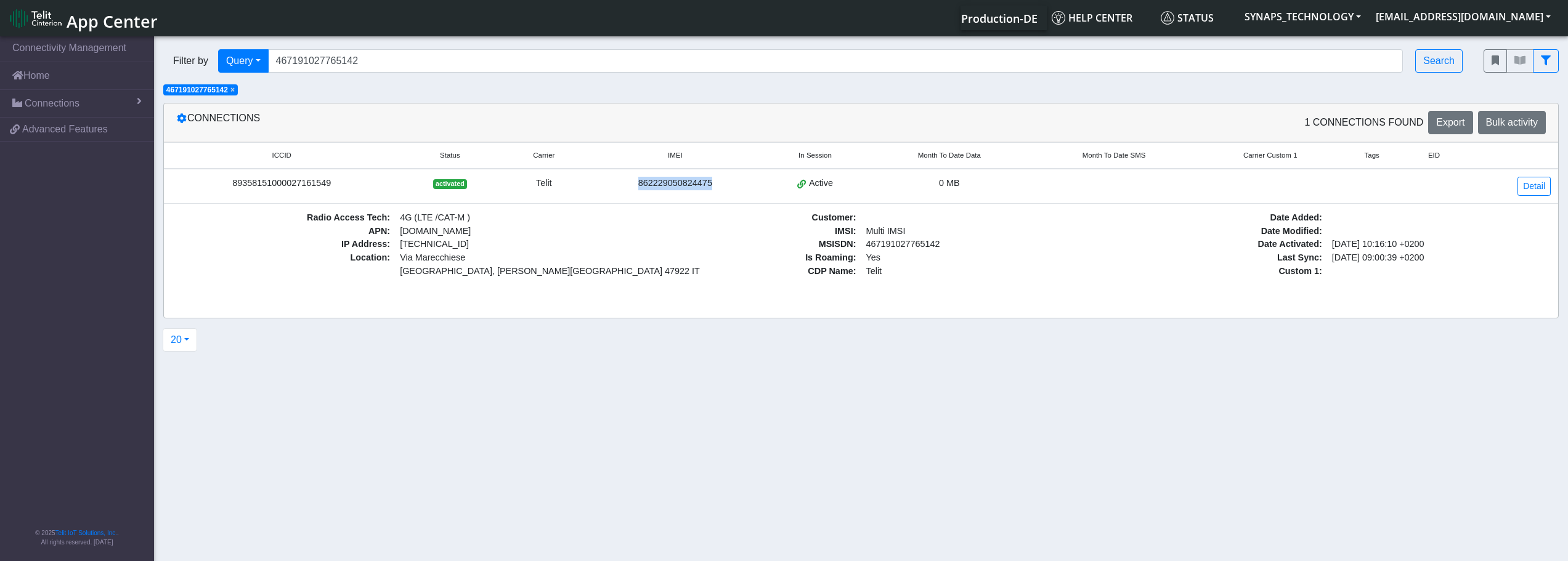
copy div "862229050824475"
drag, startPoint x: 1334, startPoint y: 258, endPoint x: 1440, endPoint y: 254, distance: 106.1
drag, startPoint x: 1438, startPoint y: 257, endPoint x: 1320, endPoint y: 257, distance: 118.0
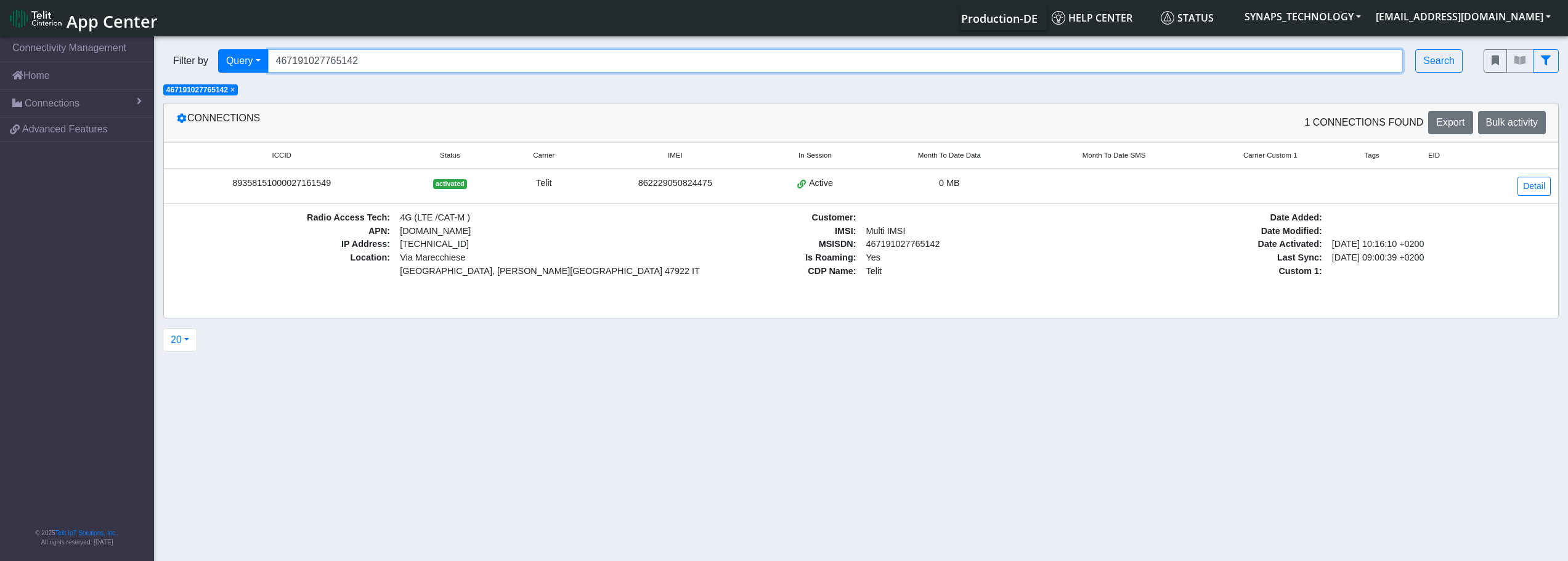
click at [740, 63] on input "467191027765142" at bounding box center [836, 61] width 1136 height 24
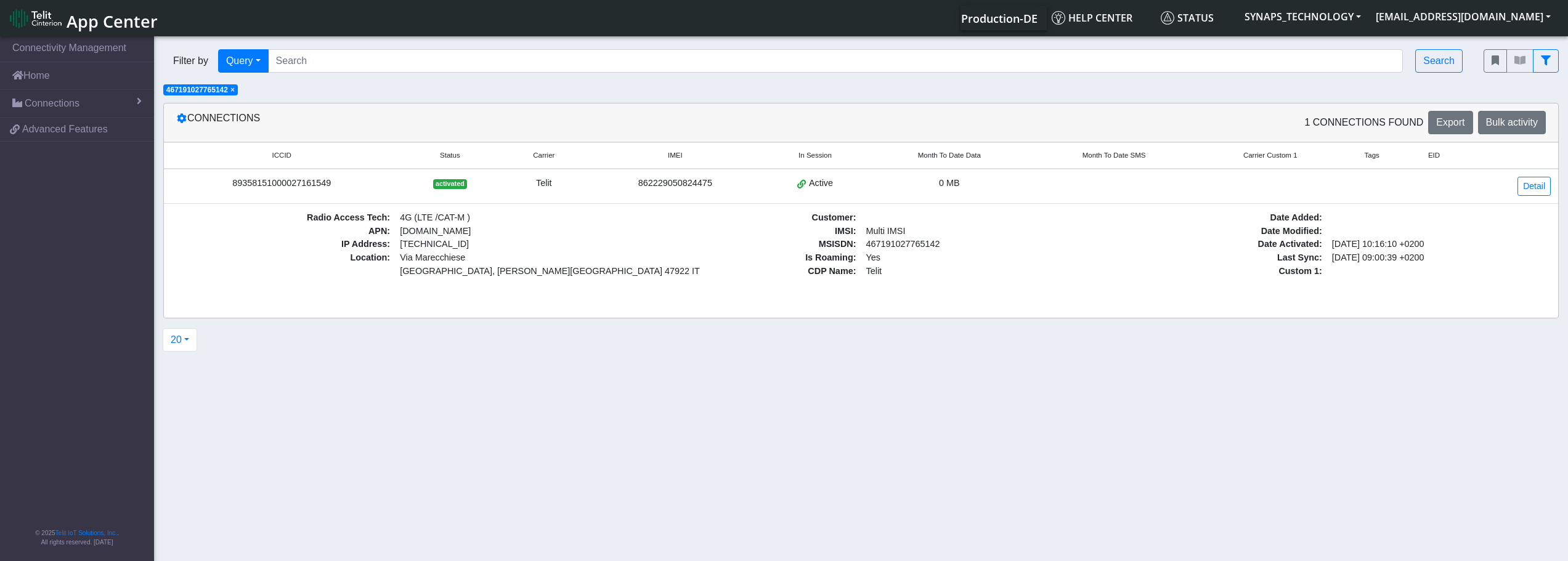
click at [753, 92] on div "Filter by Query Query In Session Not connected Tags Country Operator Search × 4…" at bounding box center [861, 69] width 1414 height 57
click at [752, 81] on div "Filter by Query Query In Session Not connected Tags Country Operator Search" at bounding box center [814, 61] width 1320 height 42
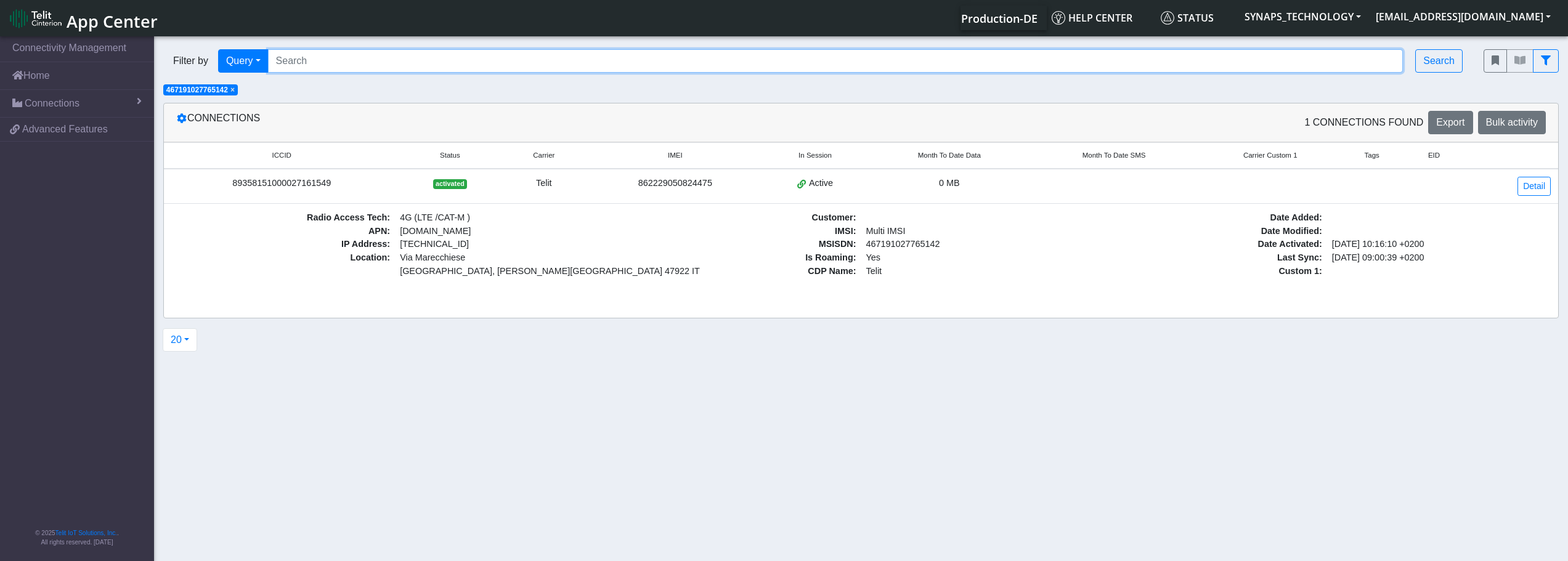
drag, startPoint x: 477, startPoint y: 59, endPoint x: 470, endPoint y: 50, distance: 11.4
click at [477, 59] on input "Search..." at bounding box center [836, 61] width 1136 height 24
